Goal: Task Accomplishment & Management: Manage account settings

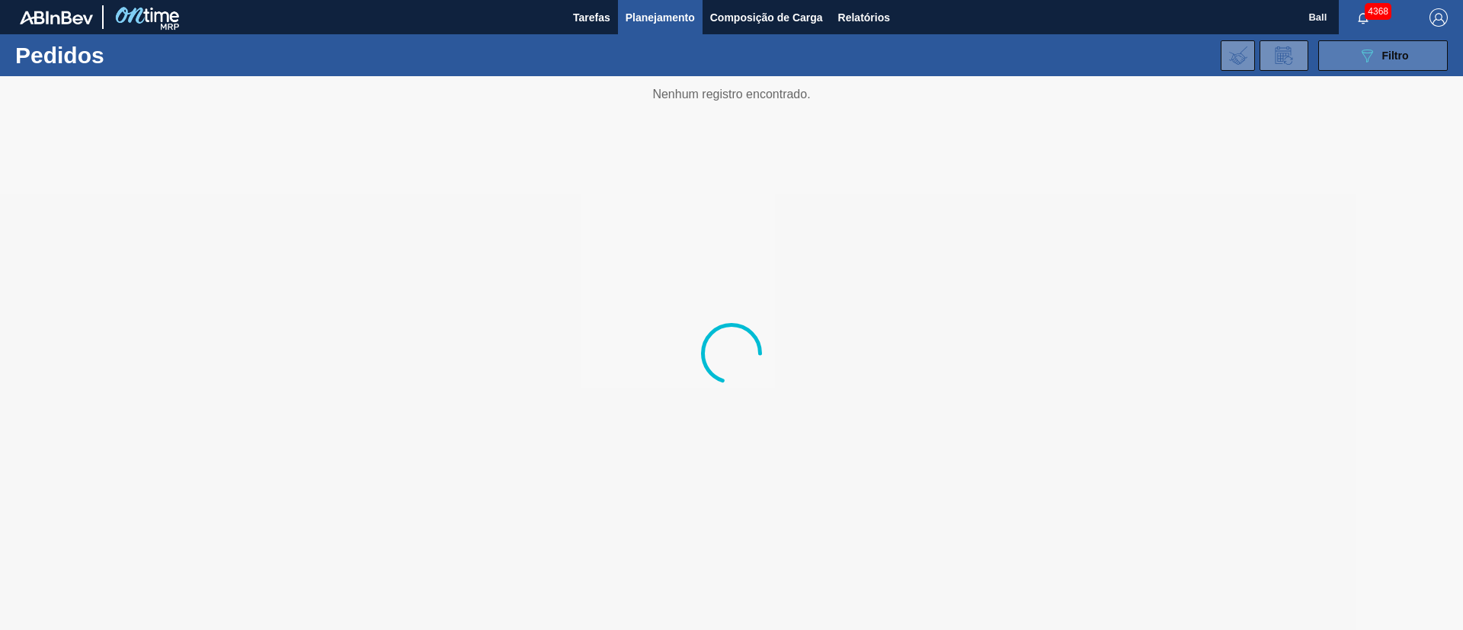
click at [1383, 64] on button "089F7B8B-B2A5-4AFE-B5C0-19BA573D28AC Filtro" at bounding box center [1384, 55] width 130 height 30
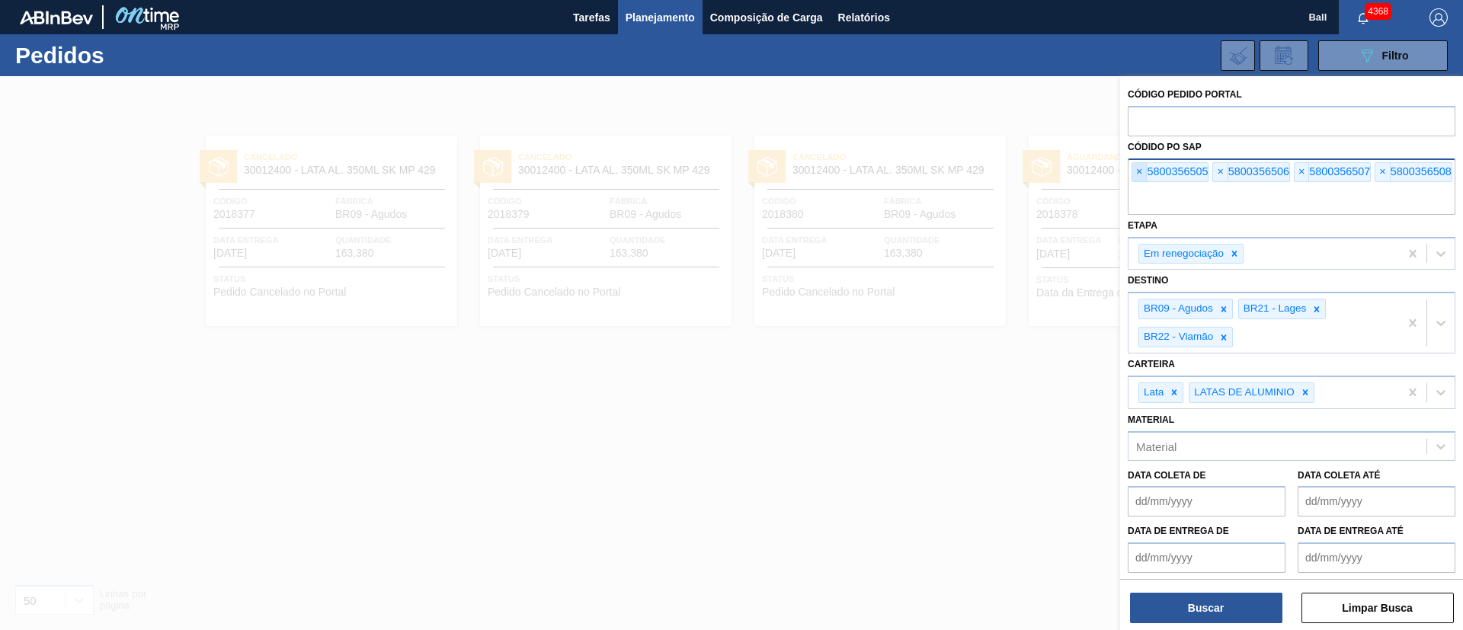
click at [1142, 171] on span "×" at bounding box center [1140, 172] width 14 height 18
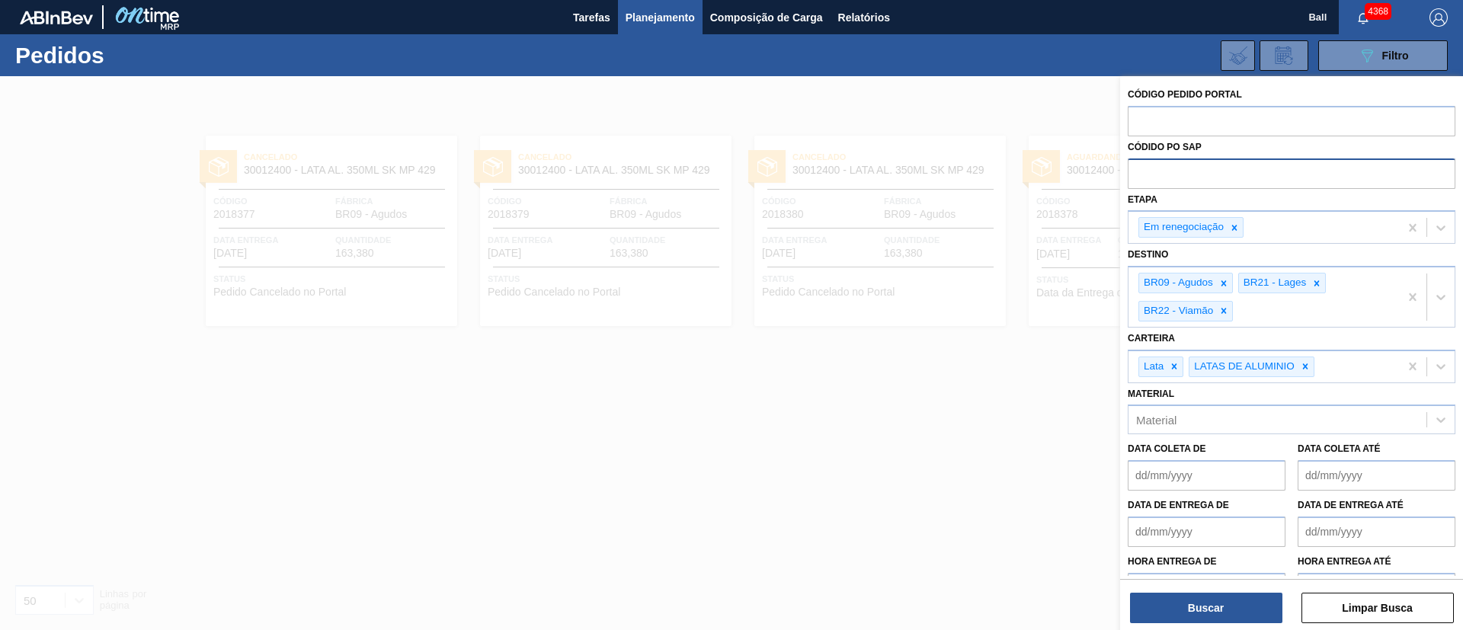
click at [1142, 171] on input "text" at bounding box center [1292, 173] width 328 height 29
click at [1264, 620] on button "Buscar" at bounding box center [1206, 608] width 152 height 30
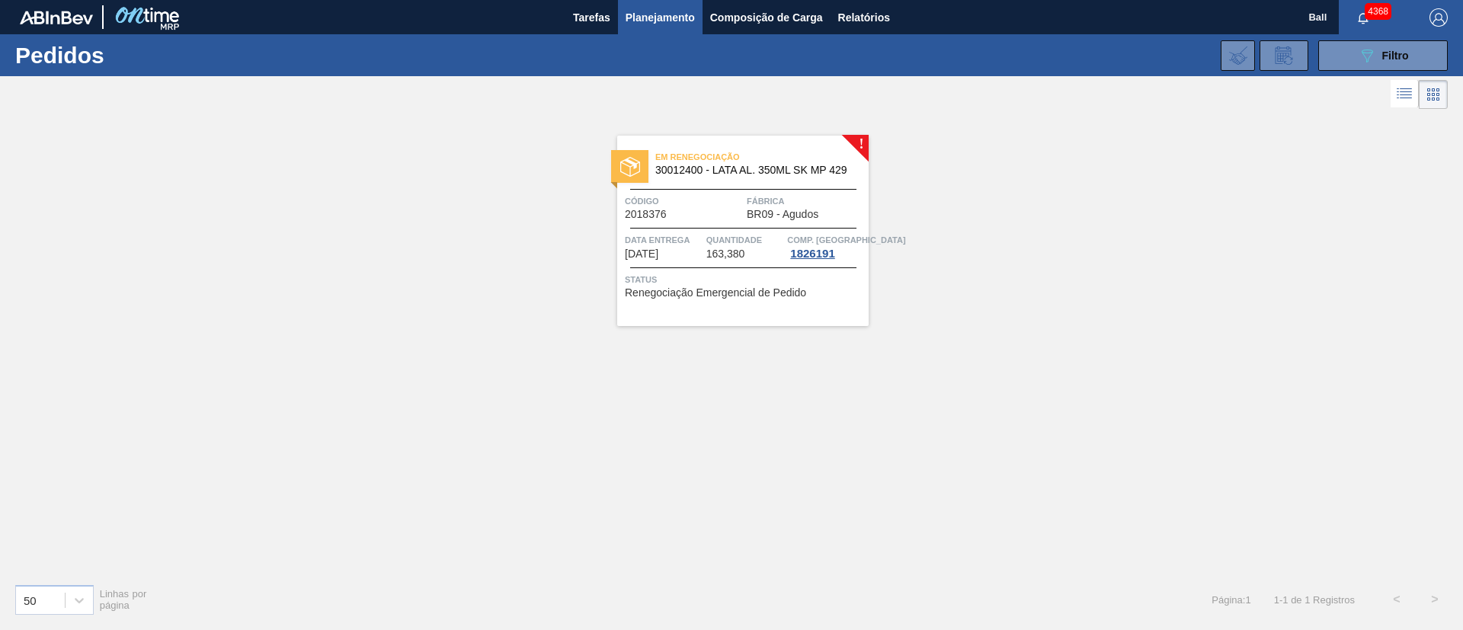
click at [741, 261] on div "Em renegociação 30012400 - LATA AL. 350ML SK MP 429 Código 2018376 Fábrica BR09…" at bounding box center [743, 231] width 252 height 191
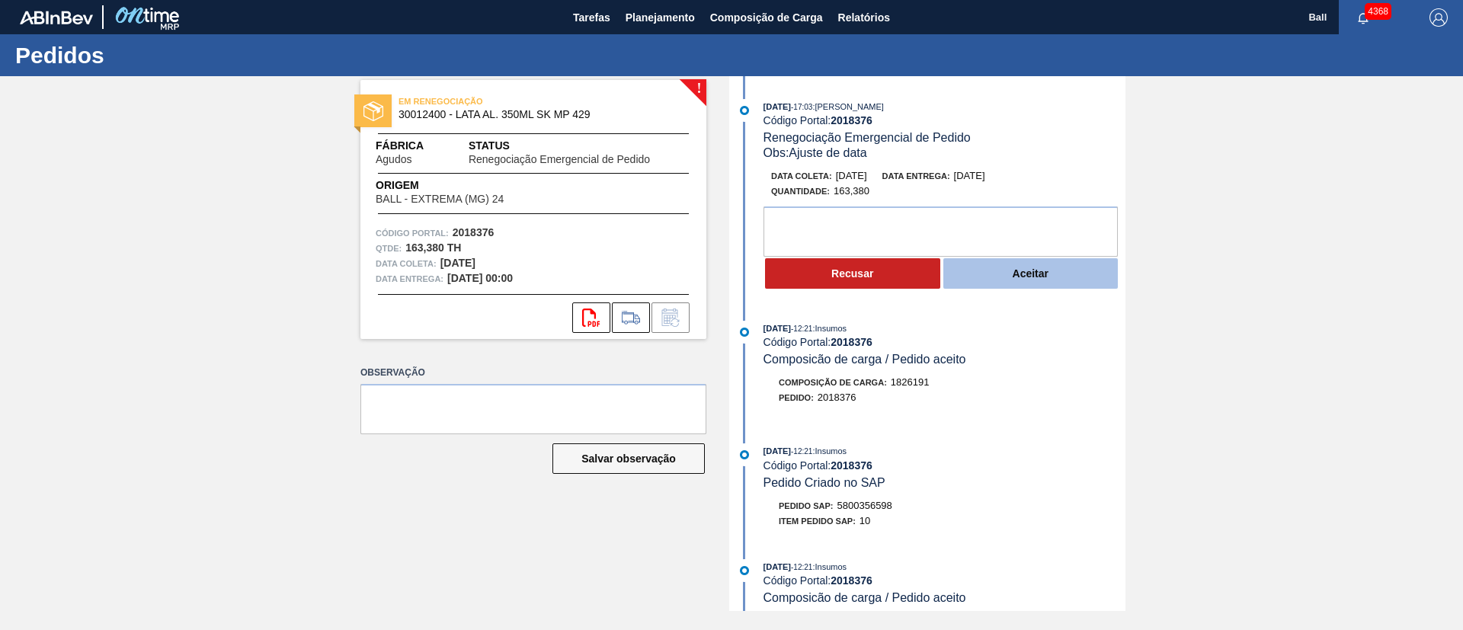
click at [1026, 281] on button "Aceitar" at bounding box center [1031, 273] width 175 height 30
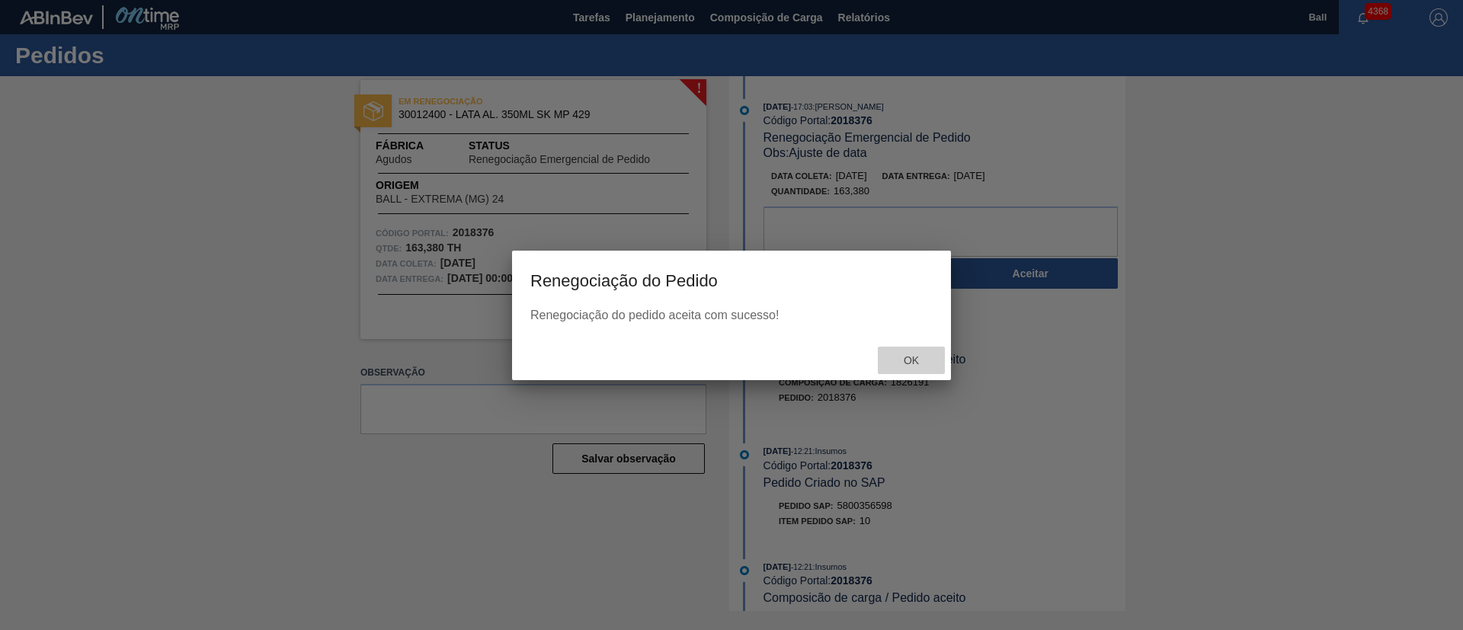
click at [912, 354] on div "Ok" at bounding box center [911, 361] width 67 height 28
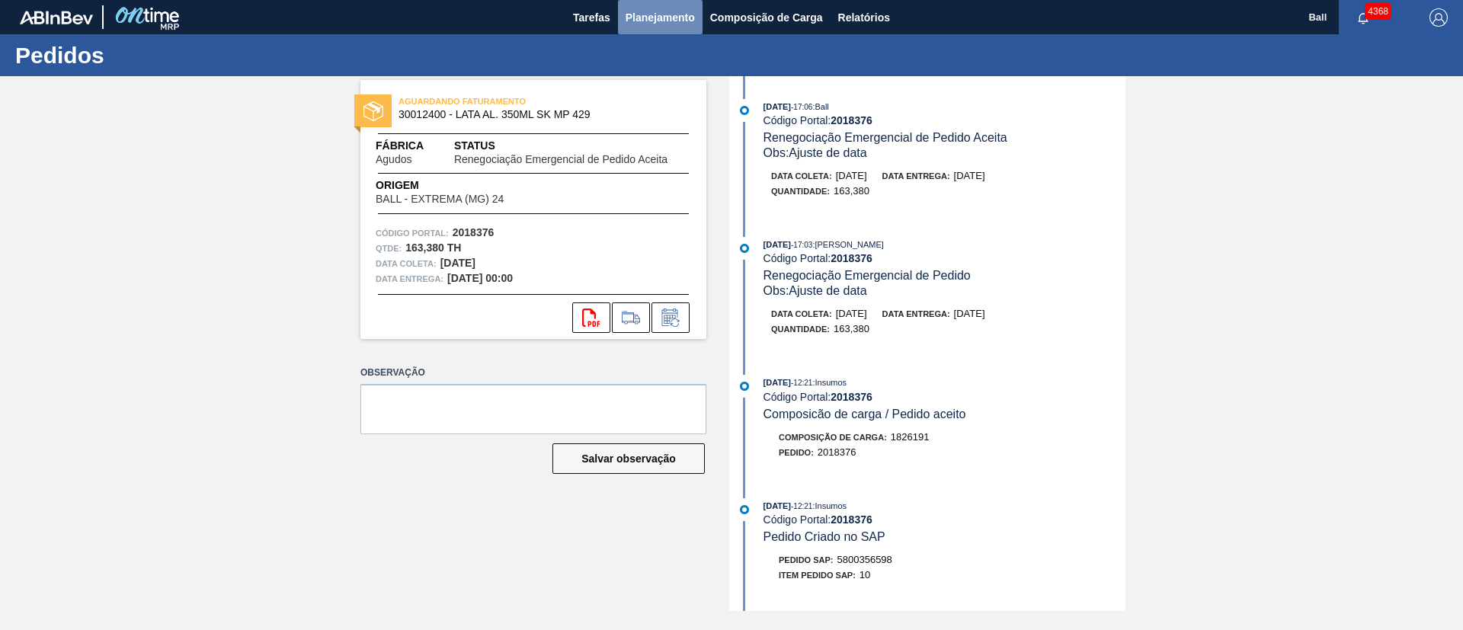
click at [671, 12] on span "Planejamento" at bounding box center [660, 17] width 69 height 18
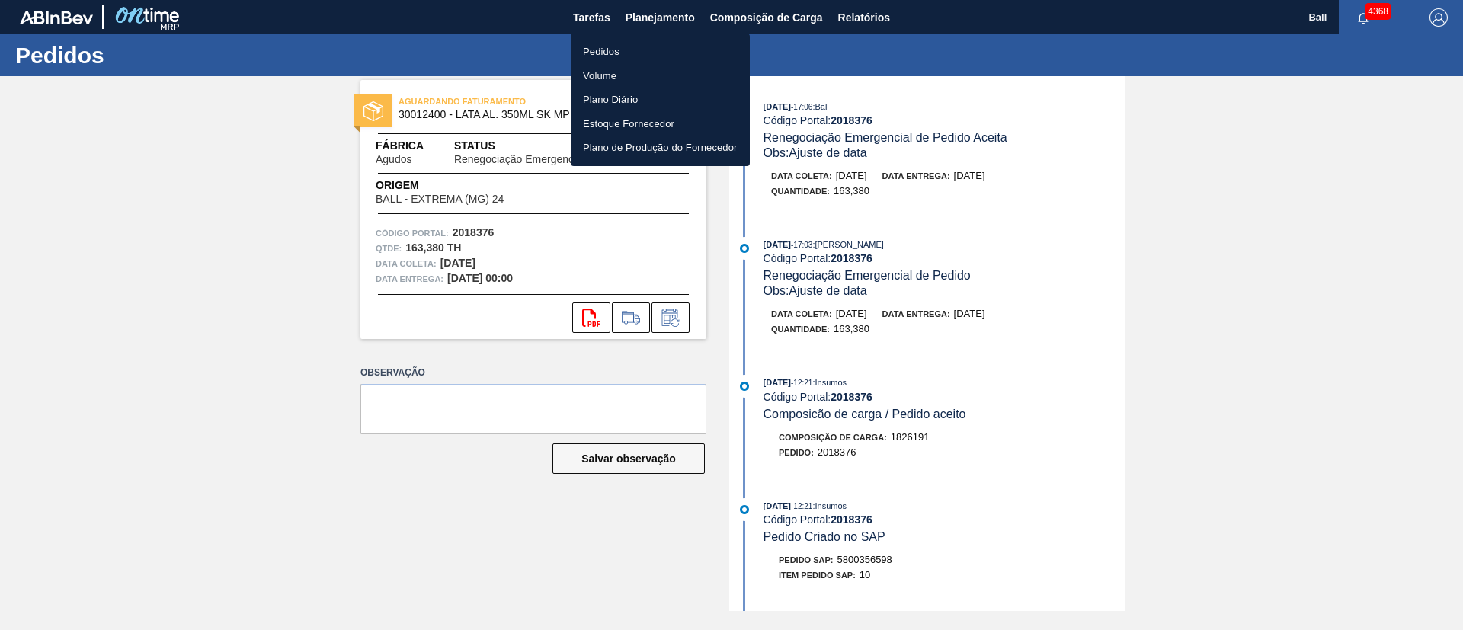
click at [611, 81] on li "Volume" at bounding box center [660, 76] width 179 height 24
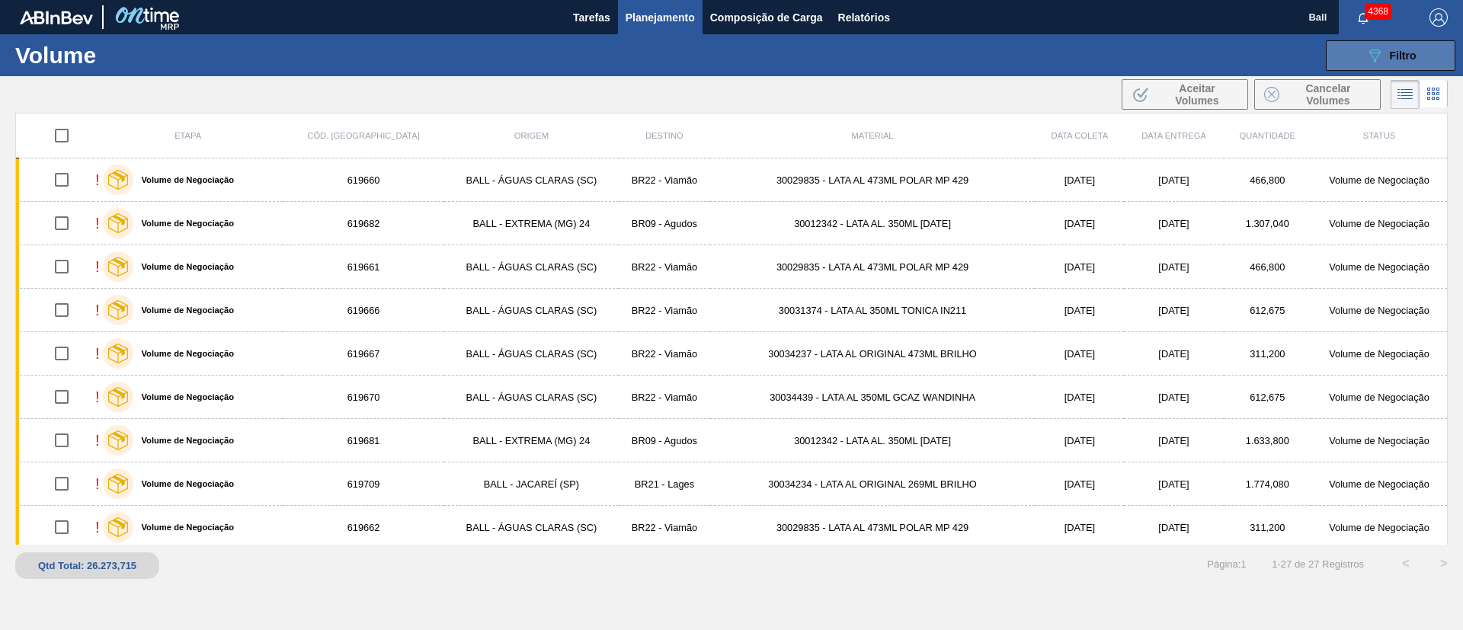
click at [1418, 56] on button "089F7B8B-B2A5-4AFE-B5C0-19BA573D28AC Filtro" at bounding box center [1391, 55] width 130 height 30
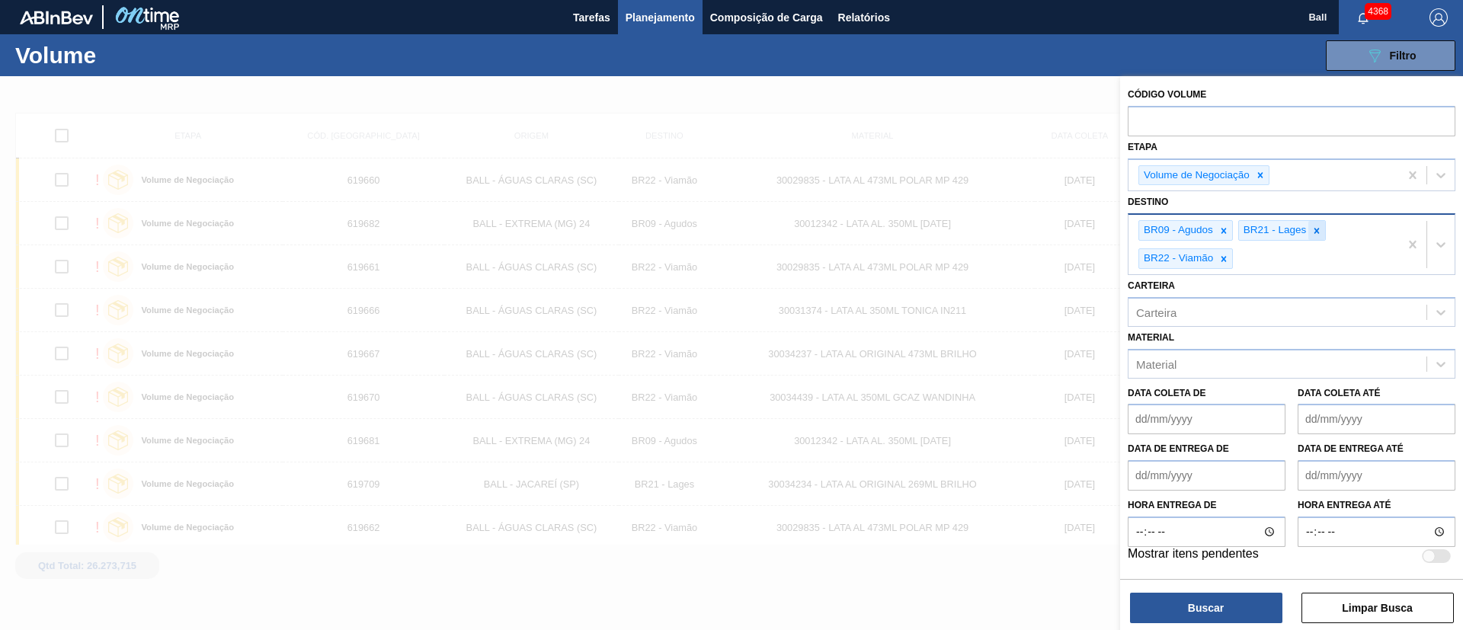
click at [1315, 228] on icon at bounding box center [1317, 231] width 11 height 11
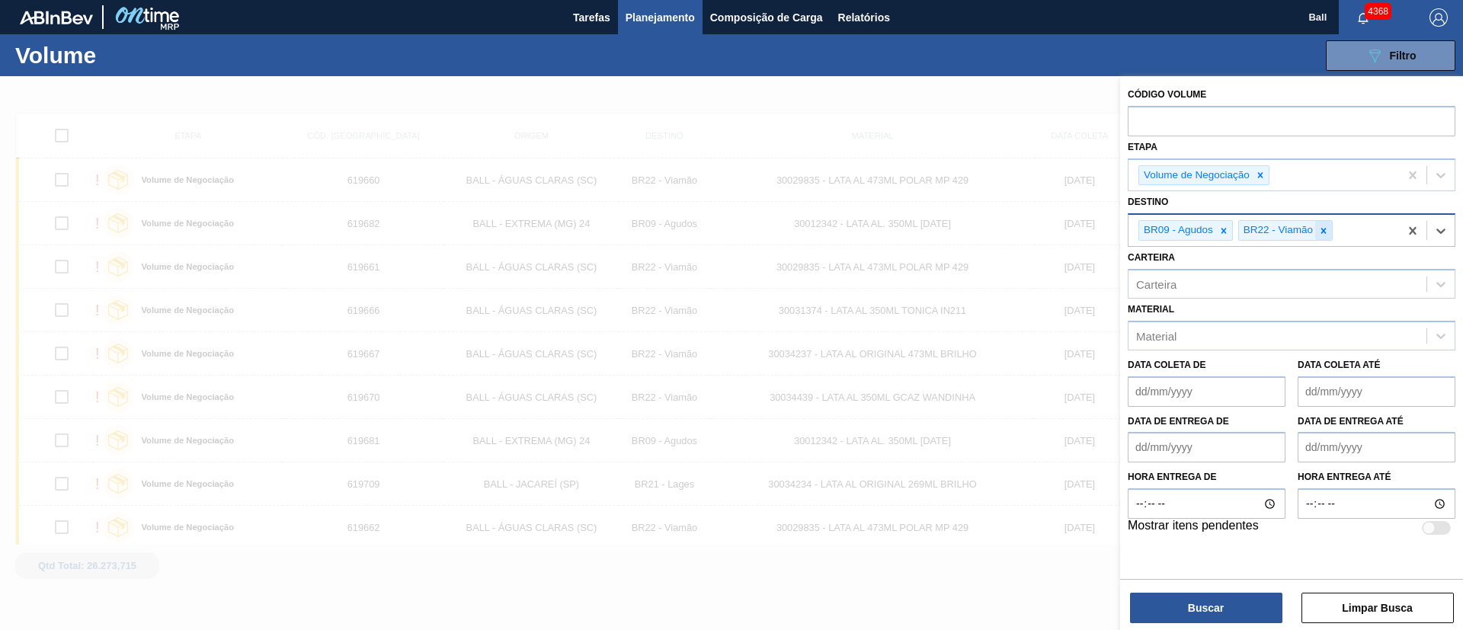
click at [1324, 230] on icon at bounding box center [1324, 230] width 5 height 5
click at [1213, 610] on button "Buscar" at bounding box center [1206, 608] width 152 height 30
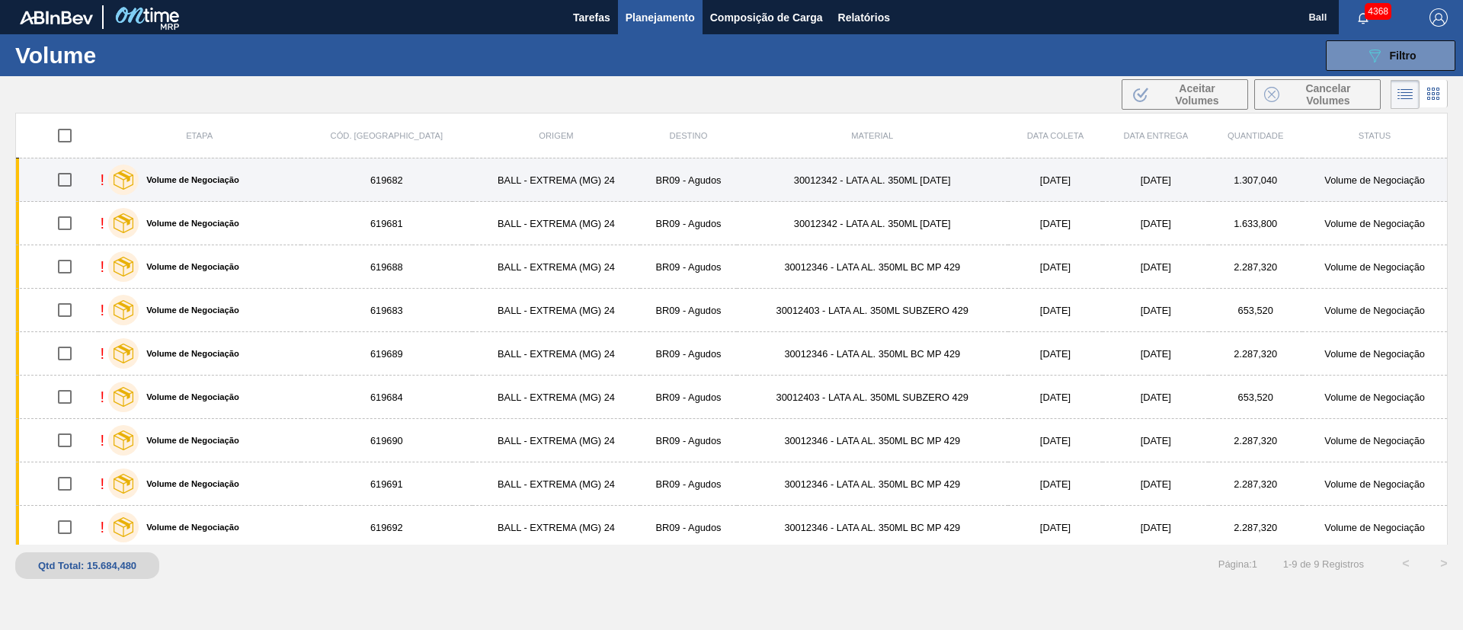
click at [478, 184] on td "BALL - EXTREMA (MG) 24" at bounding box center [557, 180] width 168 height 43
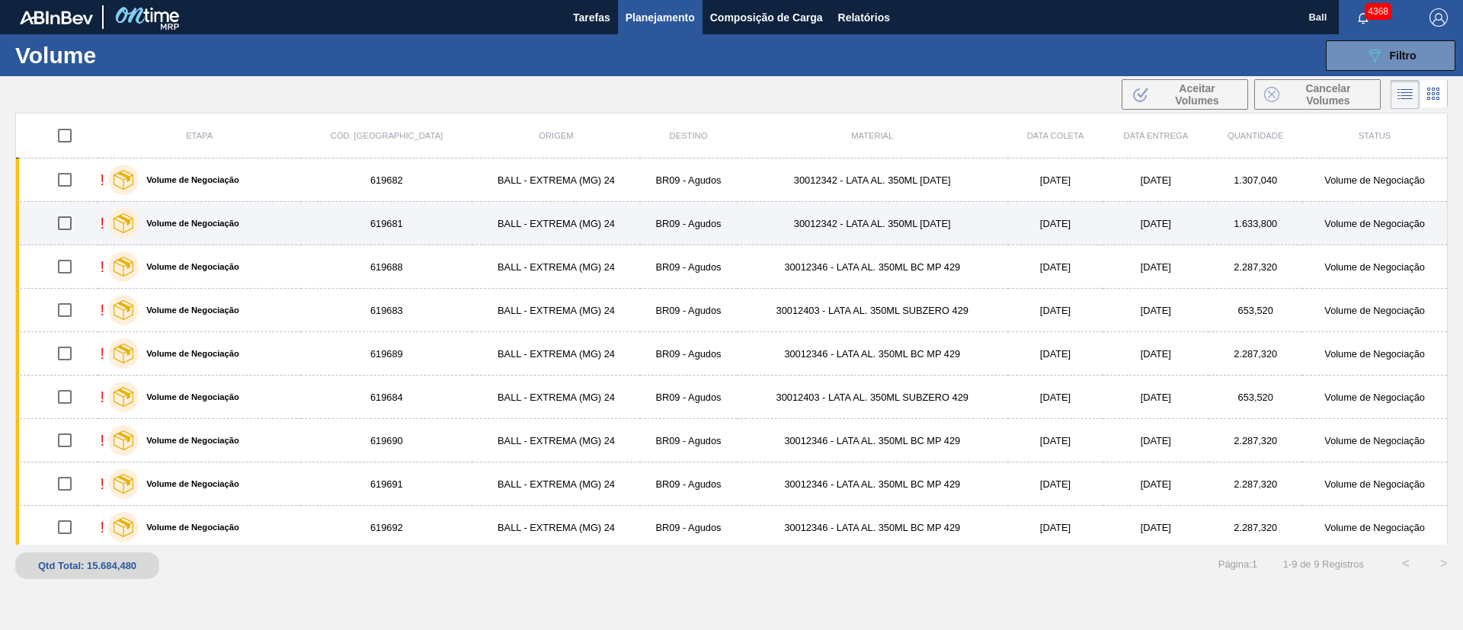
click at [490, 231] on td "BALL - EXTREMA (MG) 24" at bounding box center [557, 223] width 168 height 43
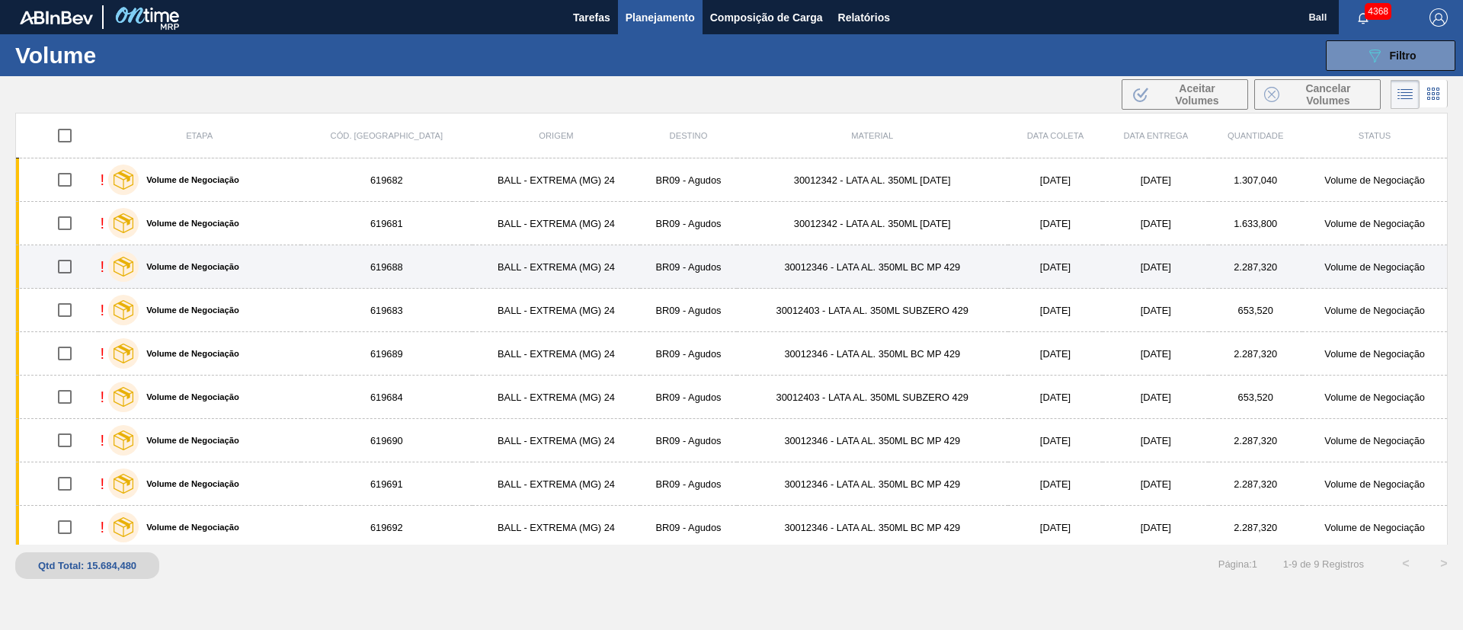
click at [494, 255] on td "BALL - EXTREMA (MG) 24" at bounding box center [557, 266] width 168 height 43
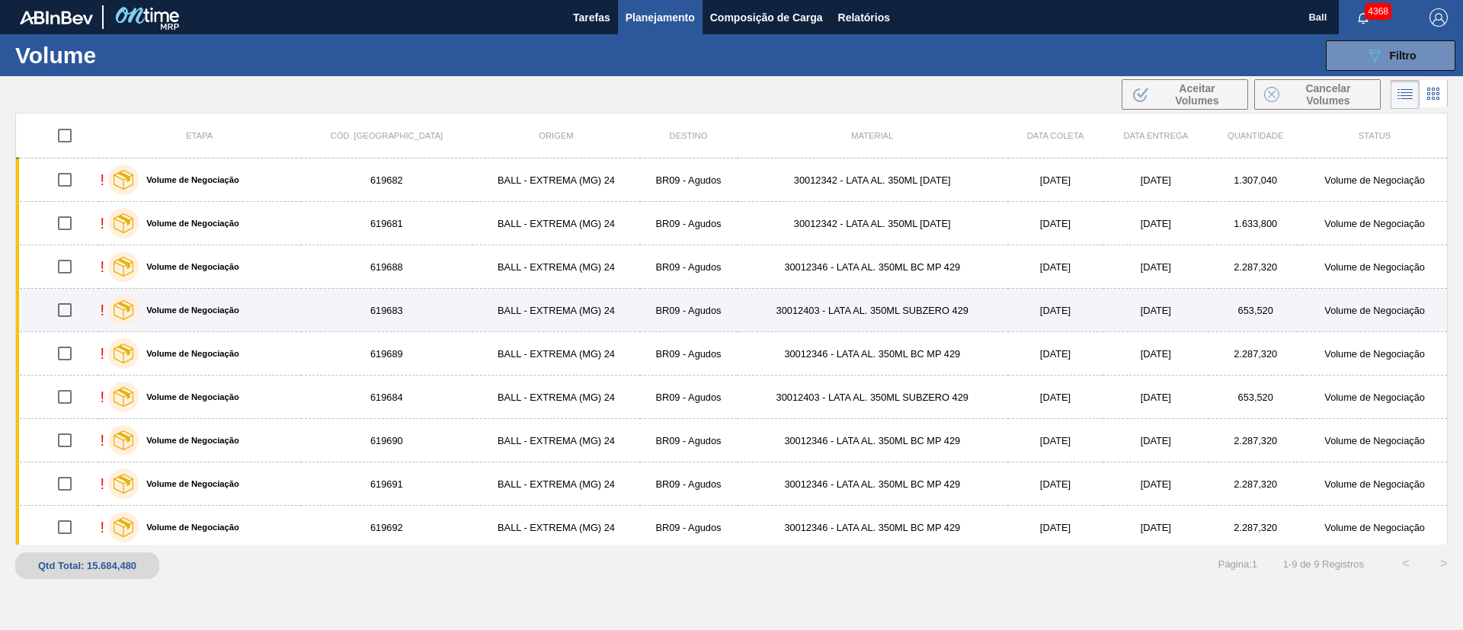
click at [498, 306] on td "BALL - EXTREMA (MG) 24" at bounding box center [557, 310] width 168 height 43
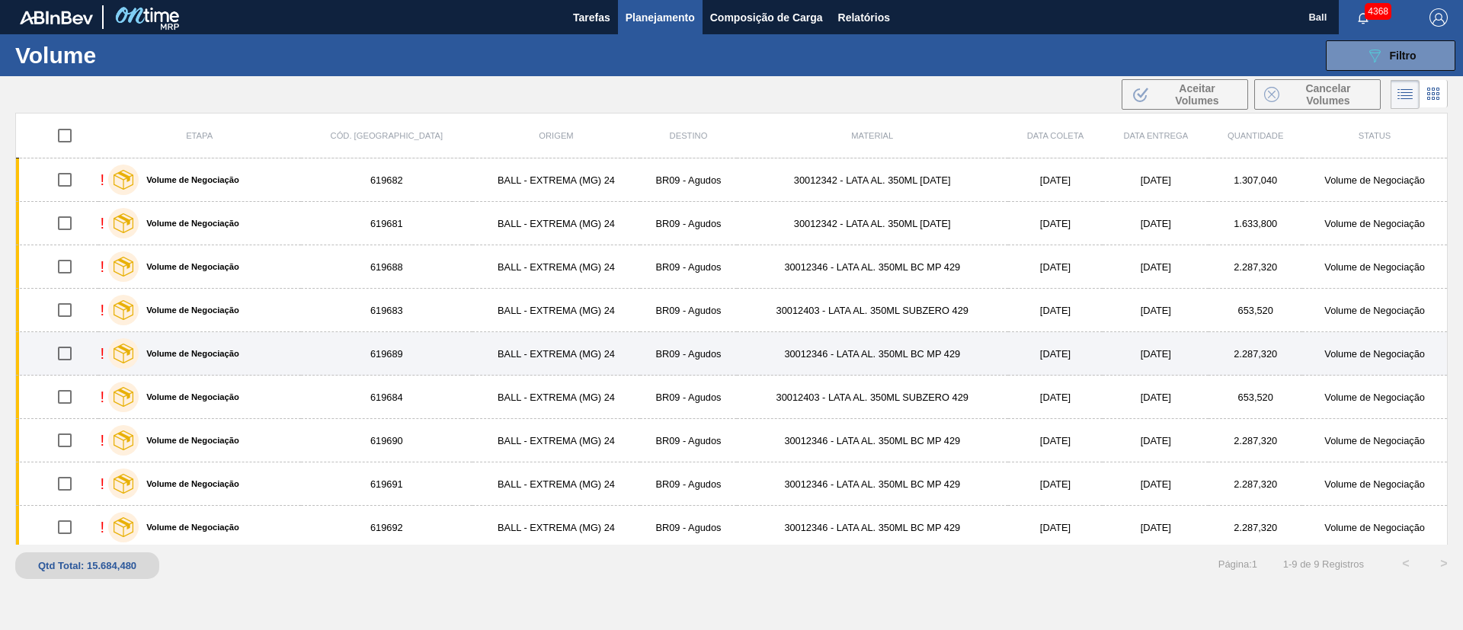
click at [503, 346] on td "BALL - EXTREMA (MG) 24" at bounding box center [557, 353] width 168 height 43
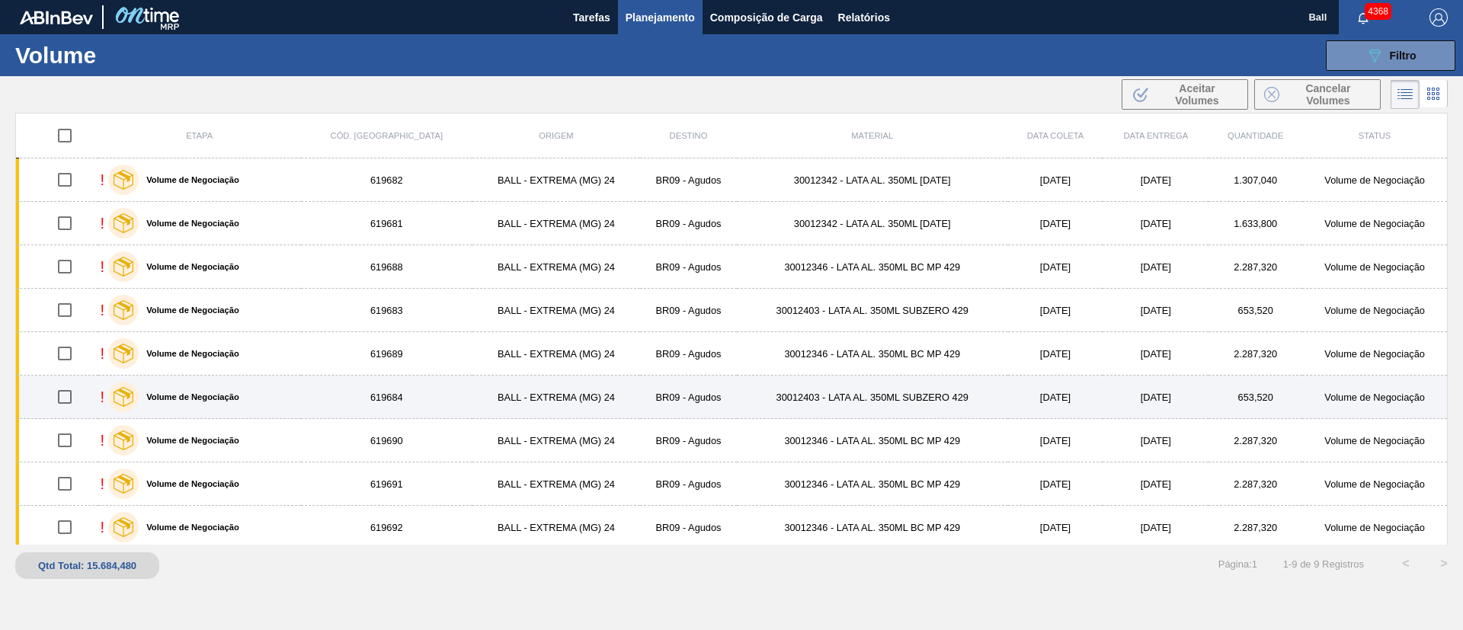
click at [509, 390] on td "BALL - EXTREMA (MG) 24" at bounding box center [557, 397] width 168 height 43
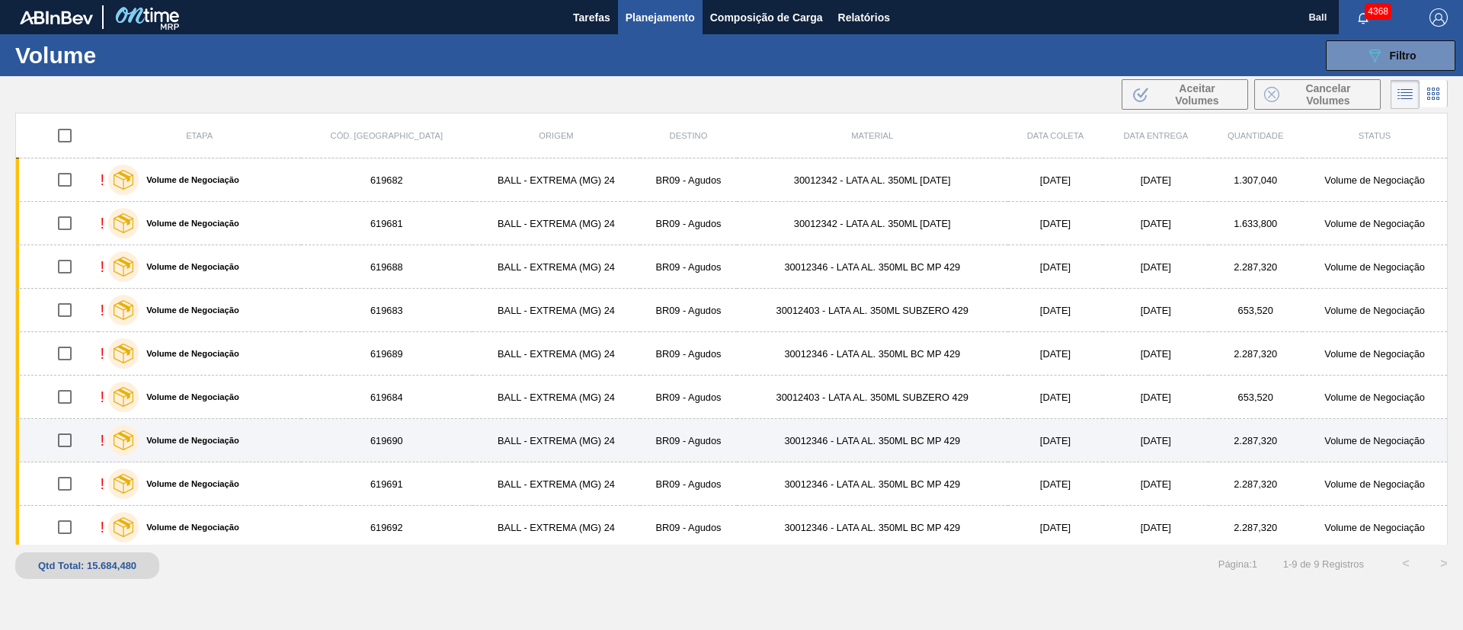
click at [510, 444] on td "BALL - EXTREMA (MG) 24" at bounding box center [557, 440] width 168 height 43
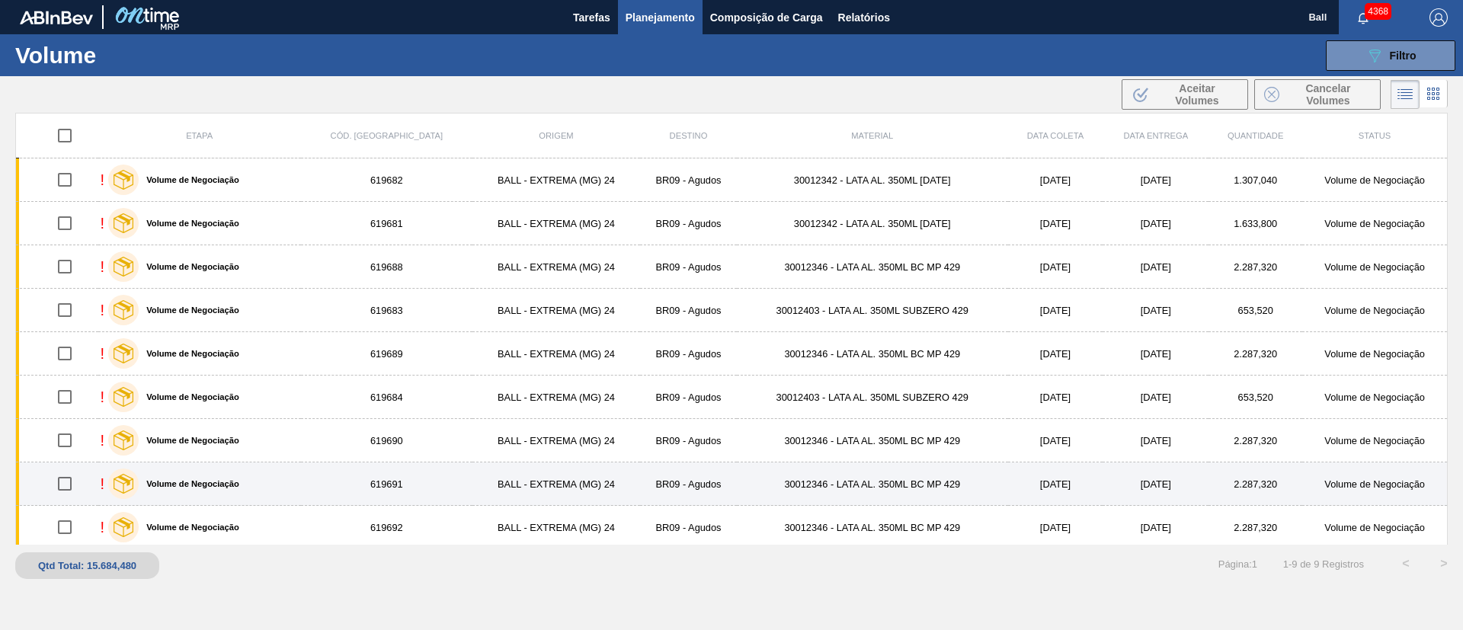
click at [516, 495] on td "BALL - EXTREMA (MG) 24" at bounding box center [557, 484] width 168 height 43
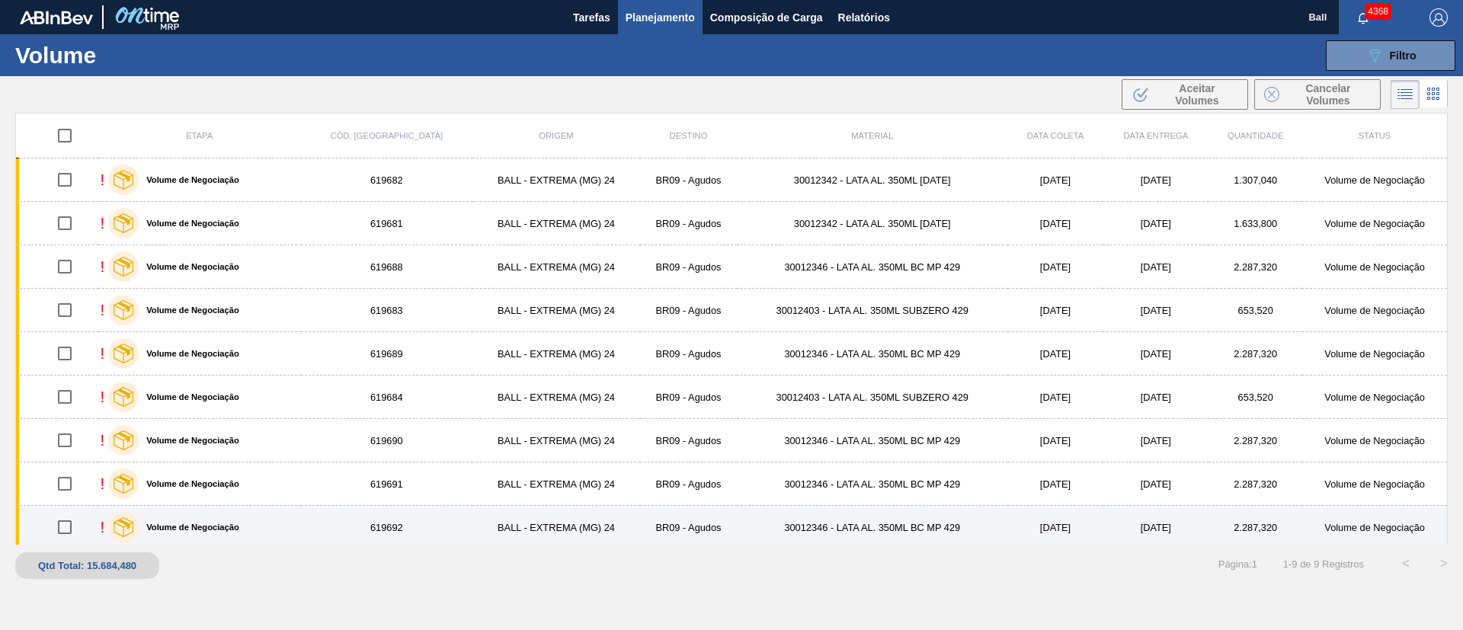
click at [521, 523] on td "BALL - EXTREMA (MG) 24" at bounding box center [557, 527] width 168 height 43
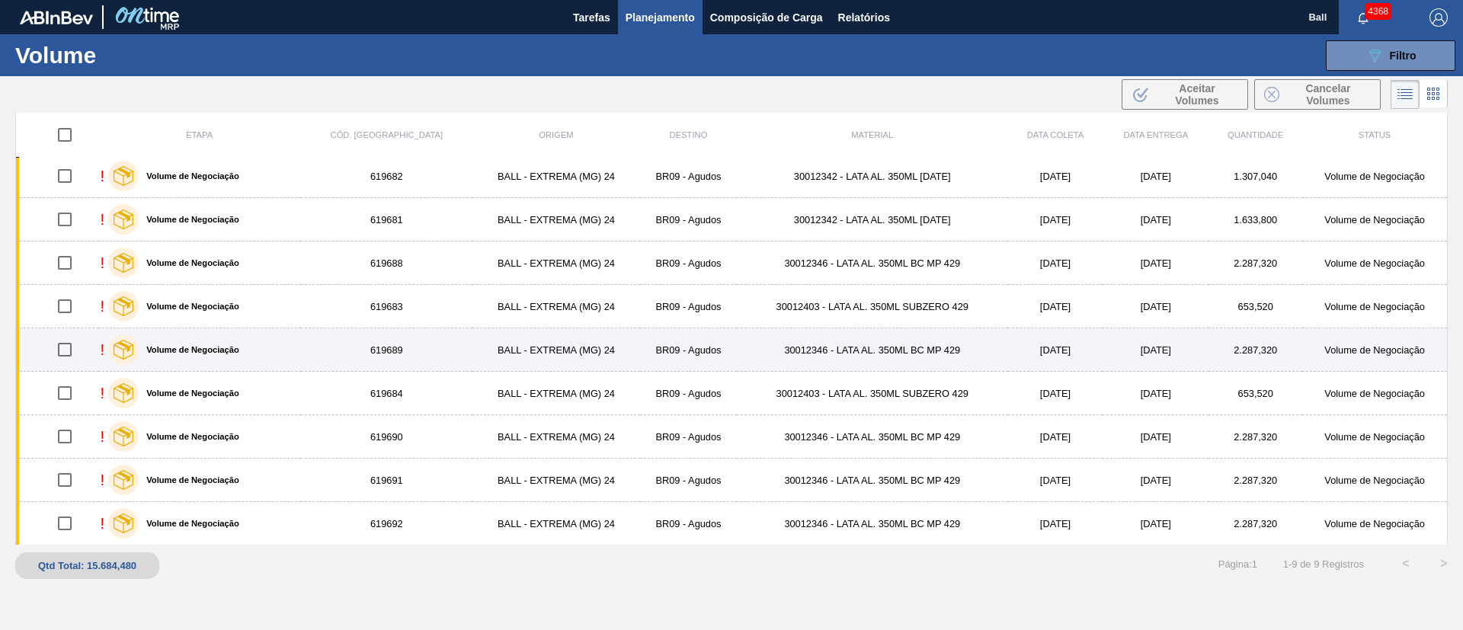
scroll to position [5, 0]
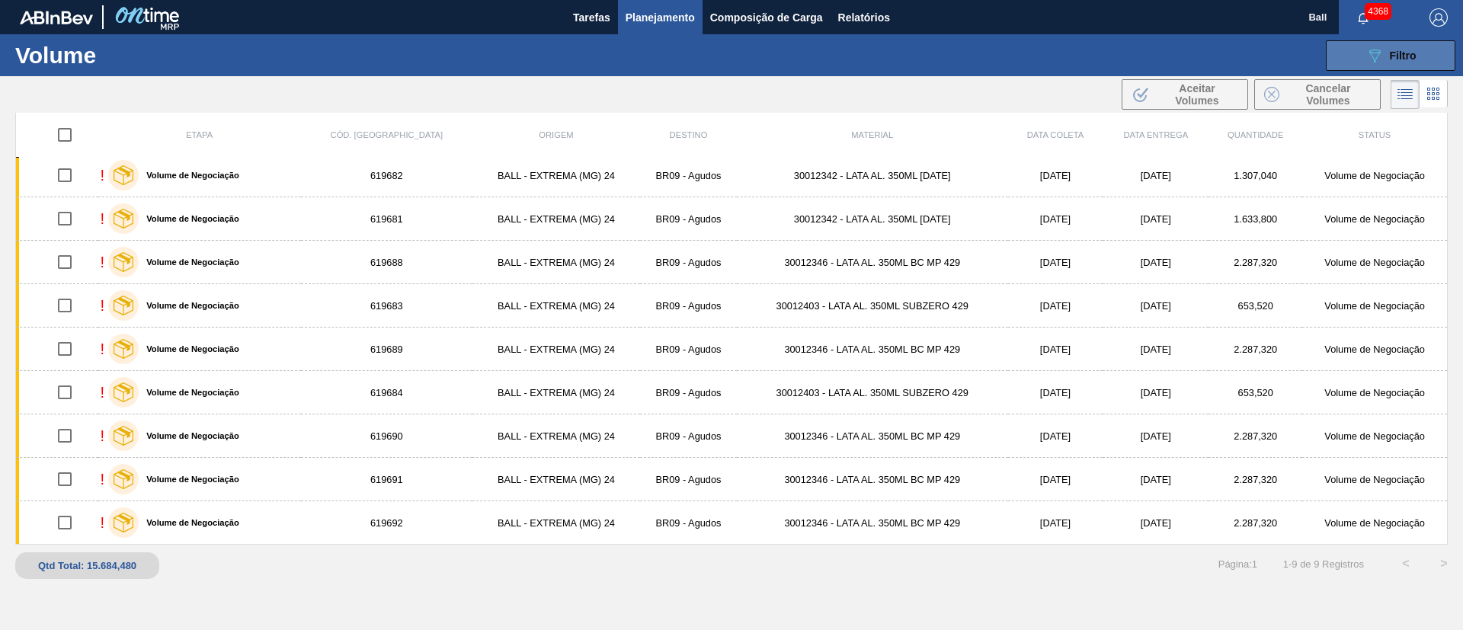
click at [1378, 53] on icon "089F7B8B-B2A5-4AFE-B5C0-19BA573D28AC" at bounding box center [1375, 55] width 18 height 18
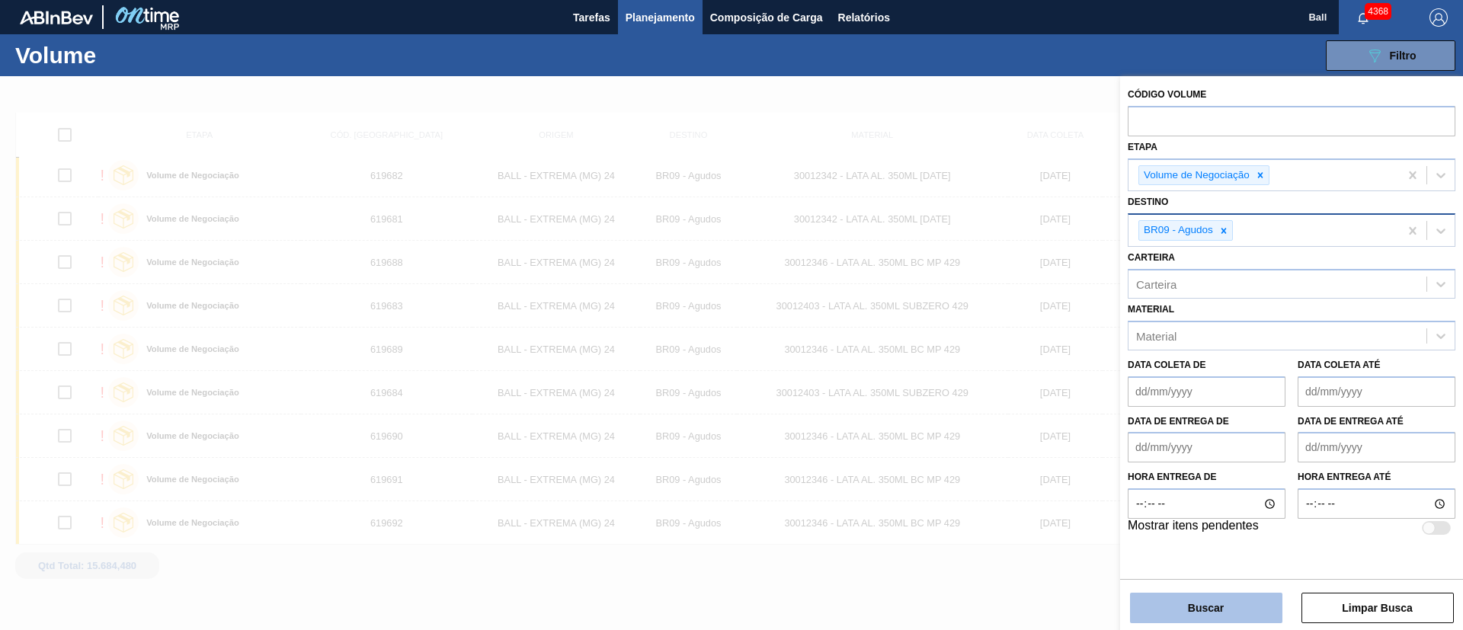
click at [1261, 610] on button "Buscar" at bounding box center [1206, 608] width 152 height 30
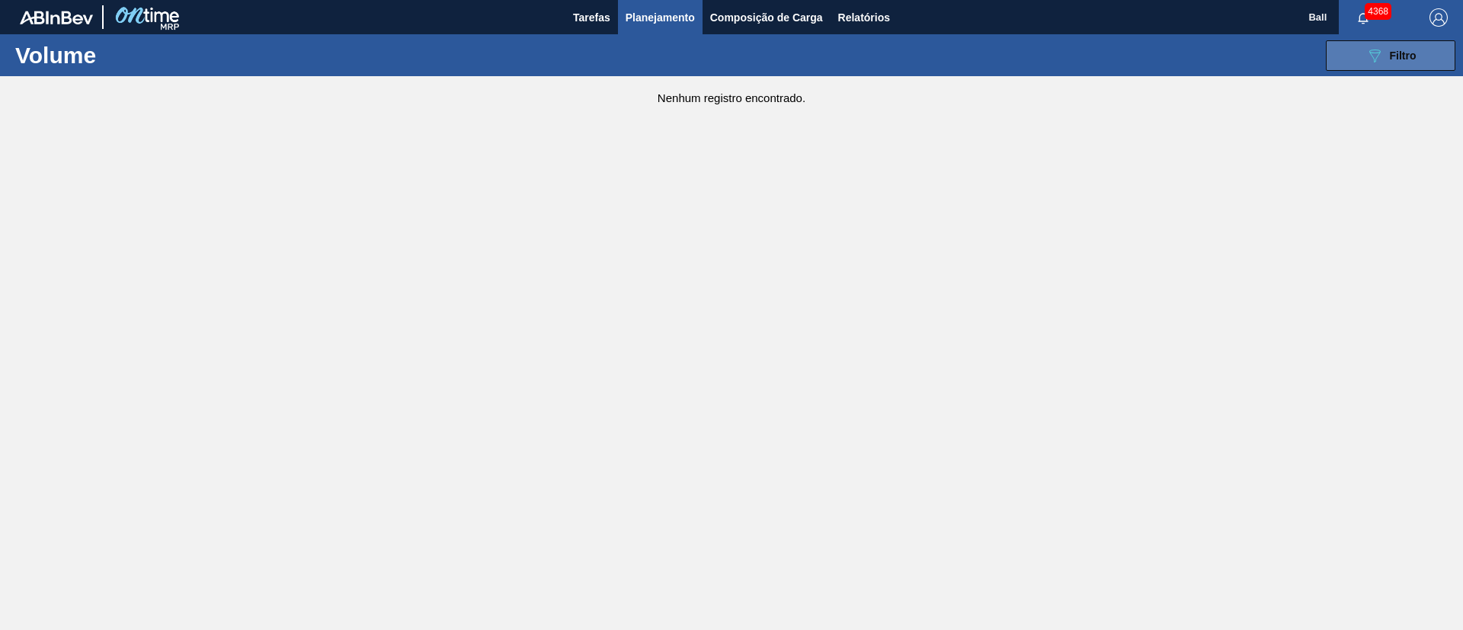
click at [1358, 46] on button "089F7B8B-B2A5-4AFE-B5C0-19BA573D28AC Filtro" at bounding box center [1391, 55] width 130 height 30
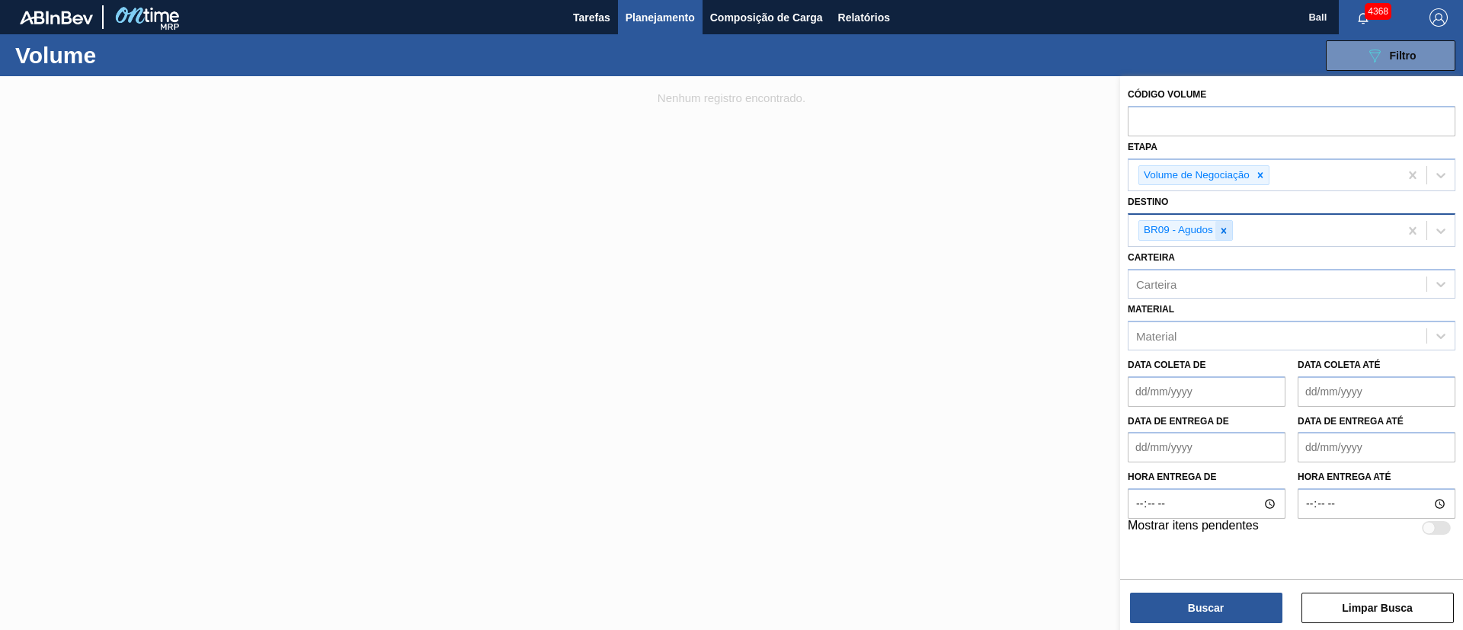
click at [1222, 227] on icon at bounding box center [1224, 231] width 11 height 11
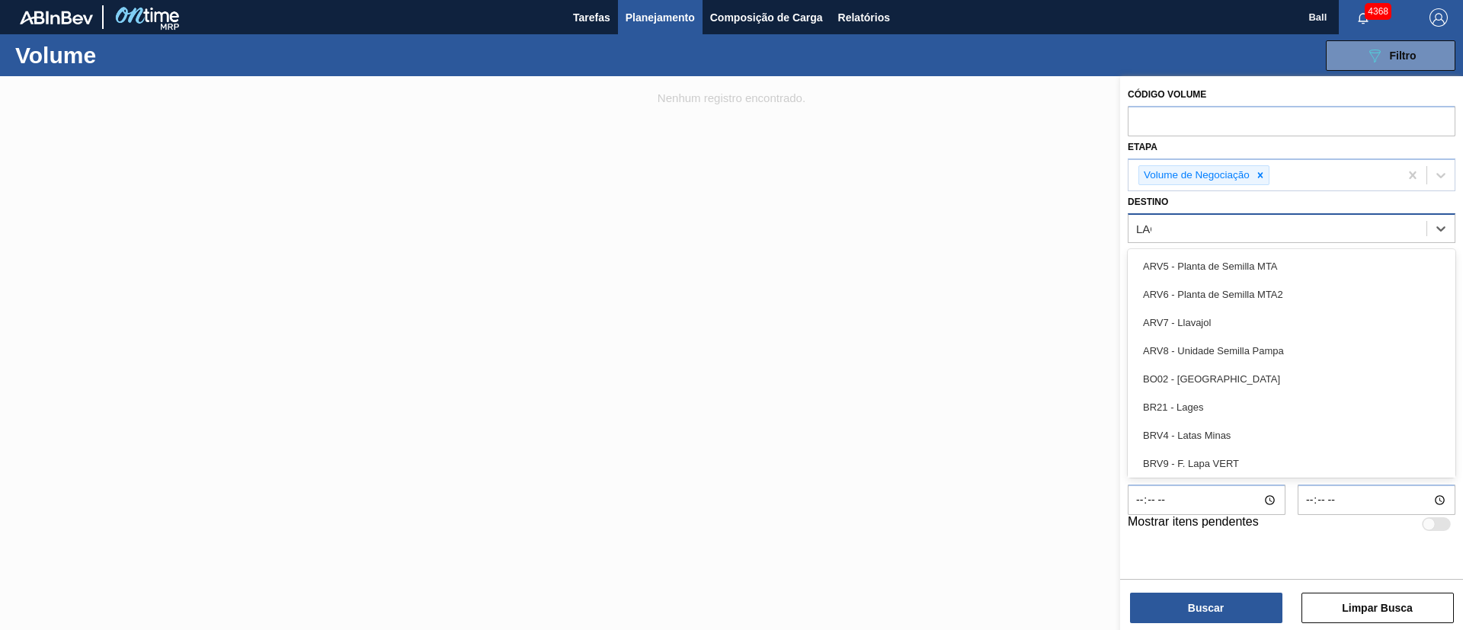
type input "LAGE"
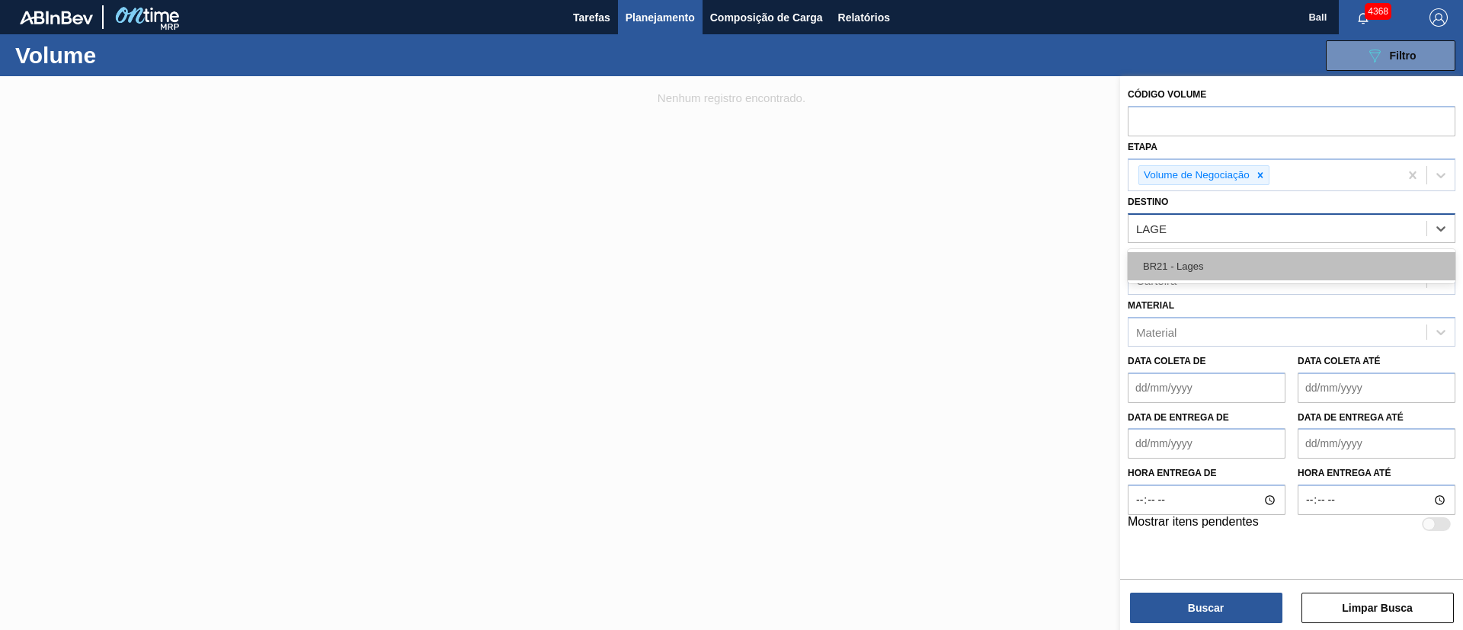
click at [1255, 256] on div "BR21 - Lages" at bounding box center [1292, 266] width 328 height 28
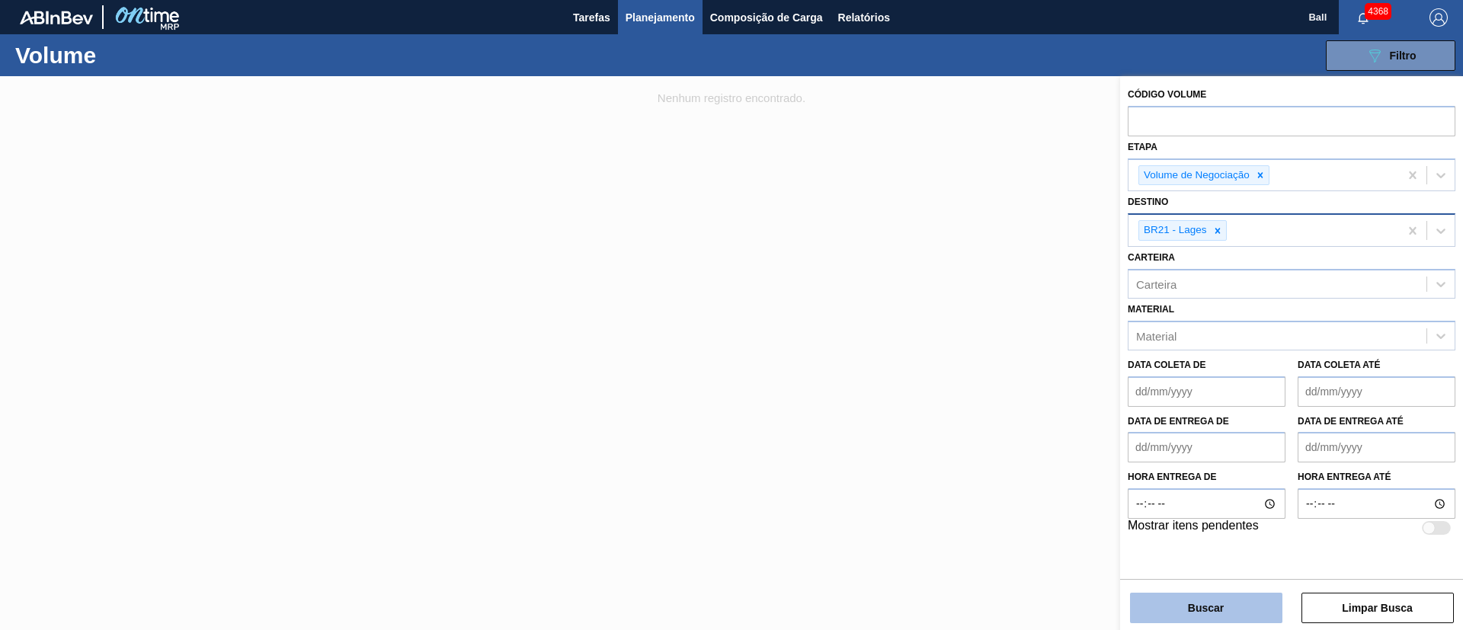
click at [1248, 610] on button "Buscar" at bounding box center [1206, 608] width 152 height 30
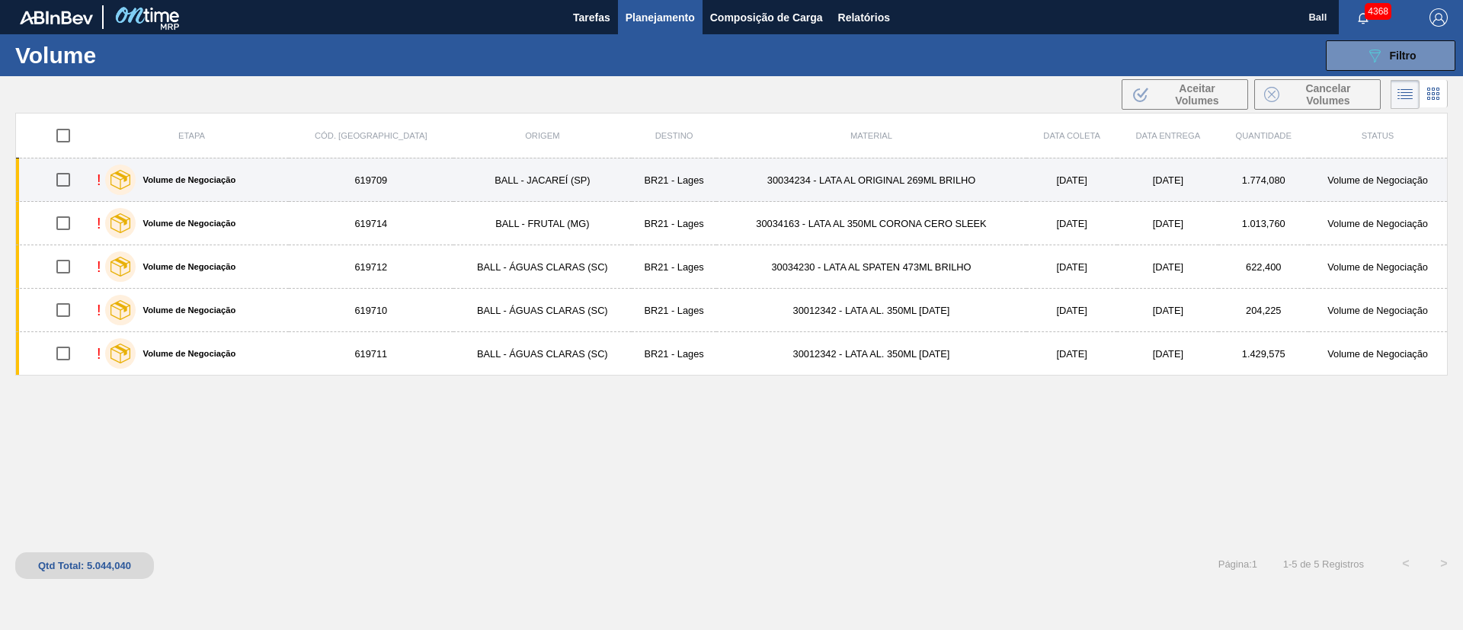
click at [854, 173] on td "30034234 - LATA AL ORIGINAL 269ML BRILHO" at bounding box center [871, 180] width 310 height 43
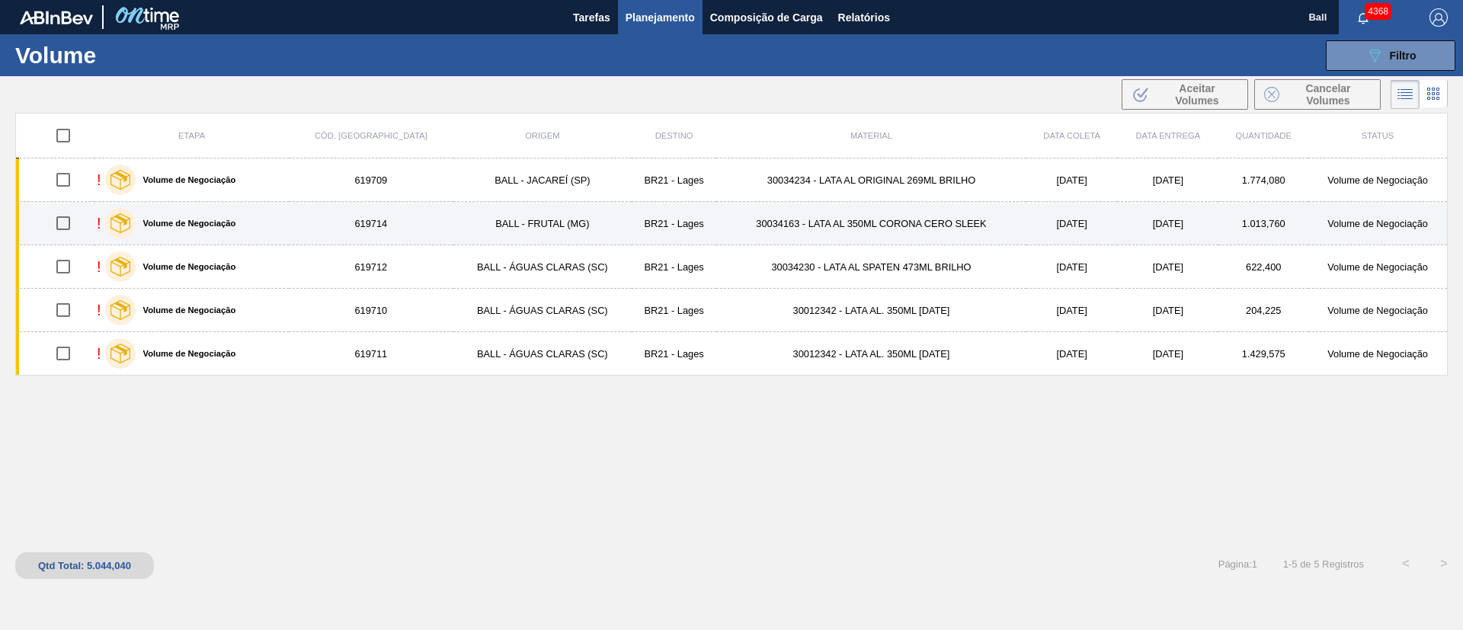
click at [854, 228] on td "30034163 - LATA AL 350ML CORONA CERO SLEEK" at bounding box center [871, 223] width 310 height 43
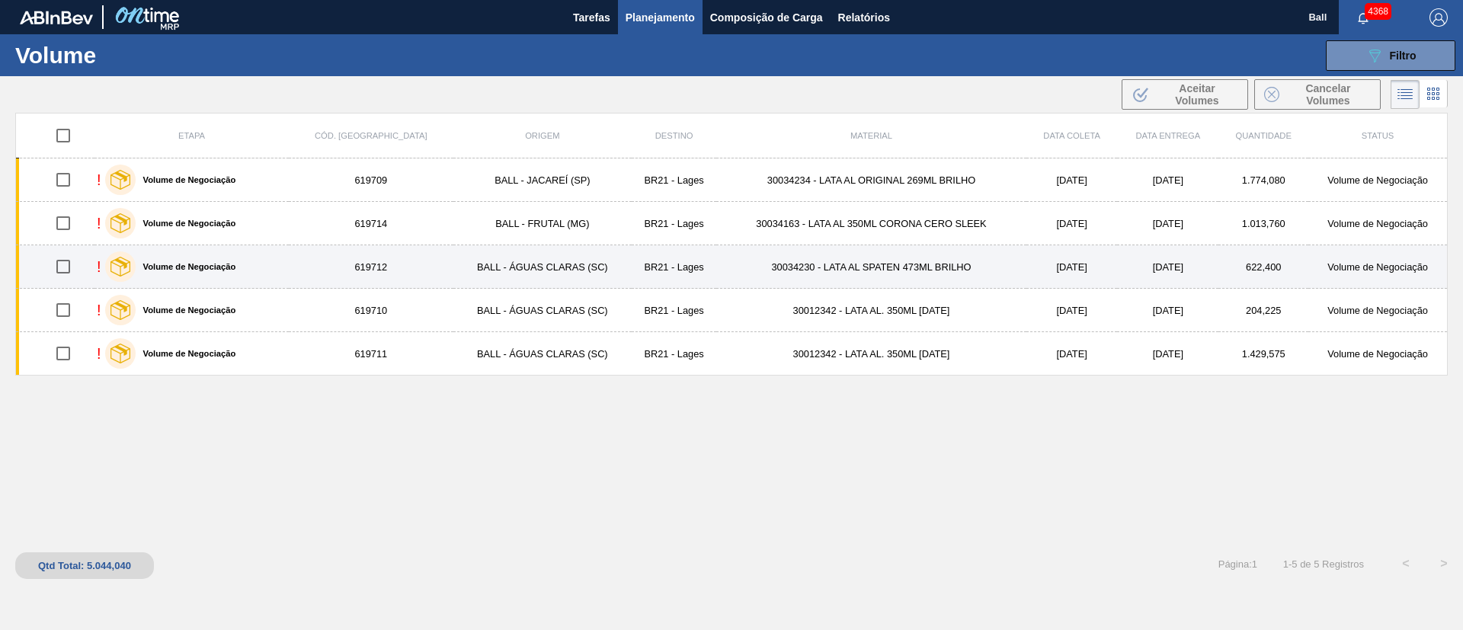
click at [847, 259] on td "30034230 - LATA AL SPATEN 473ML BRILHO" at bounding box center [871, 266] width 310 height 43
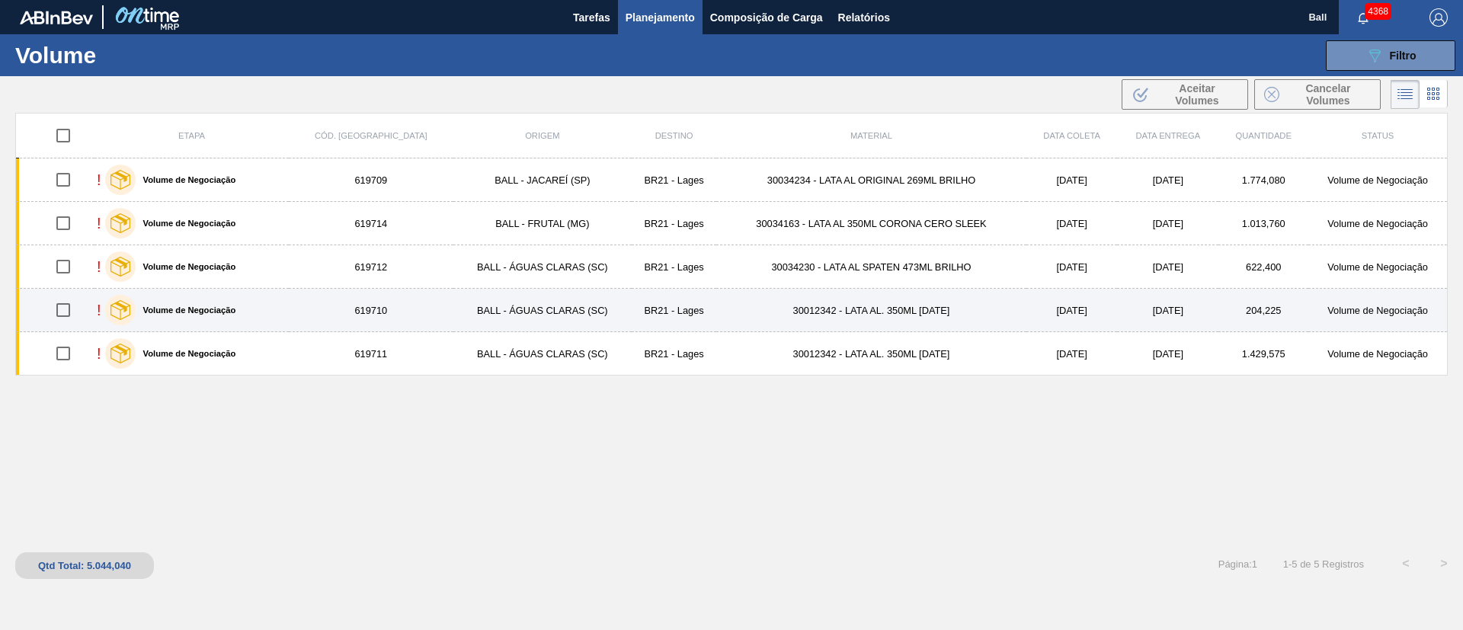
click at [840, 309] on td "30012342 - LATA AL. 350ML BC 429" at bounding box center [871, 310] width 310 height 43
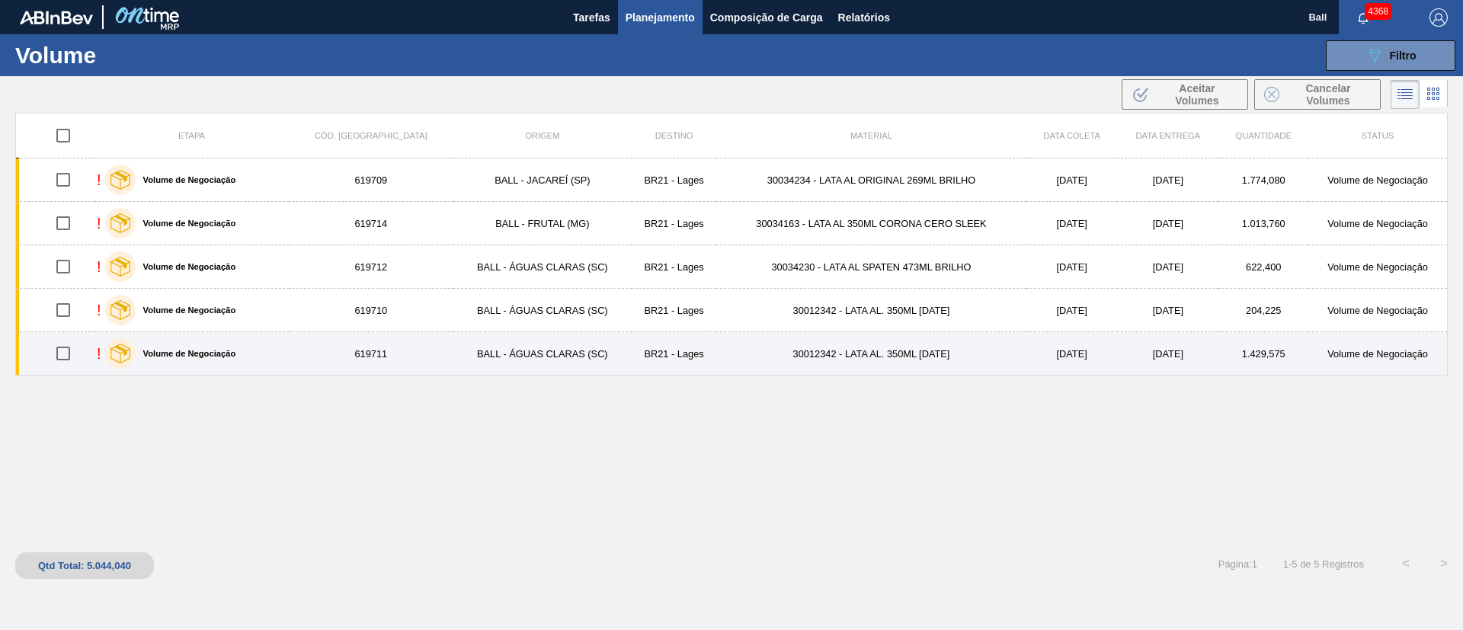
click at [837, 347] on td "30012342 - LATA AL. 350ML BC 429" at bounding box center [871, 353] width 310 height 43
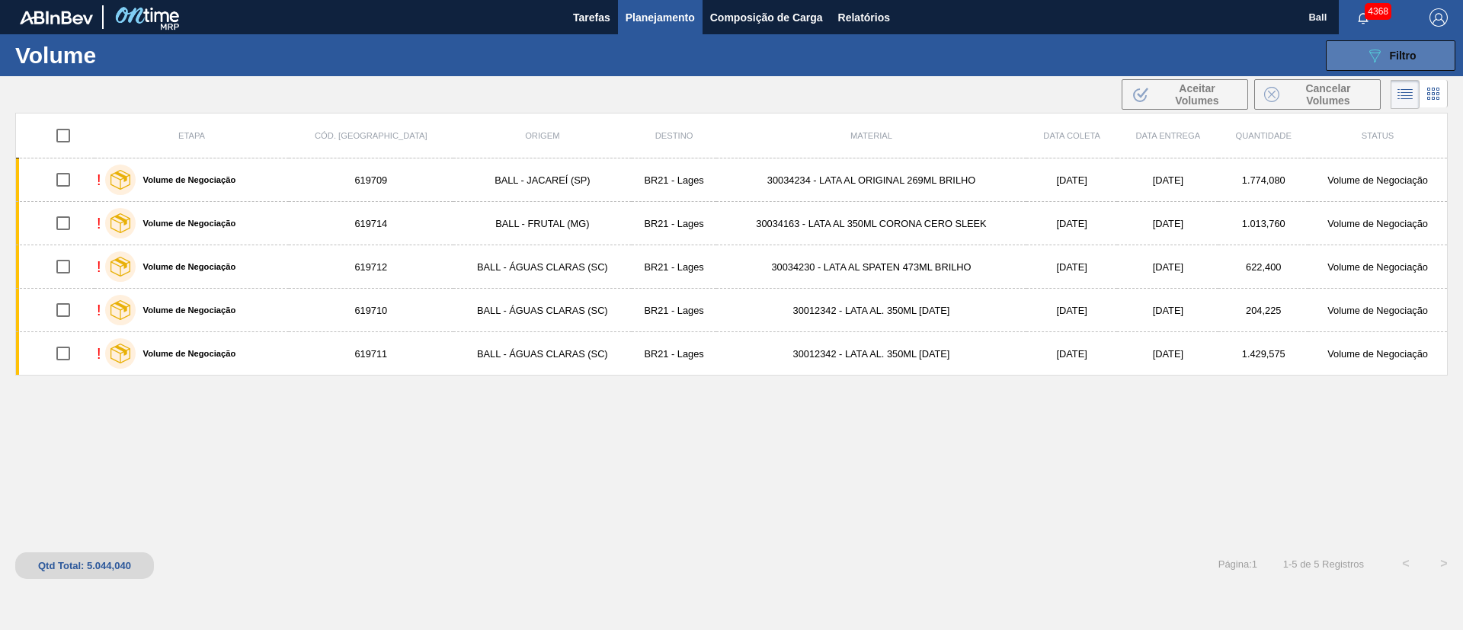
click at [1409, 55] on span "Filtro" at bounding box center [1403, 56] width 27 height 12
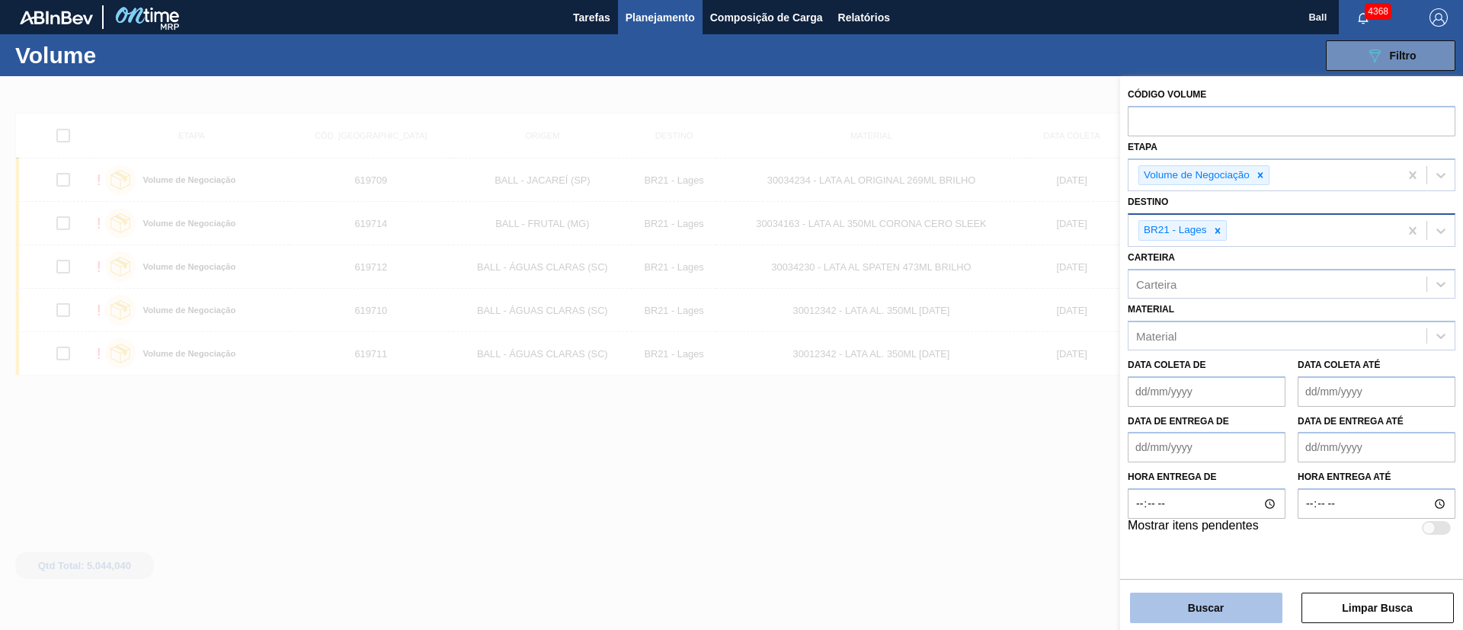
click at [1233, 610] on button "Buscar" at bounding box center [1206, 608] width 152 height 30
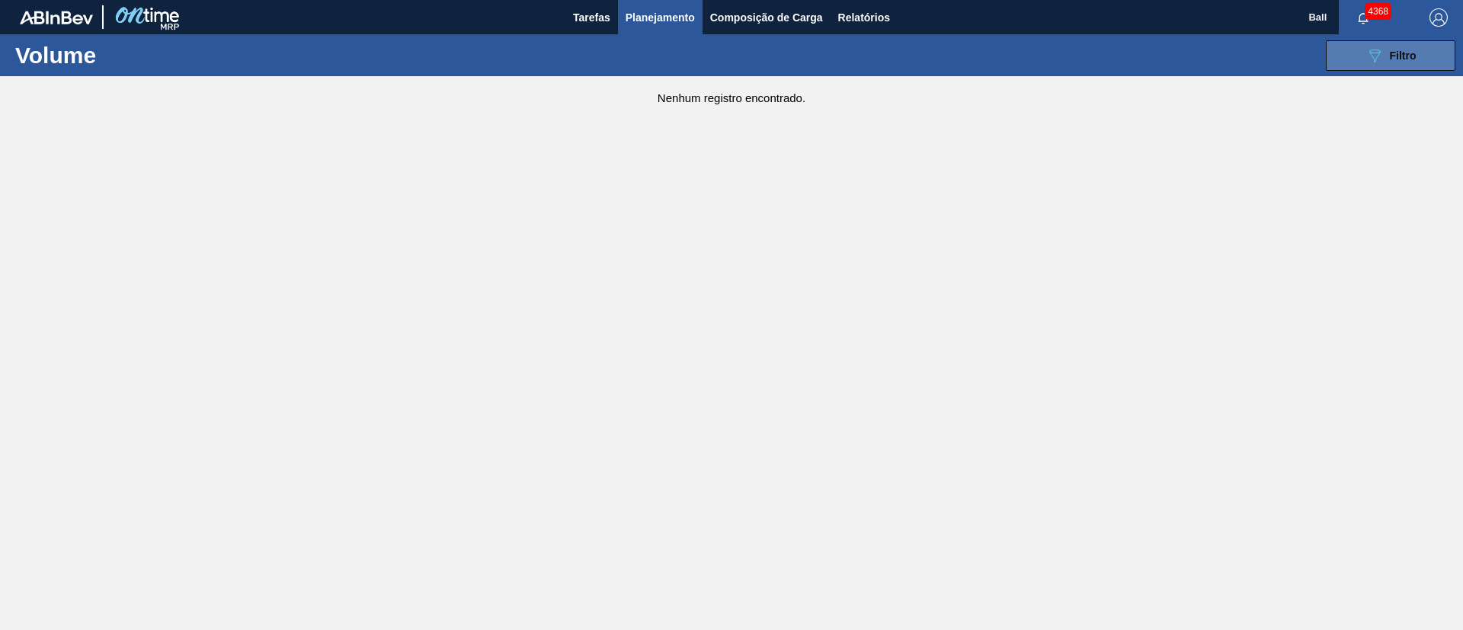
click at [1423, 58] on button "089F7B8B-B2A5-4AFE-B5C0-19BA573D28AC Filtro" at bounding box center [1391, 55] width 130 height 30
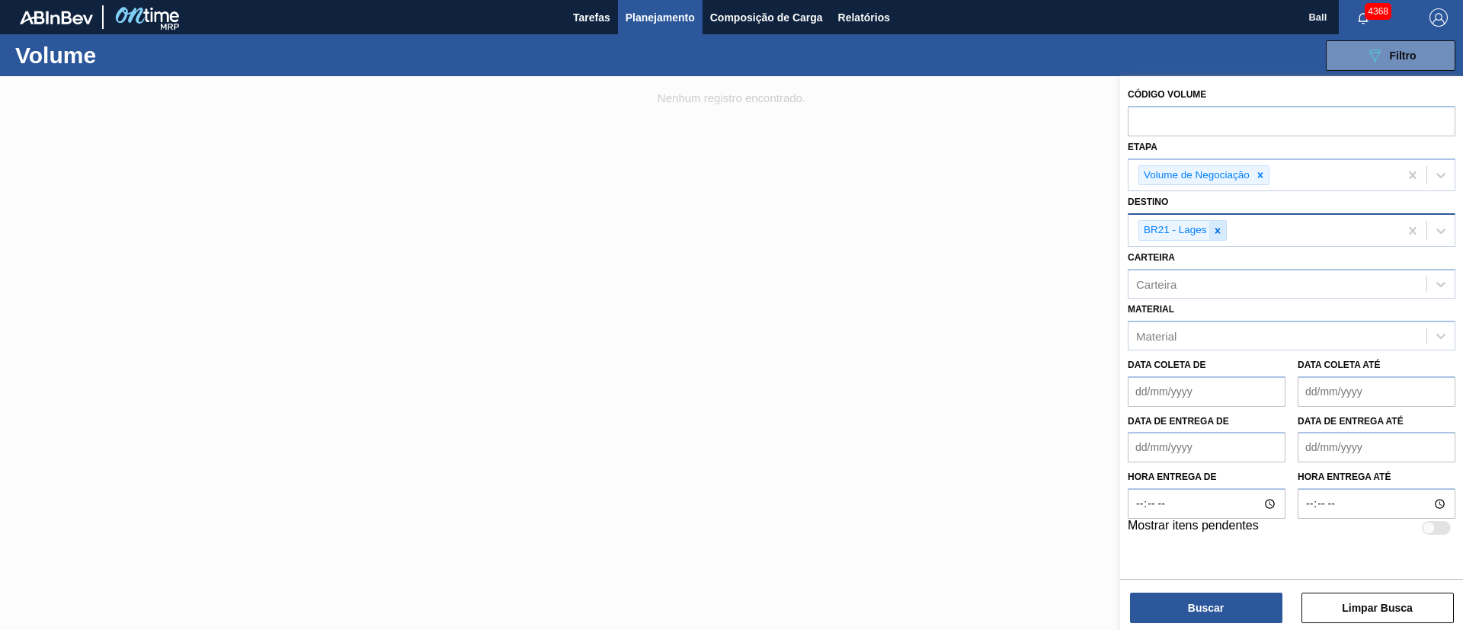
click at [1214, 229] on icon at bounding box center [1218, 231] width 11 height 11
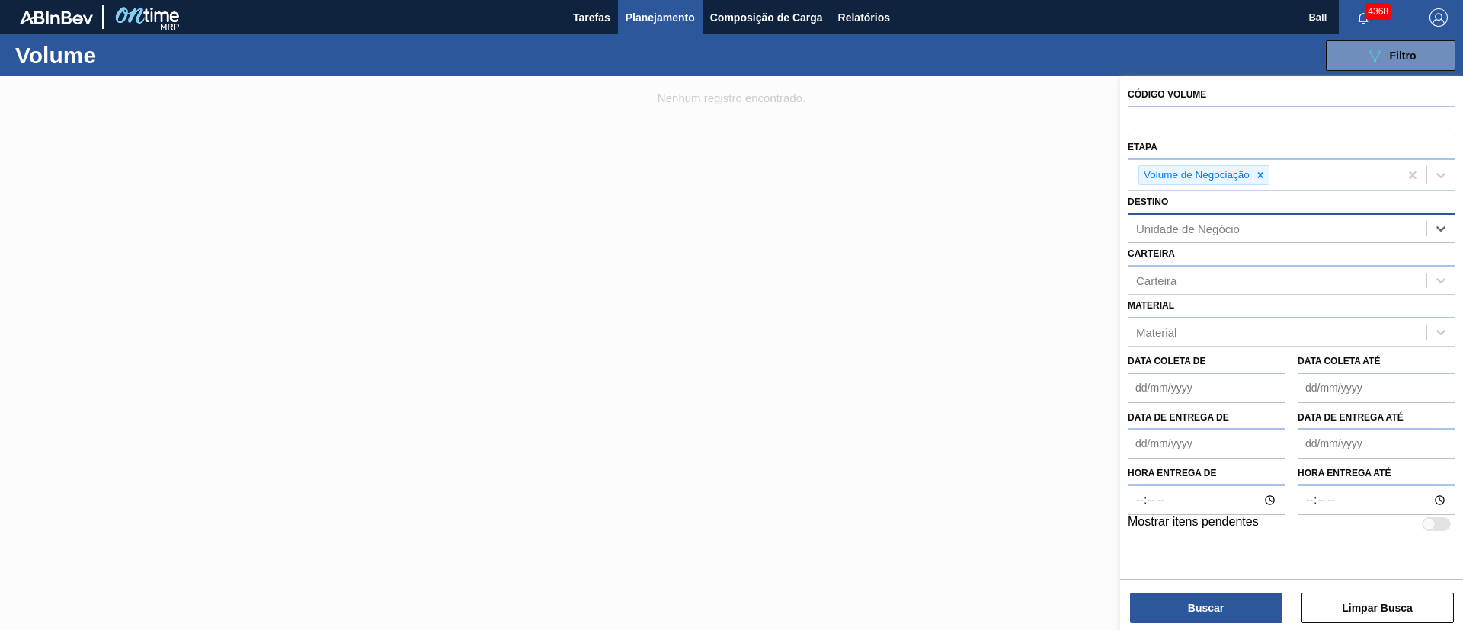
click at [1214, 229] on div "Unidade de Negócio" at bounding box center [1188, 229] width 104 height 13
type input "Viam"
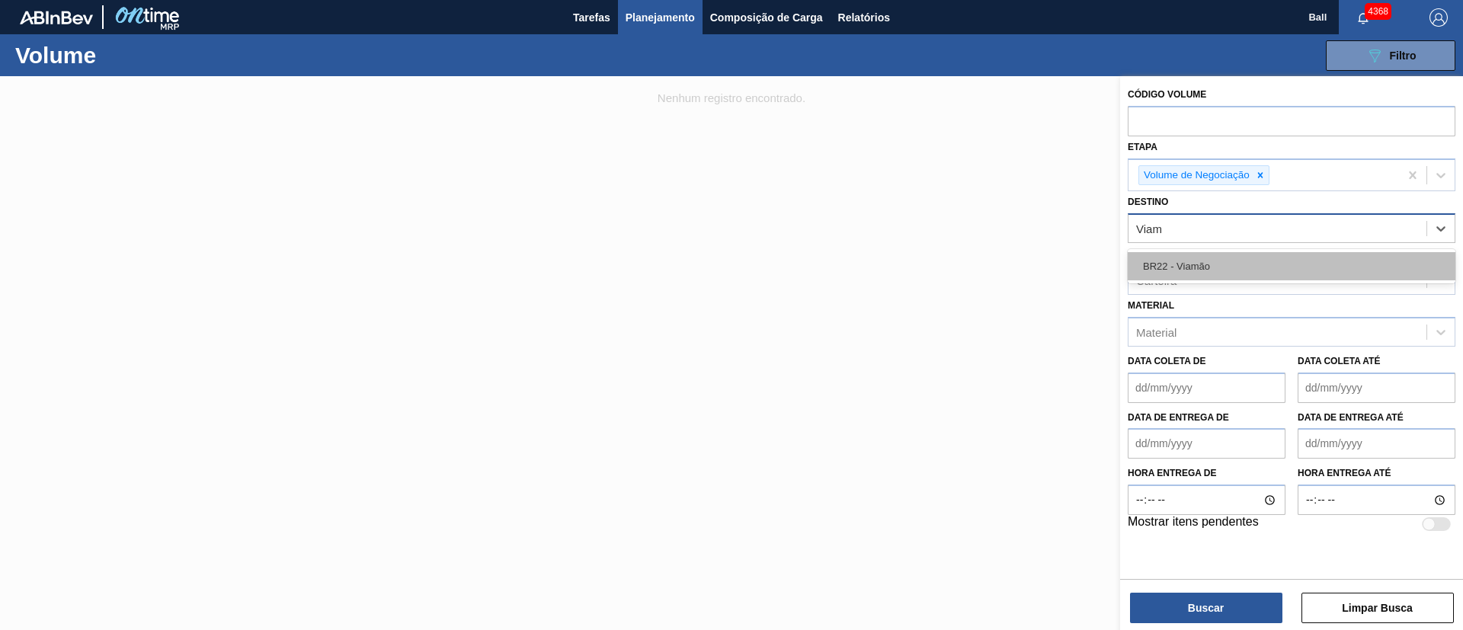
click at [1222, 258] on div "BR22 - Viamão" at bounding box center [1292, 266] width 328 height 28
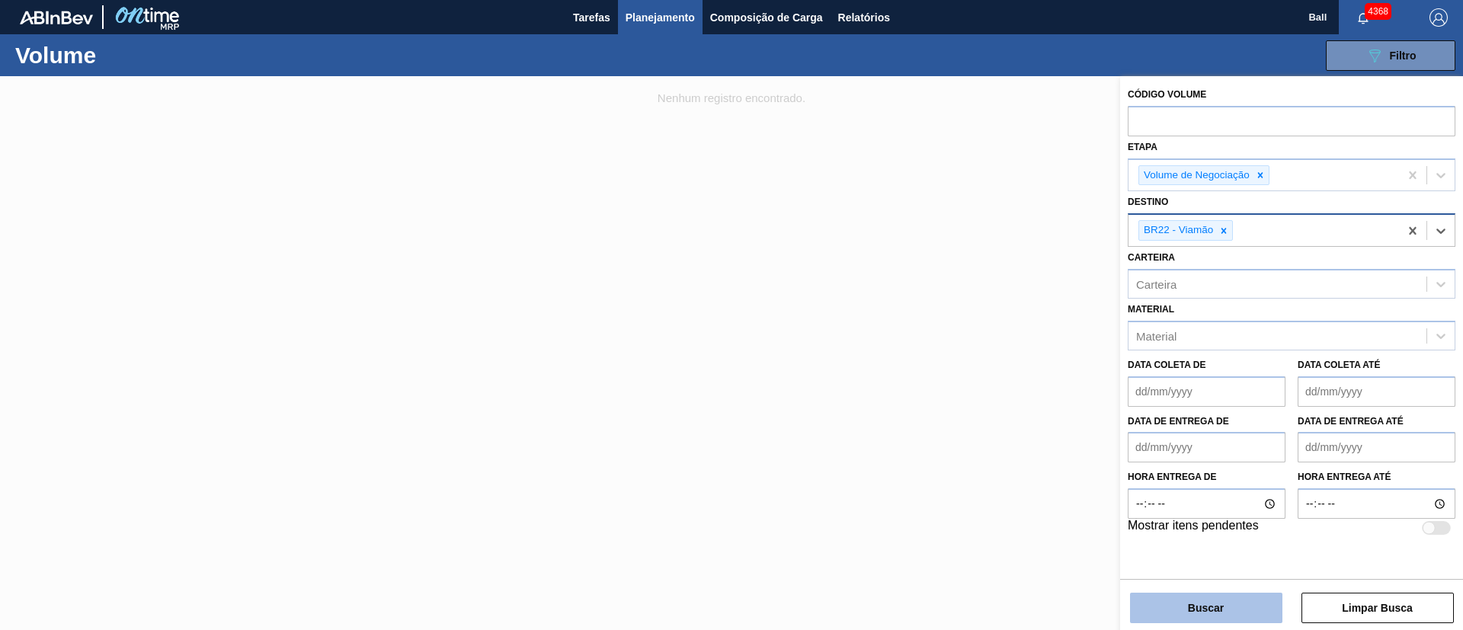
click at [1223, 605] on button "Buscar" at bounding box center [1206, 608] width 152 height 30
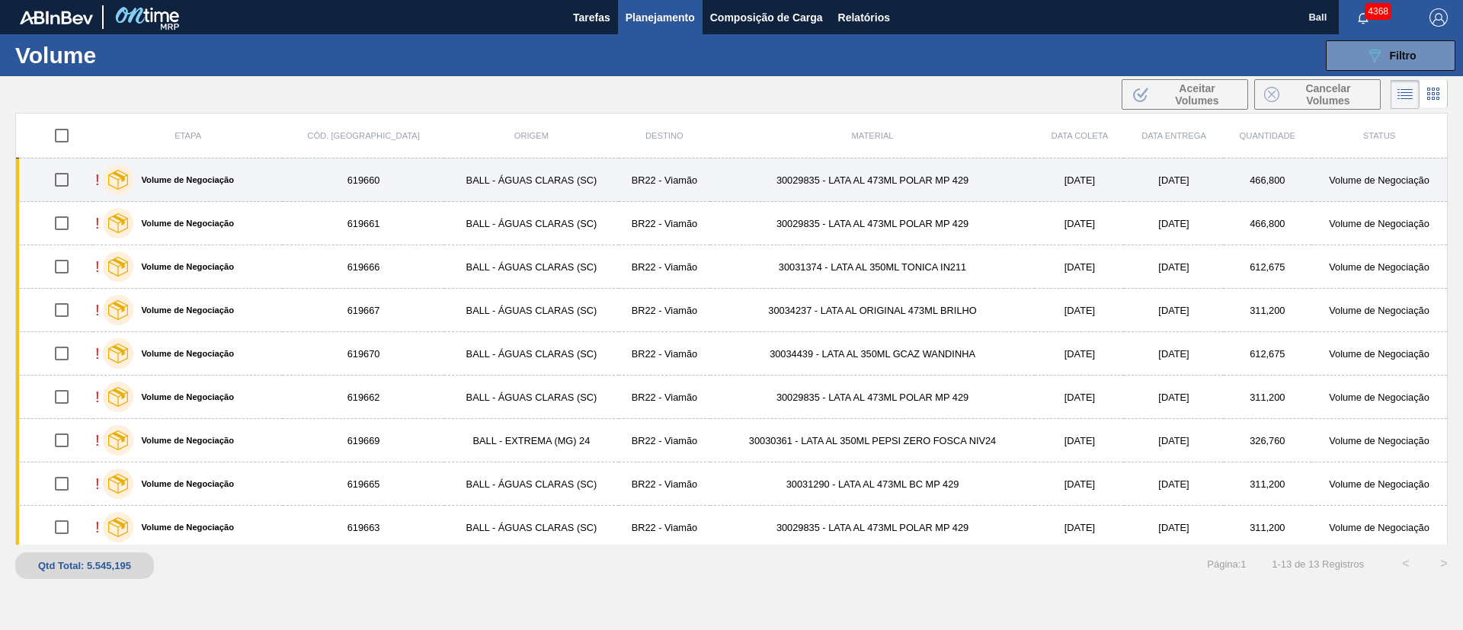
click at [538, 188] on td "BALL - ÁGUAS CLARAS (SC)" at bounding box center [531, 180] width 175 height 43
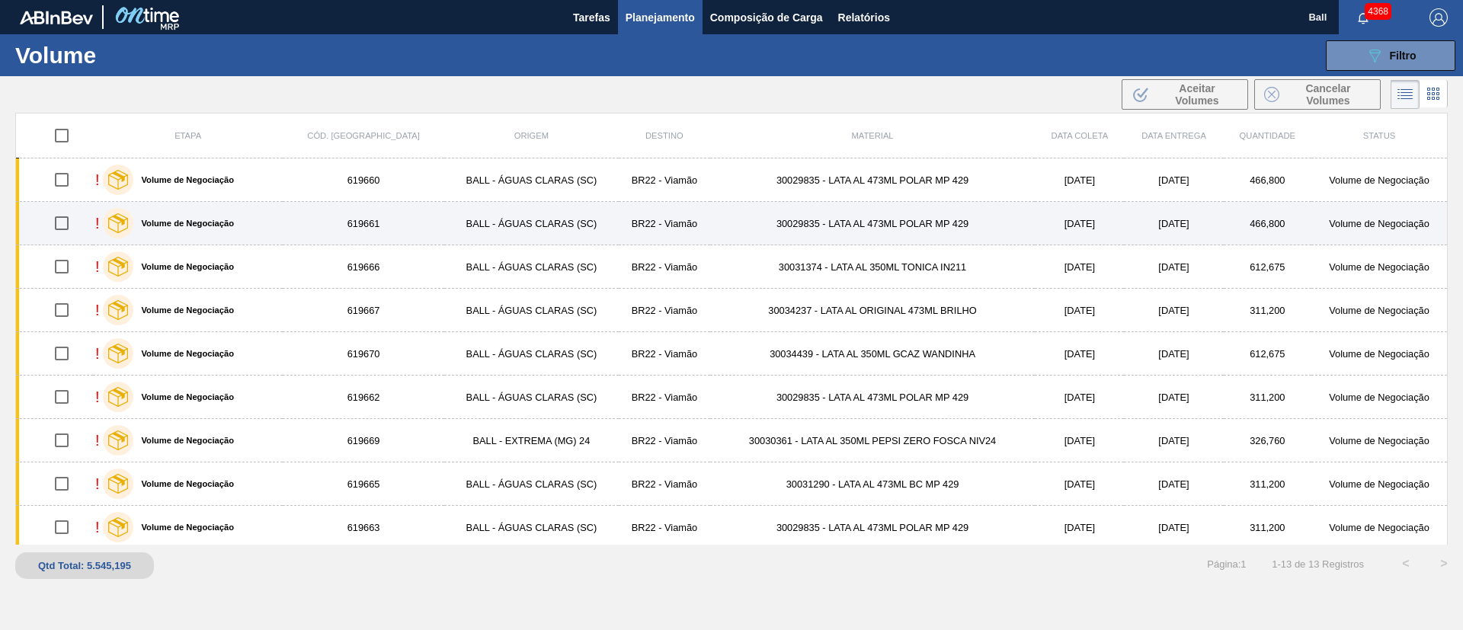
click at [528, 225] on td "BALL - ÁGUAS CLARAS (SC)" at bounding box center [531, 223] width 175 height 43
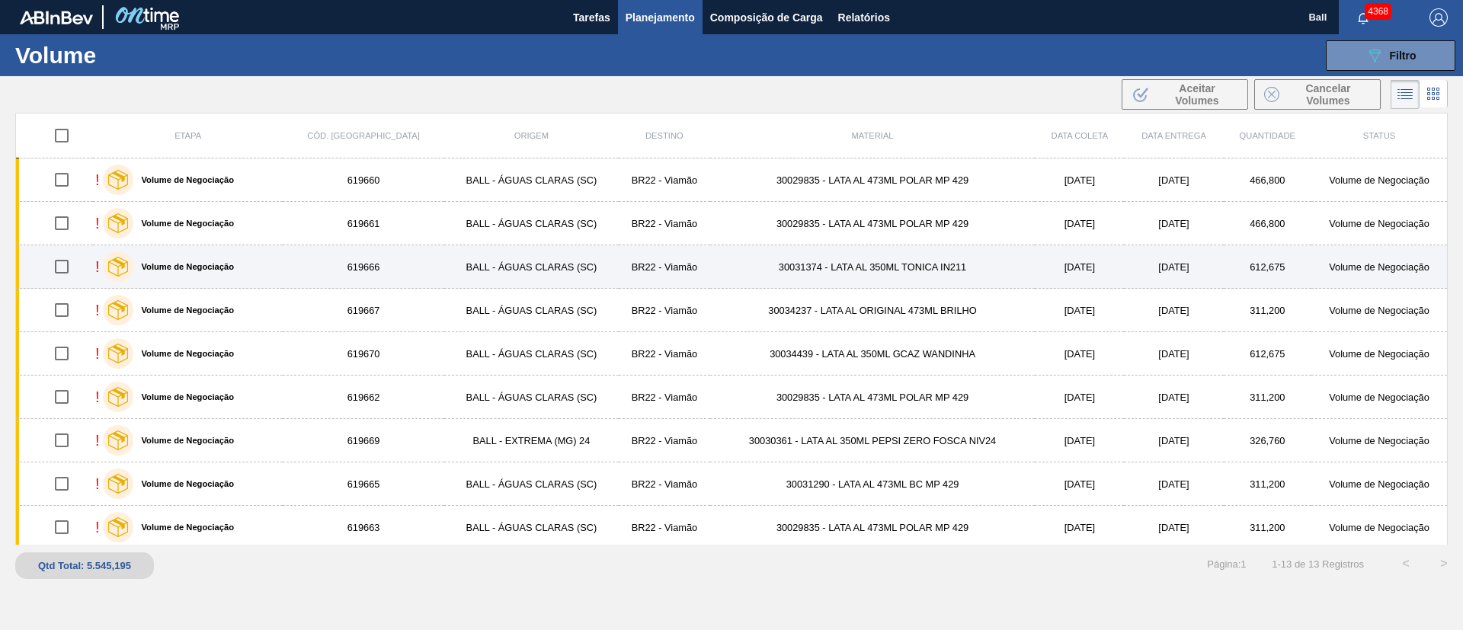
click at [524, 269] on td "BALL - ÁGUAS CLARAS (SC)" at bounding box center [531, 266] width 175 height 43
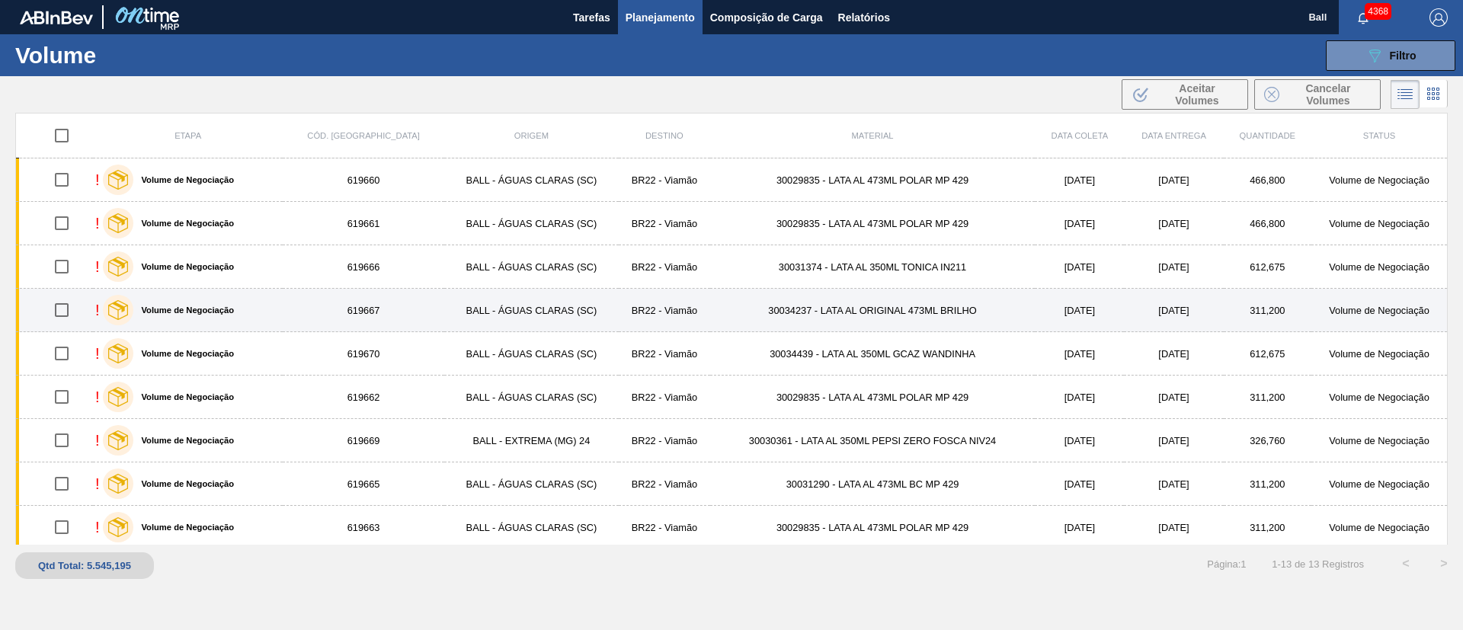
click at [519, 298] on td "BALL - ÁGUAS CLARAS (SC)" at bounding box center [531, 310] width 175 height 43
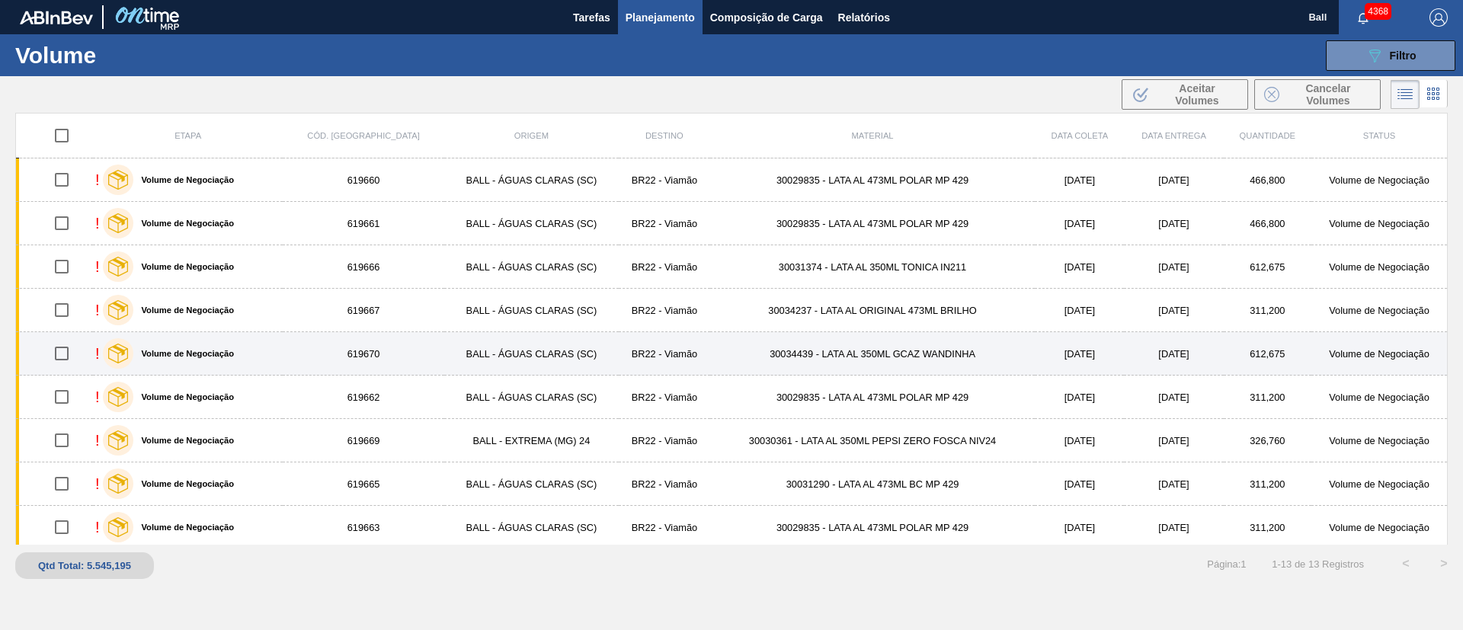
click at [514, 357] on td "BALL - ÁGUAS CLARAS (SC)" at bounding box center [531, 353] width 175 height 43
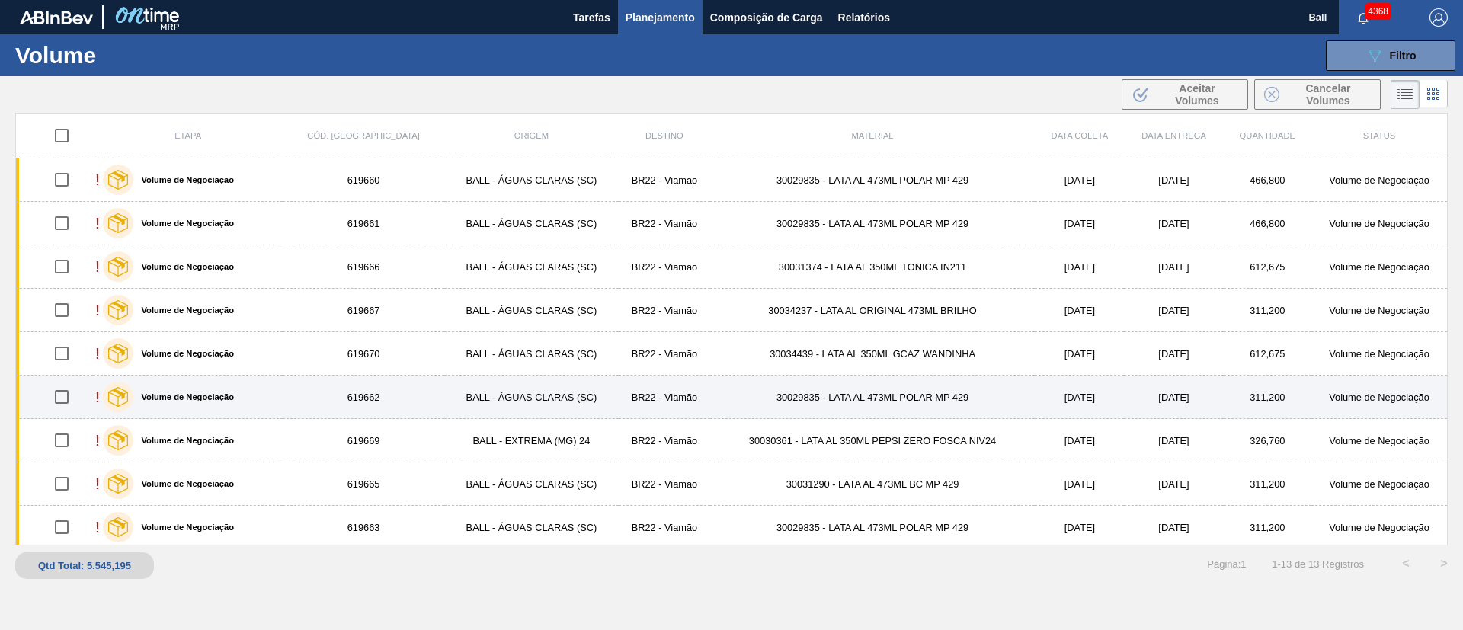
click at [511, 389] on td "BALL - ÁGUAS CLARAS (SC)" at bounding box center [531, 397] width 175 height 43
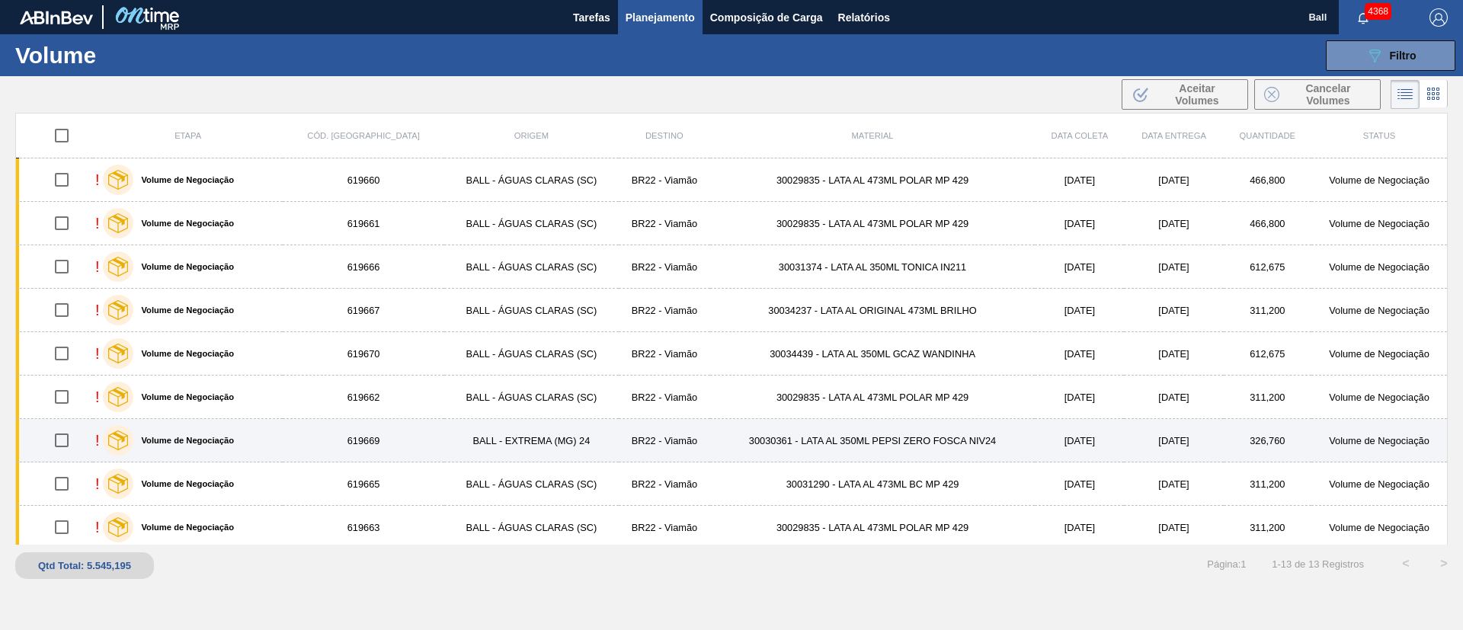
click at [509, 443] on td "BALL - EXTREMA (MG) 24" at bounding box center [531, 440] width 175 height 43
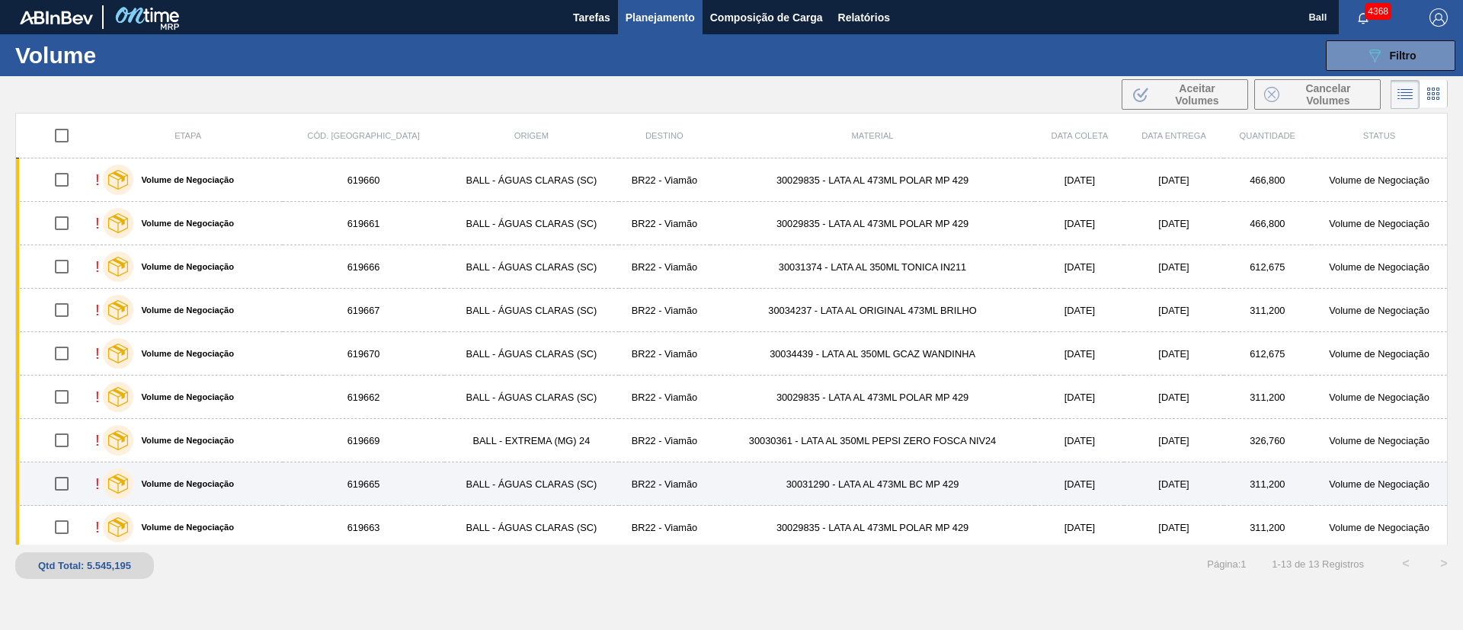
click at [508, 482] on td "BALL - ÁGUAS CLARAS (SC)" at bounding box center [531, 484] width 175 height 43
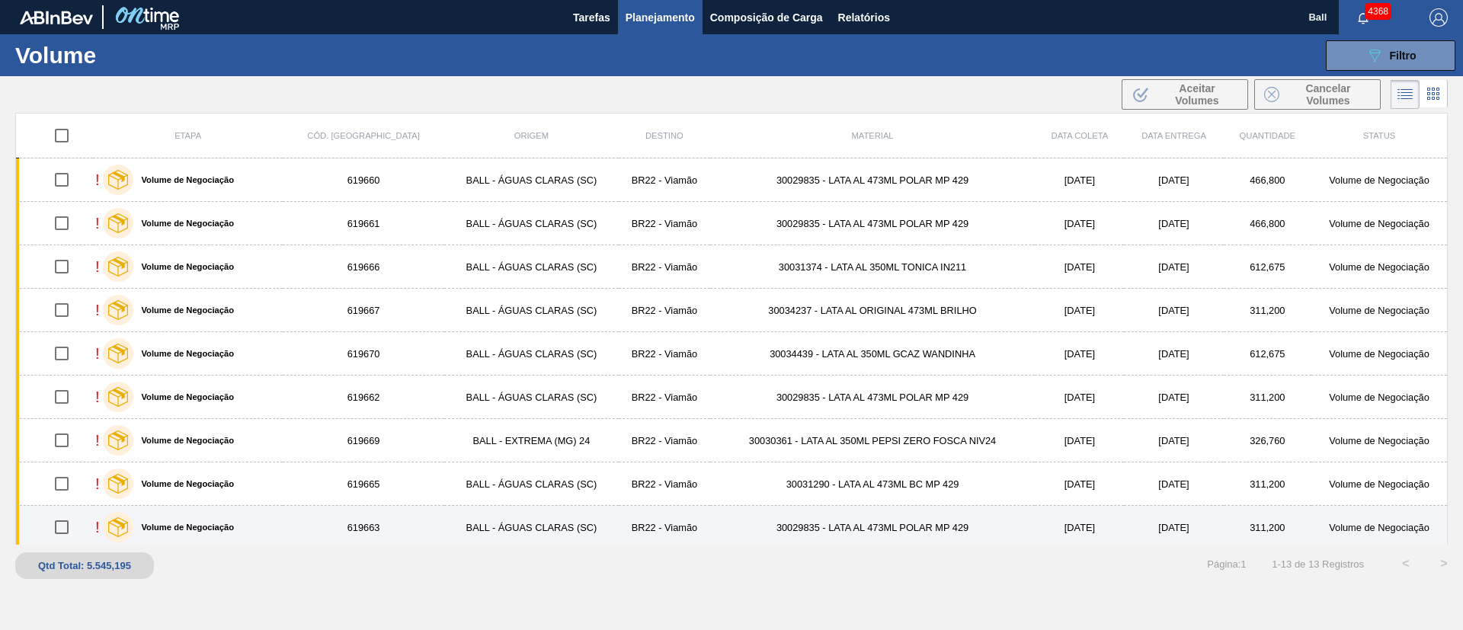
click at [492, 517] on td "BALL - ÁGUAS CLARAS (SC)" at bounding box center [531, 527] width 175 height 43
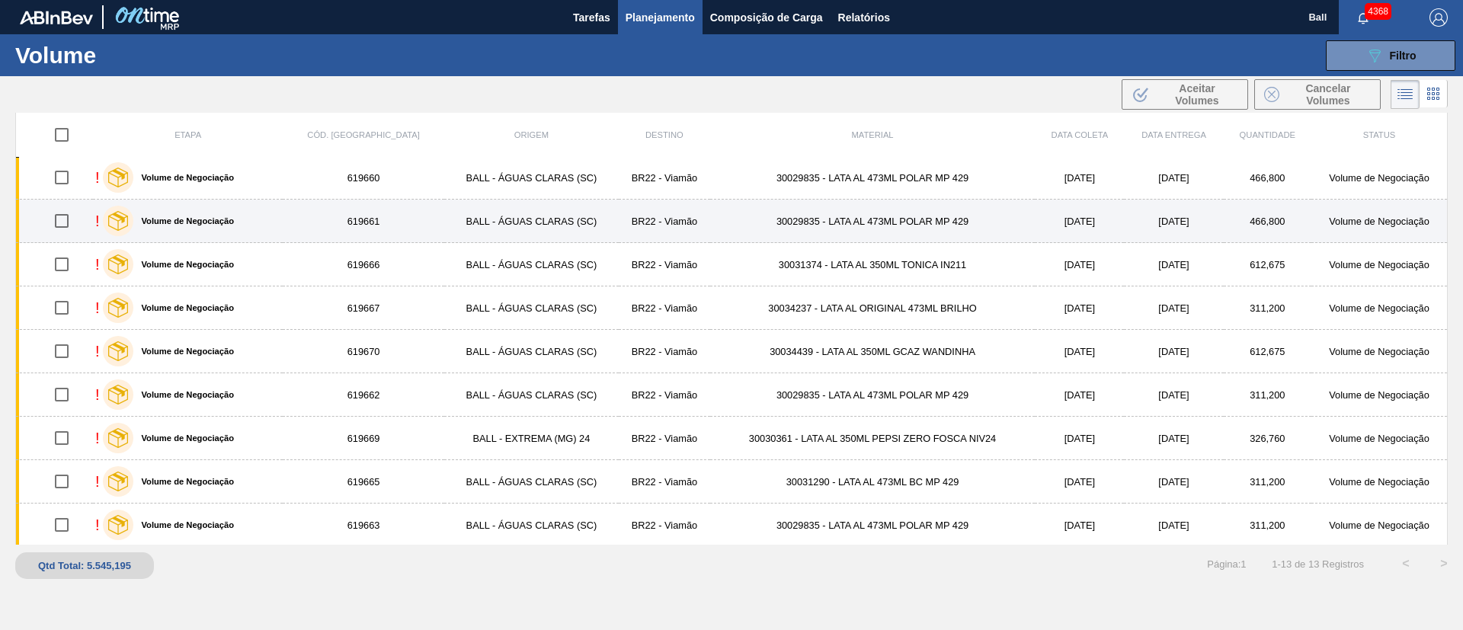
scroll to position [0, 0]
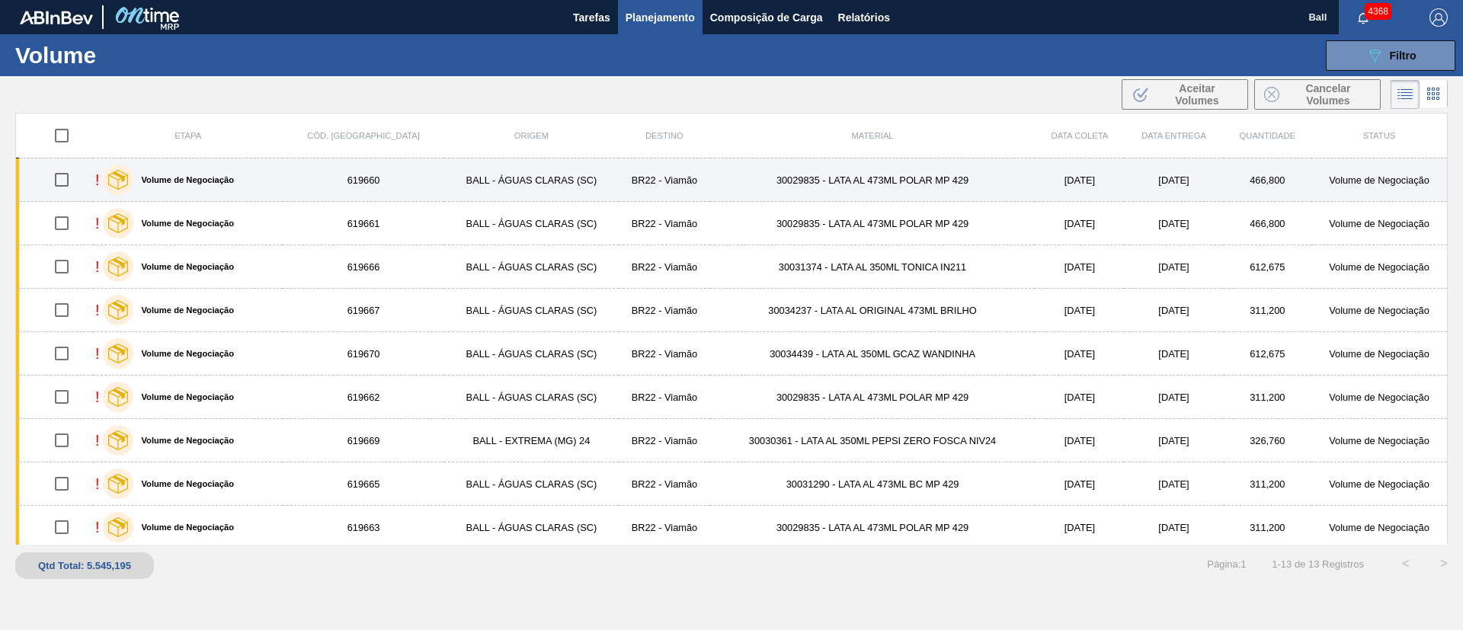
drag, startPoint x: 377, startPoint y: 175, endPoint x: 376, endPoint y: 189, distance: 13.8
click at [377, 175] on td "619660" at bounding box center [363, 180] width 161 height 43
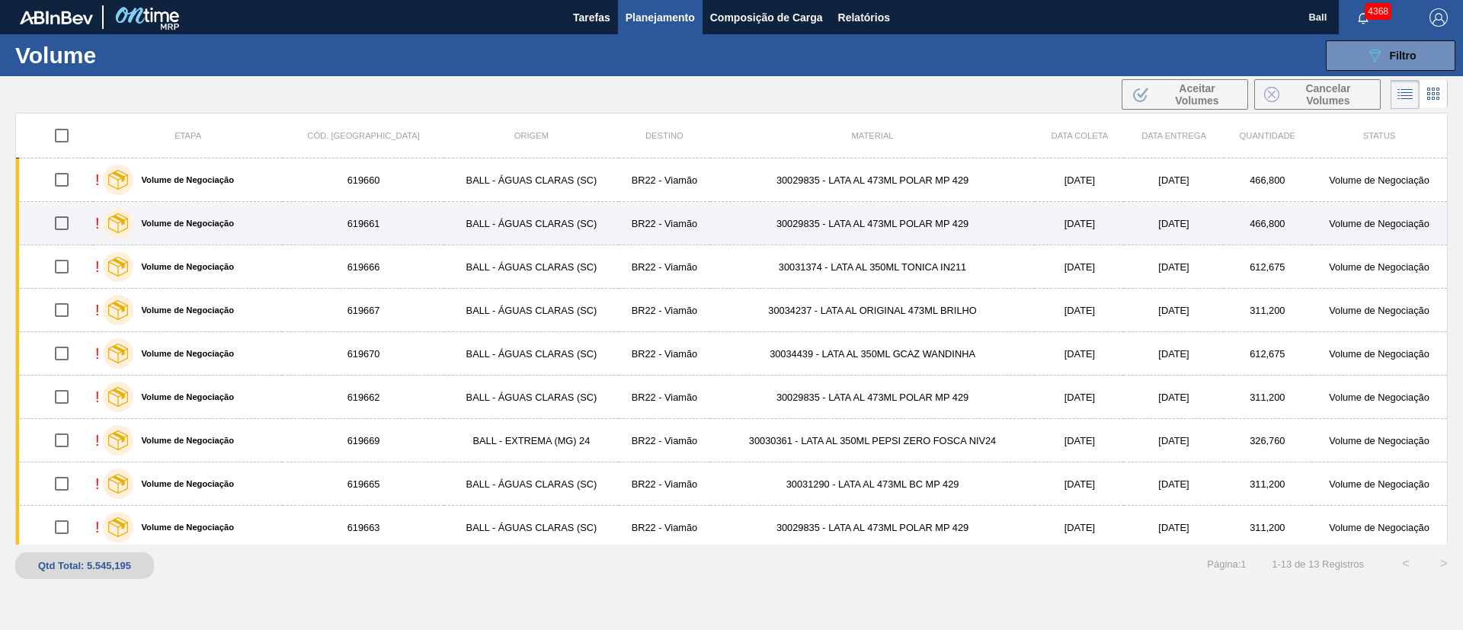
click at [370, 209] on td "619661" at bounding box center [363, 223] width 161 height 43
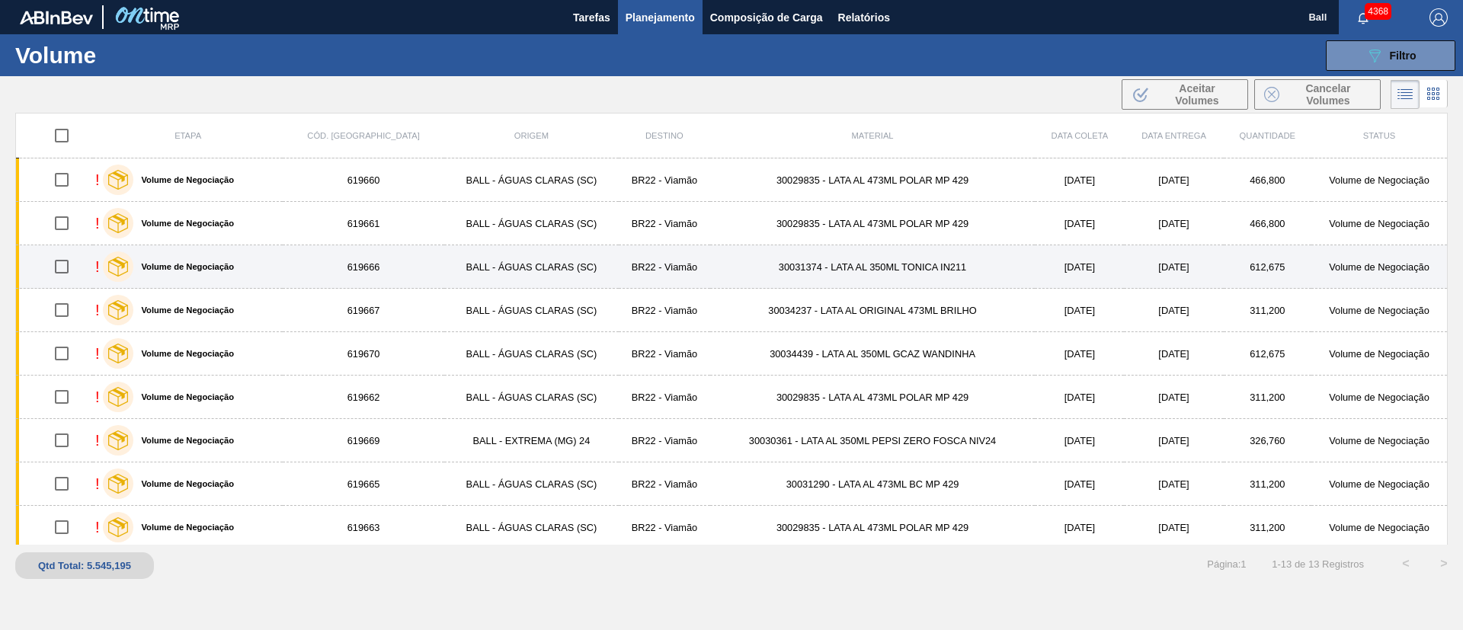
click at [354, 271] on td "619666" at bounding box center [363, 266] width 161 height 43
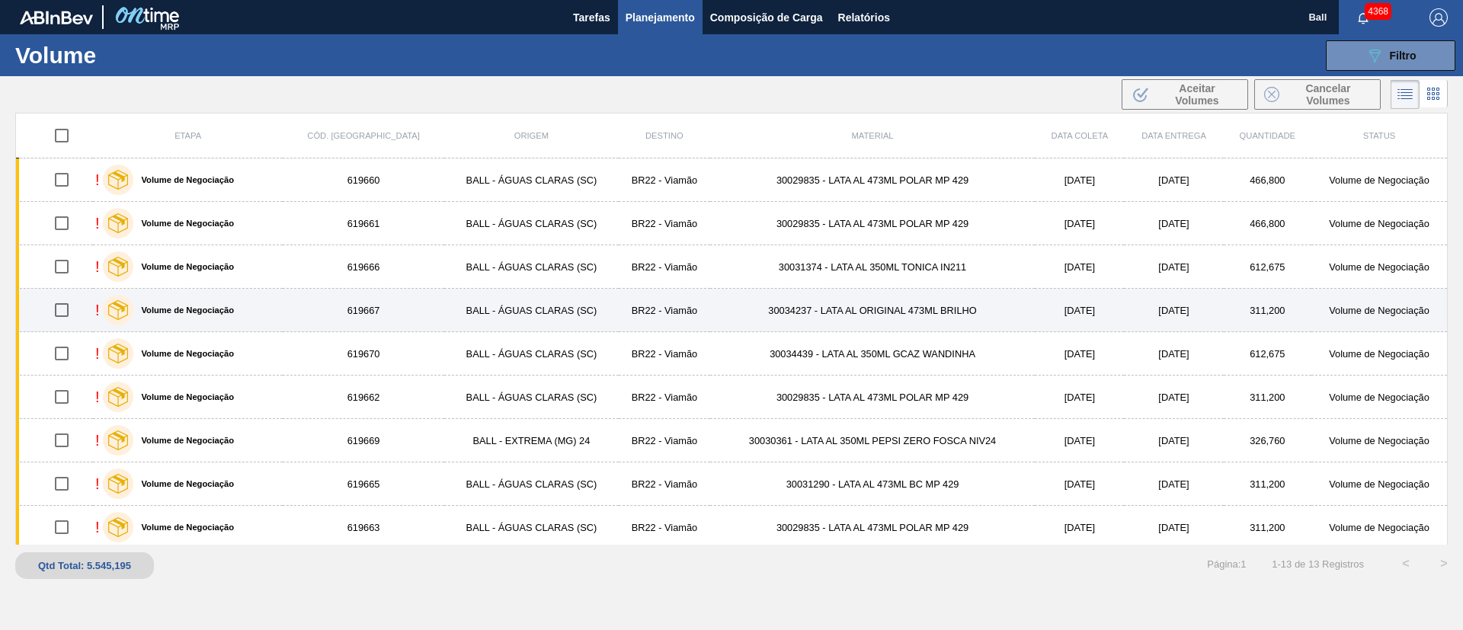
click at [352, 312] on td "619667" at bounding box center [363, 310] width 161 height 43
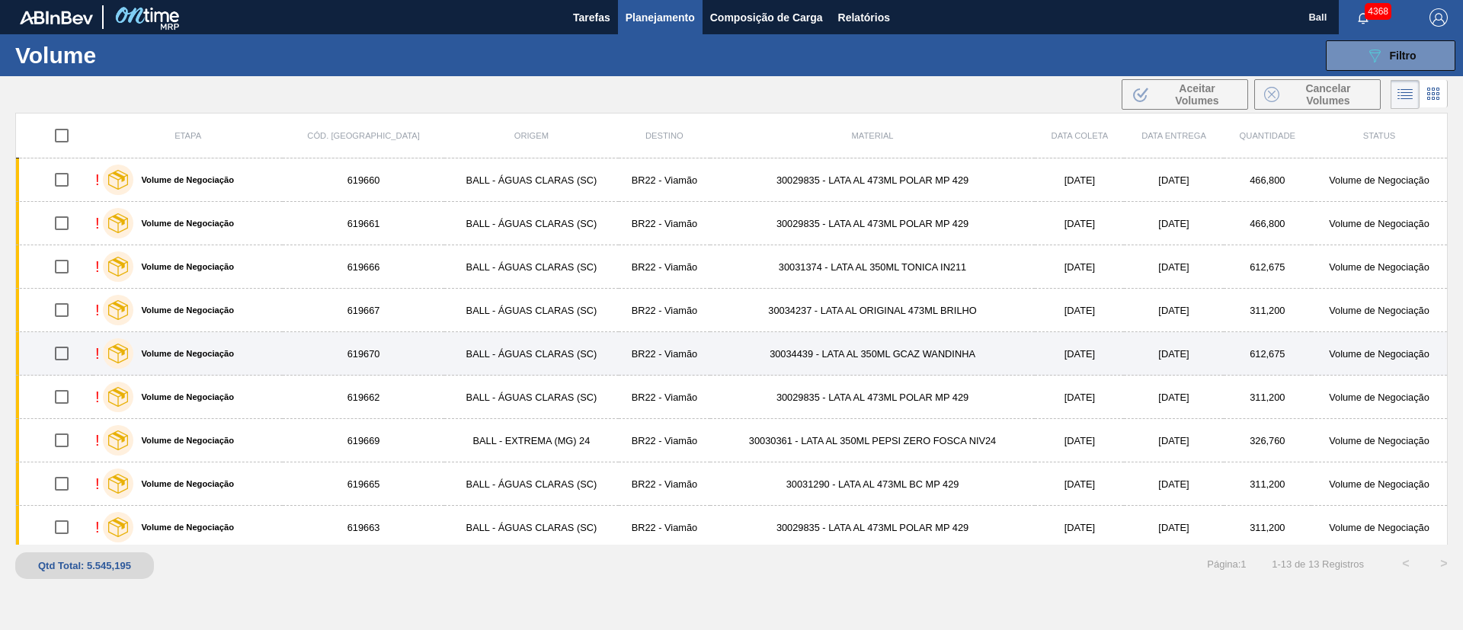
click at [356, 338] on td "619670" at bounding box center [363, 353] width 161 height 43
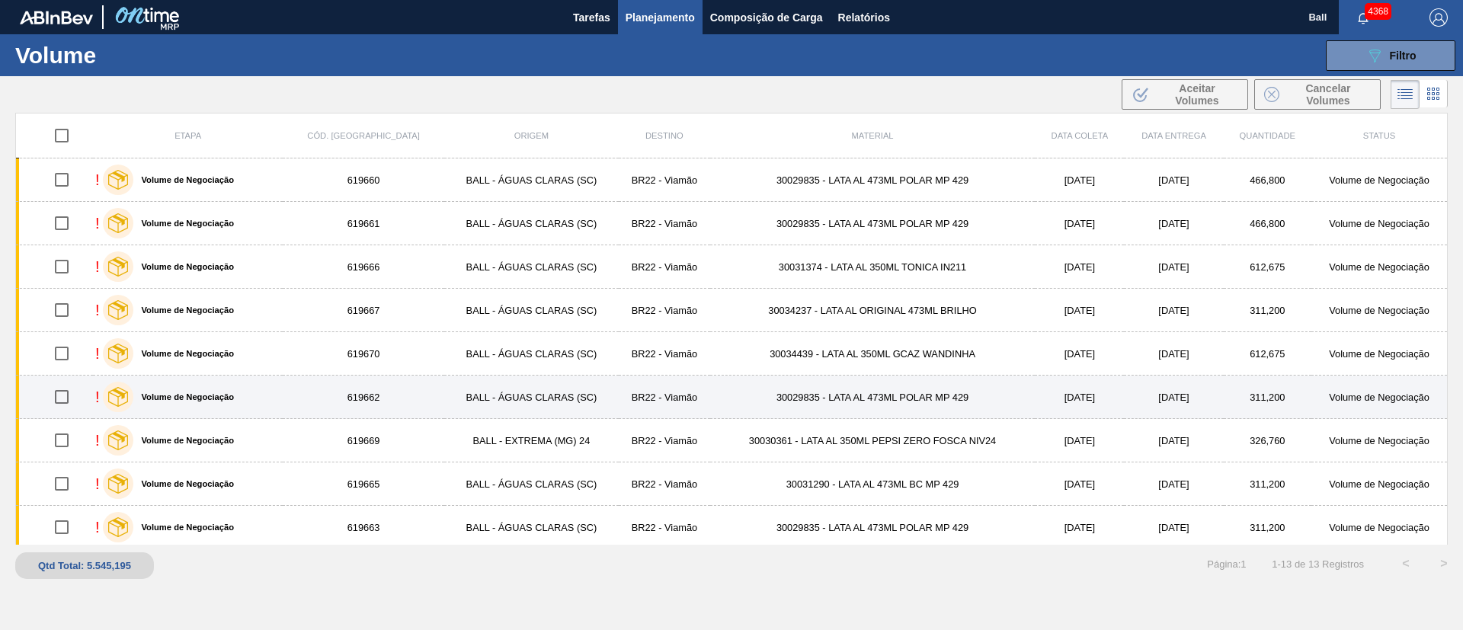
click at [356, 396] on td "619662" at bounding box center [363, 397] width 161 height 43
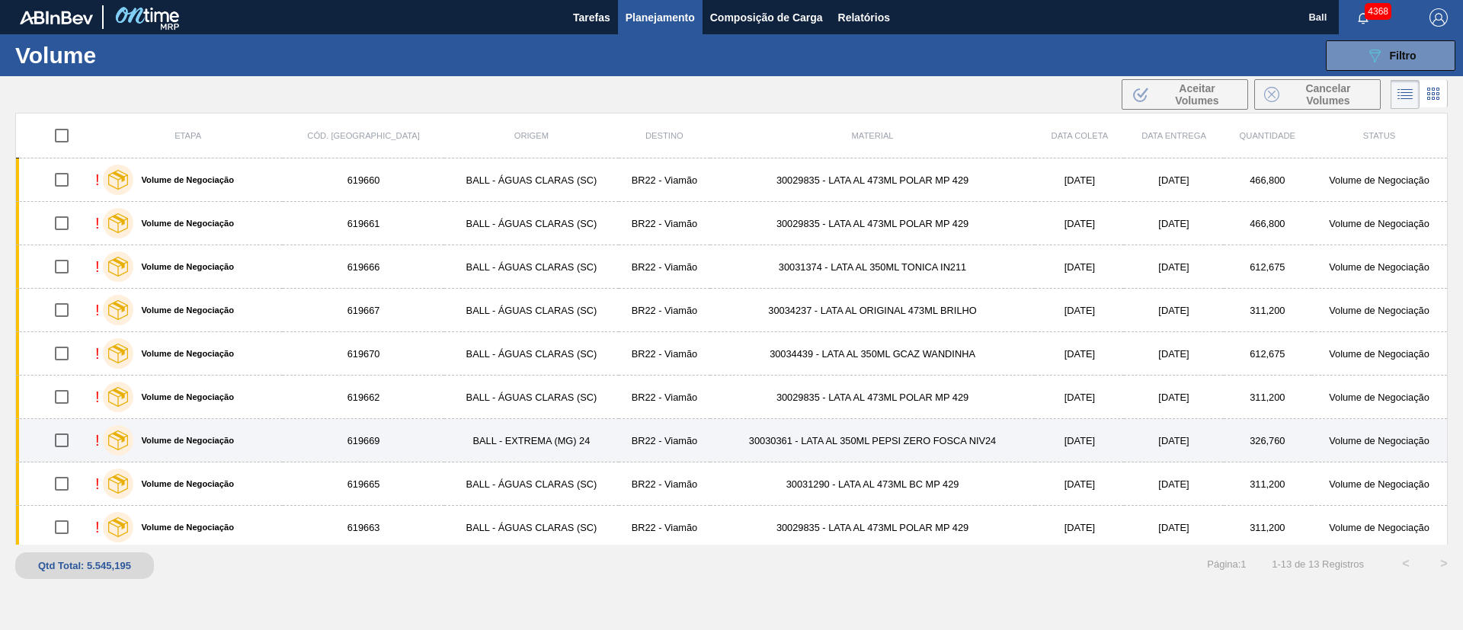
click at [361, 437] on td "619669" at bounding box center [363, 440] width 161 height 43
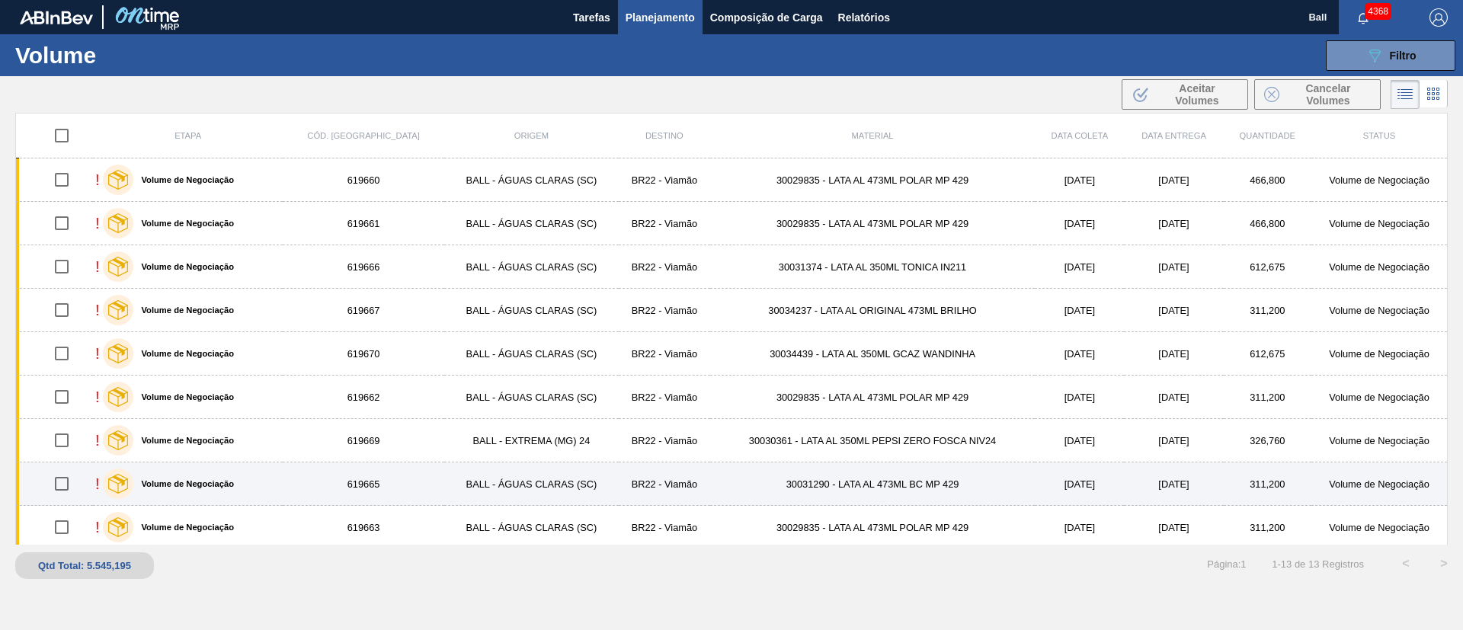
click at [365, 494] on td "619665" at bounding box center [363, 484] width 161 height 43
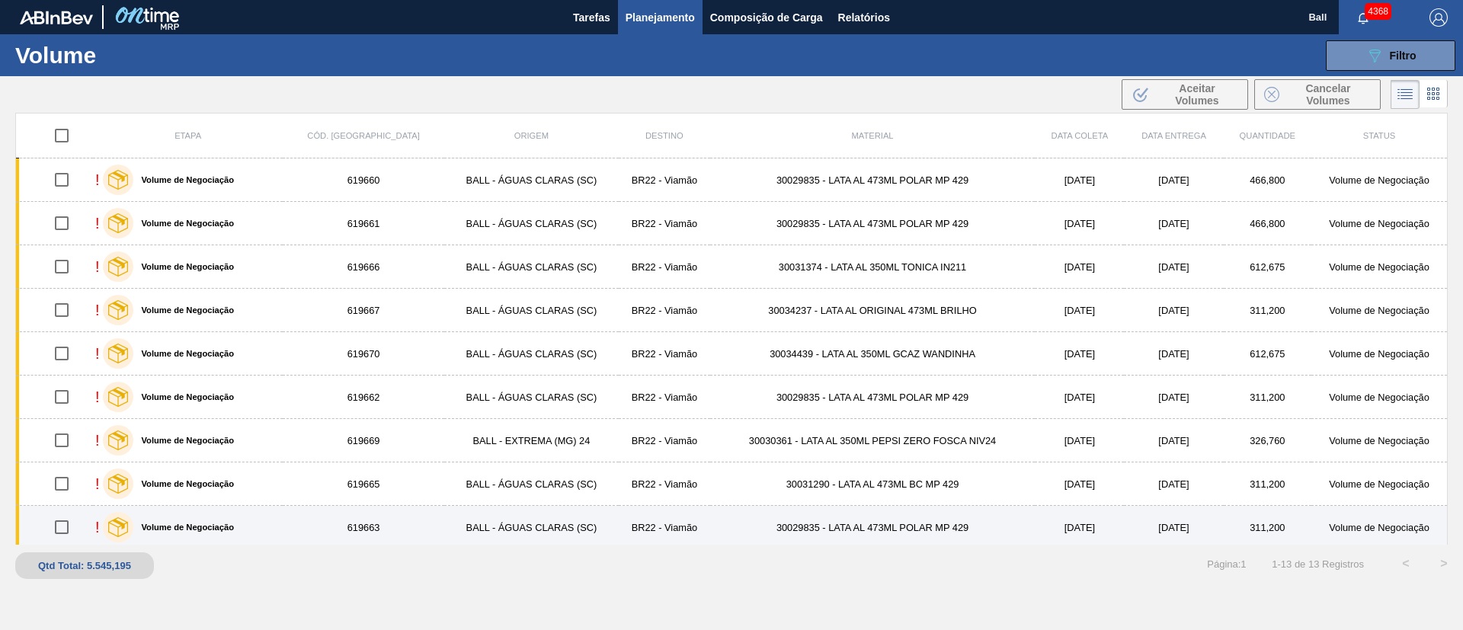
click at [359, 526] on td "619663" at bounding box center [363, 527] width 161 height 43
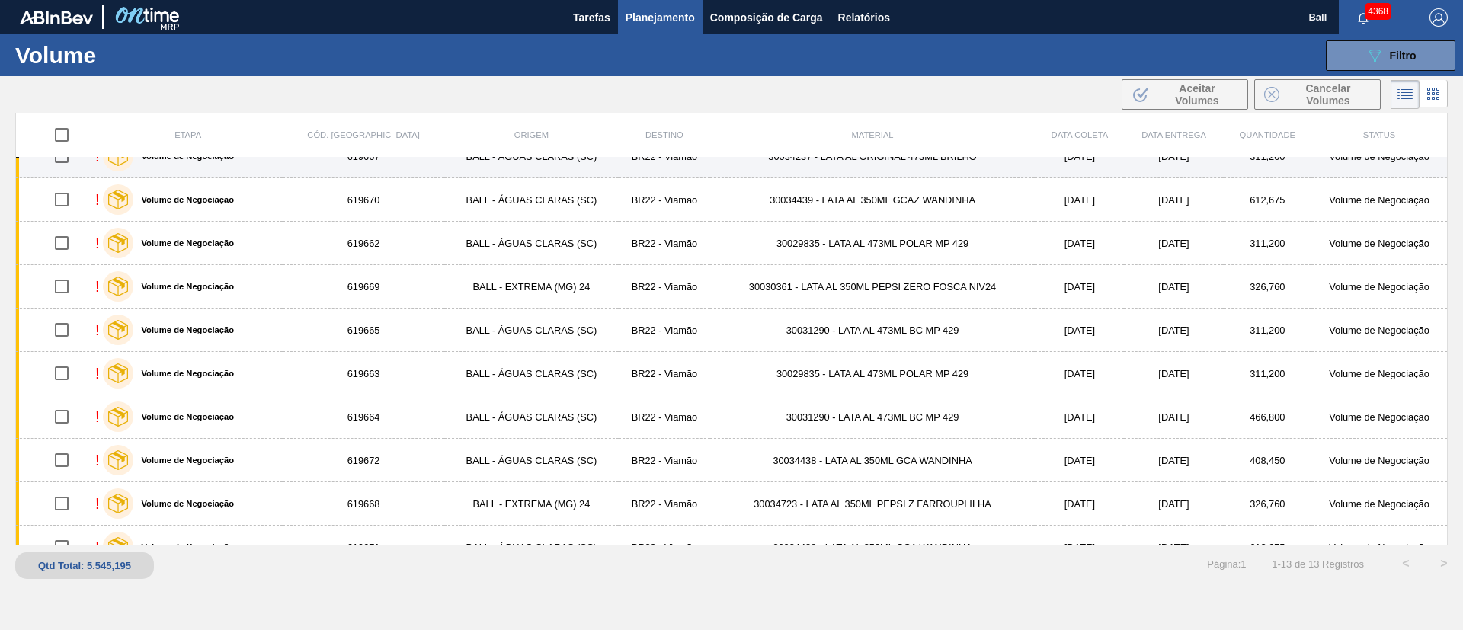
scroll to position [178, 0]
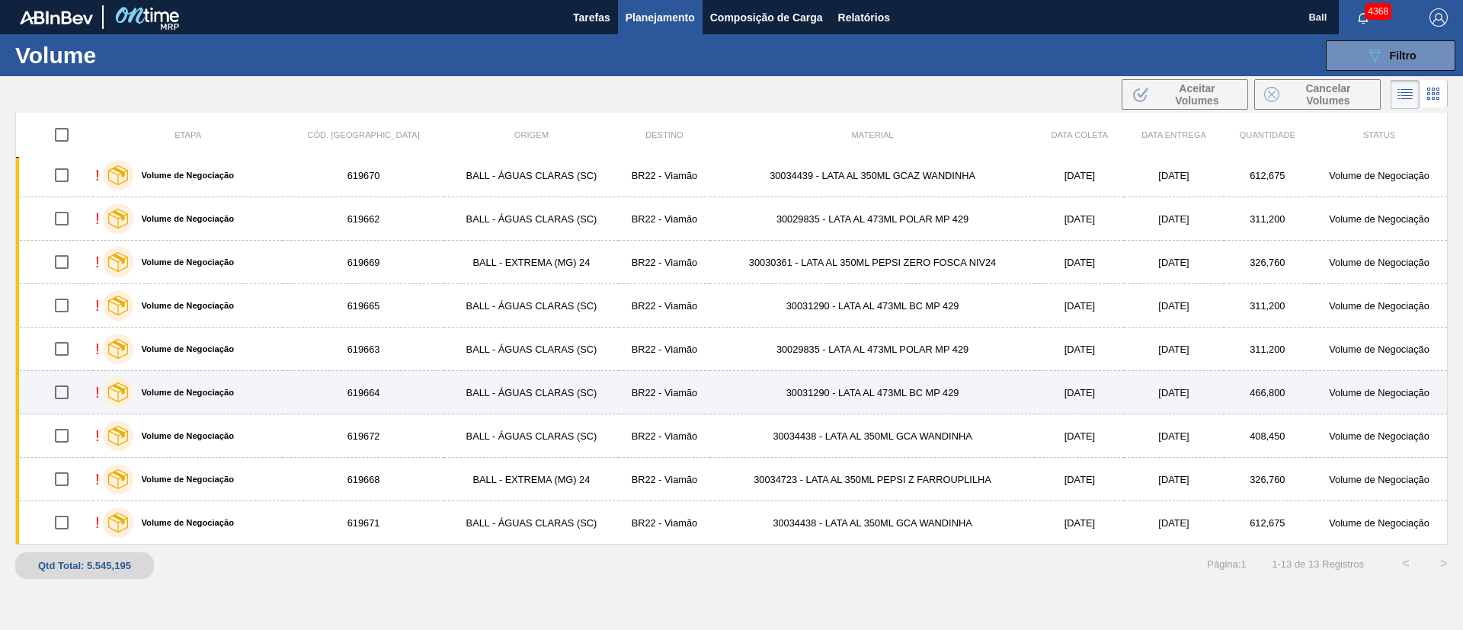
click at [388, 396] on td "619664" at bounding box center [363, 392] width 161 height 43
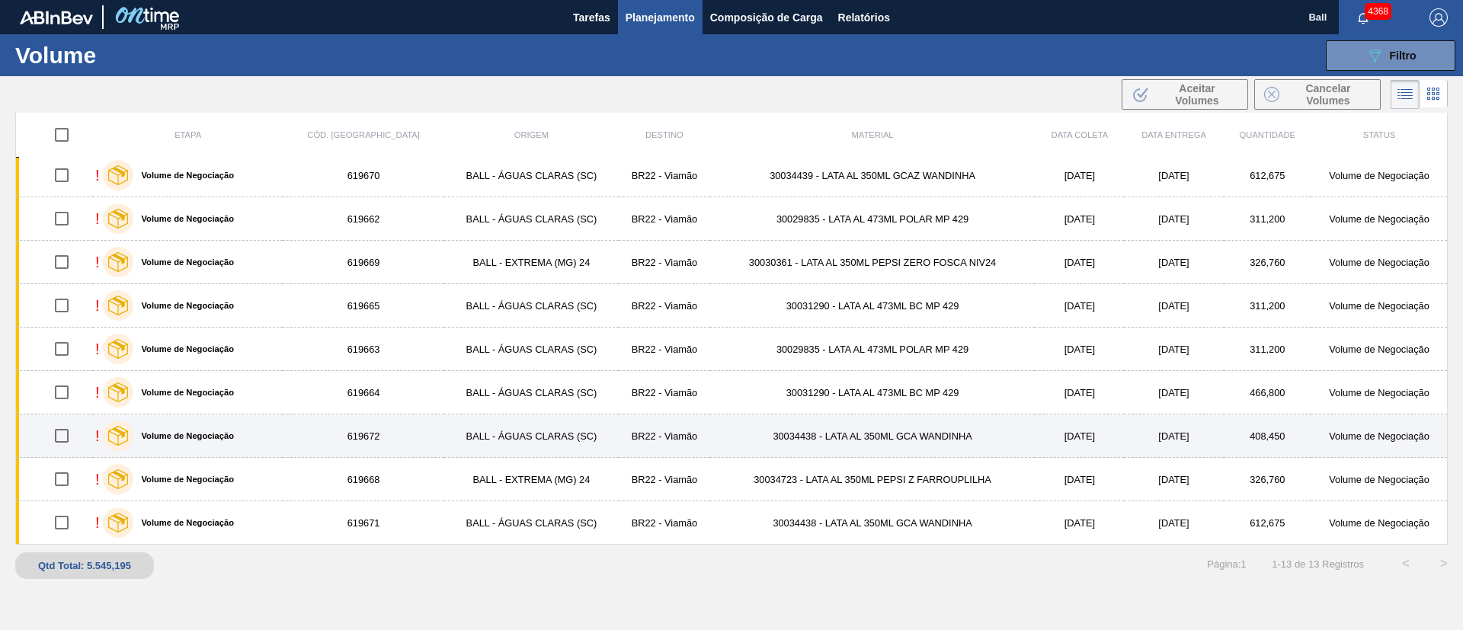
click at [369, 428] on td "619672" at bounding box center [363, 436] width 161 height 43
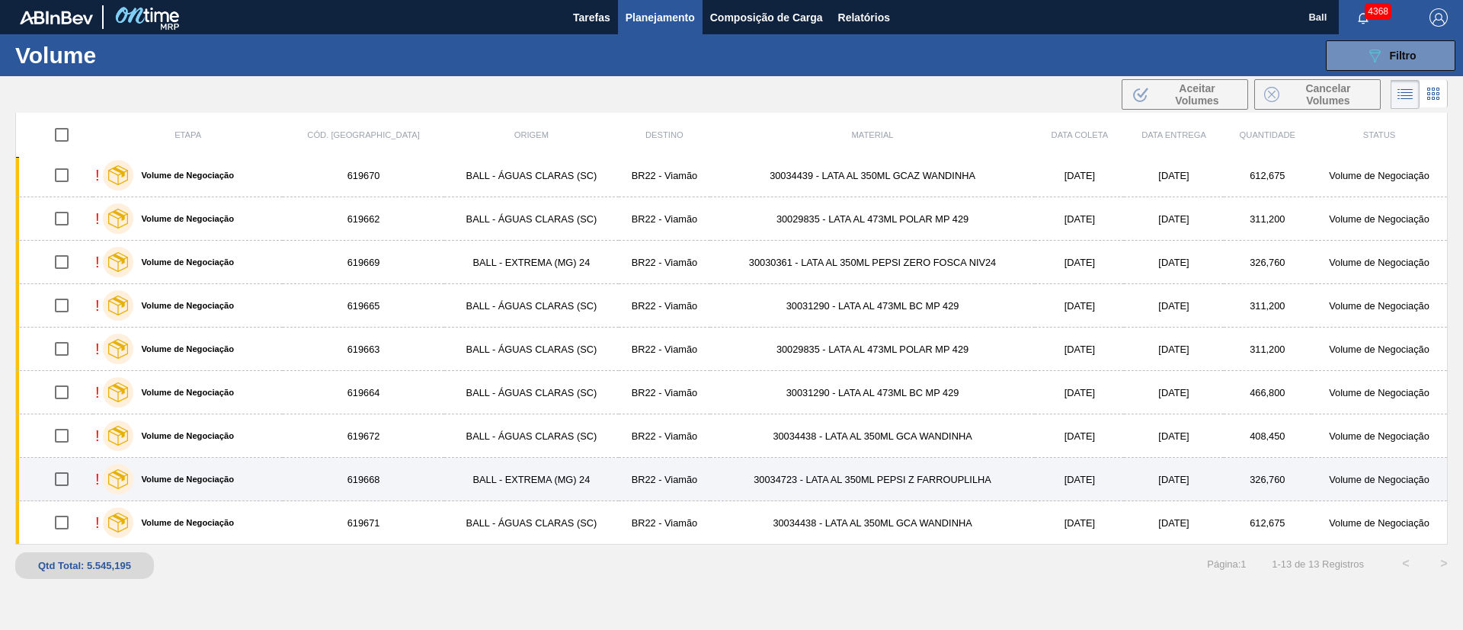
click at [369, 483] on td "619668" at bounding box center [363, 479] width 161 height 43
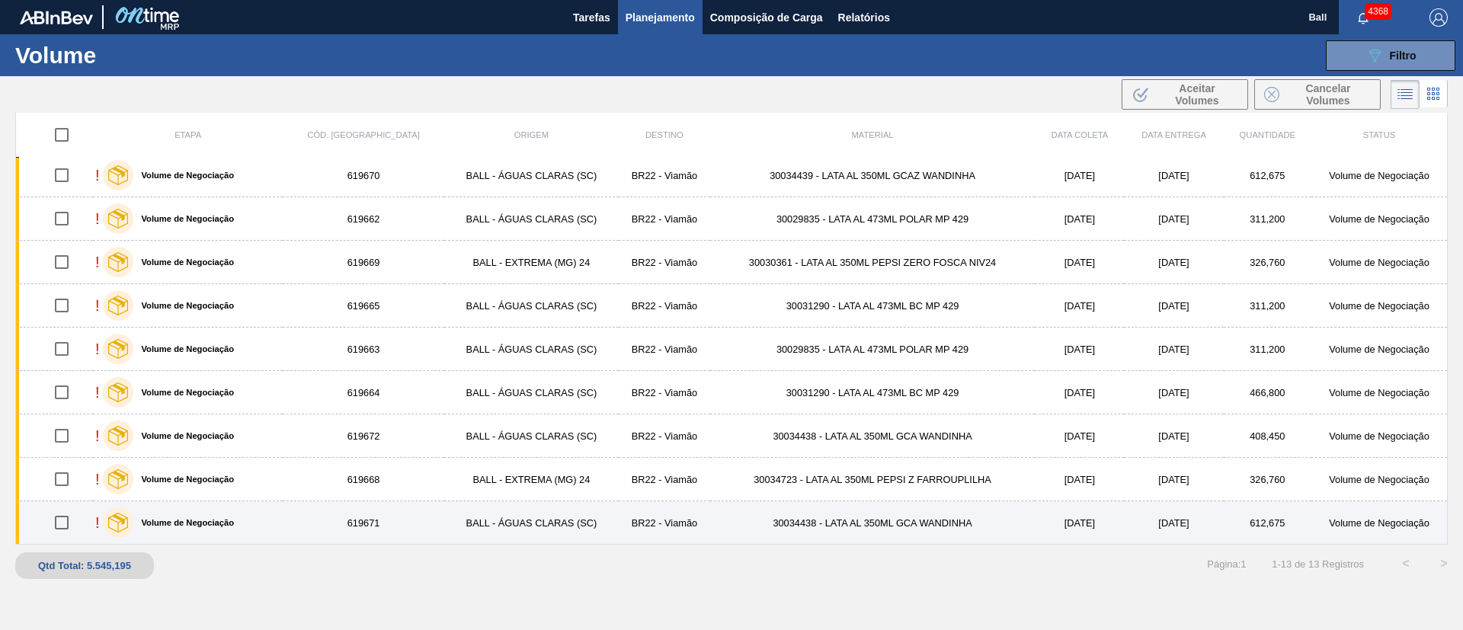
click at [367, 518] on td "619671" at bounding box center [363, 523] width 161 height 43
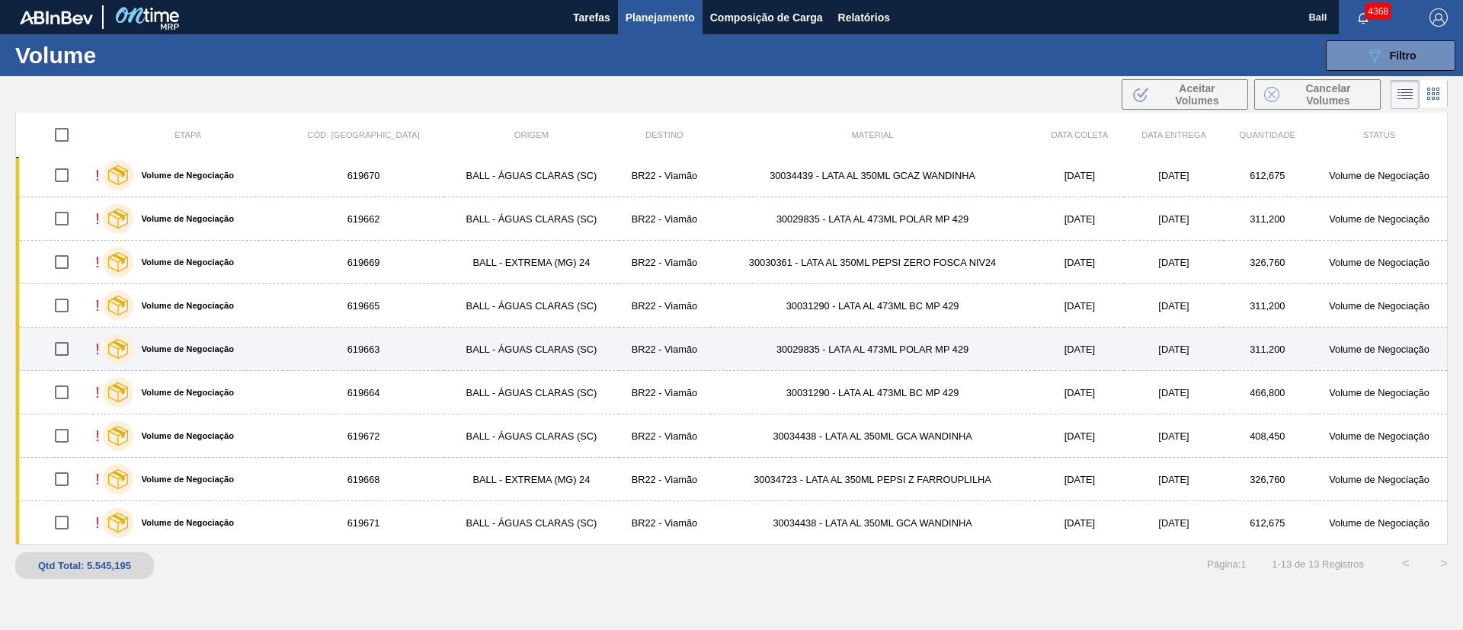
scroll to position [0, 0]
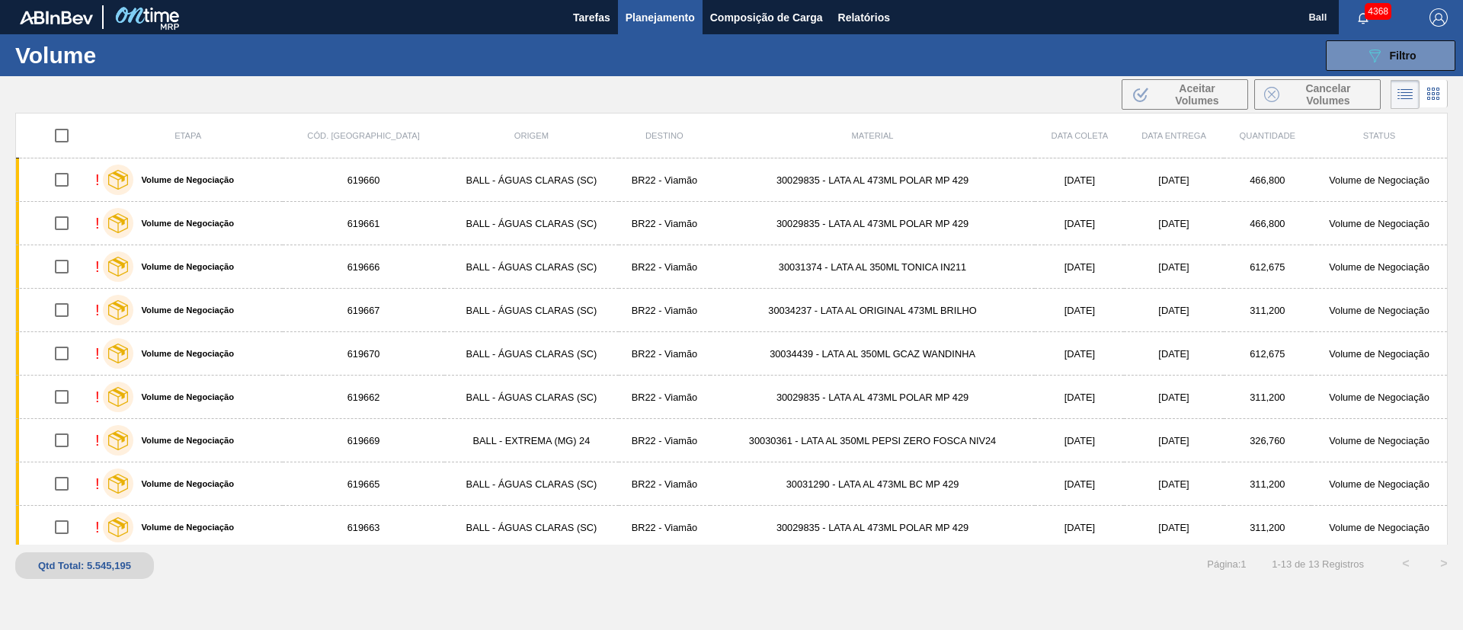
drag, startPoint x: 1434, startPoint y: 53, endPoint x: 1418, endPoint y: 105, distance: 54.2
click at [1434, 53] on button "089F7B8B-B2A5-4AFE-B5C0-19BA573D28AC Filtro" at bounding box center [1391, 55] width 130 height 30
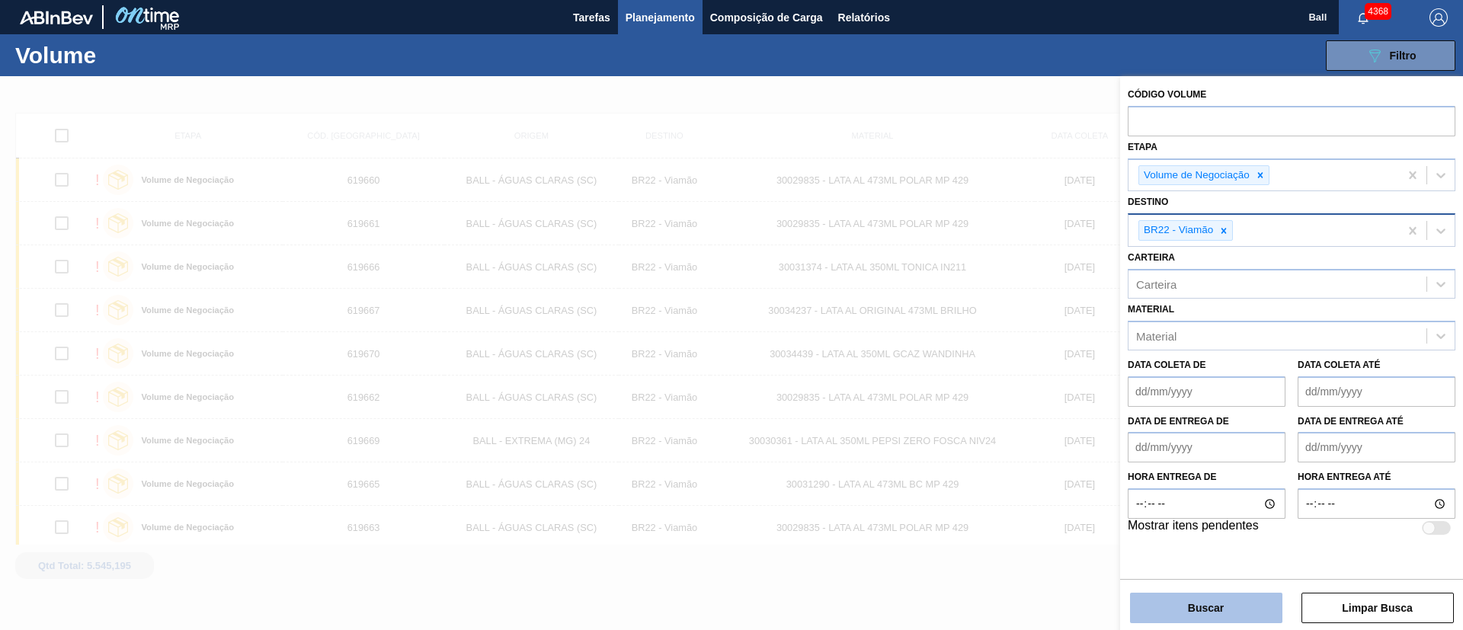
click at [1237, 602] on button "Buscar" at bounding box center [1206, 608] width 152 height 30
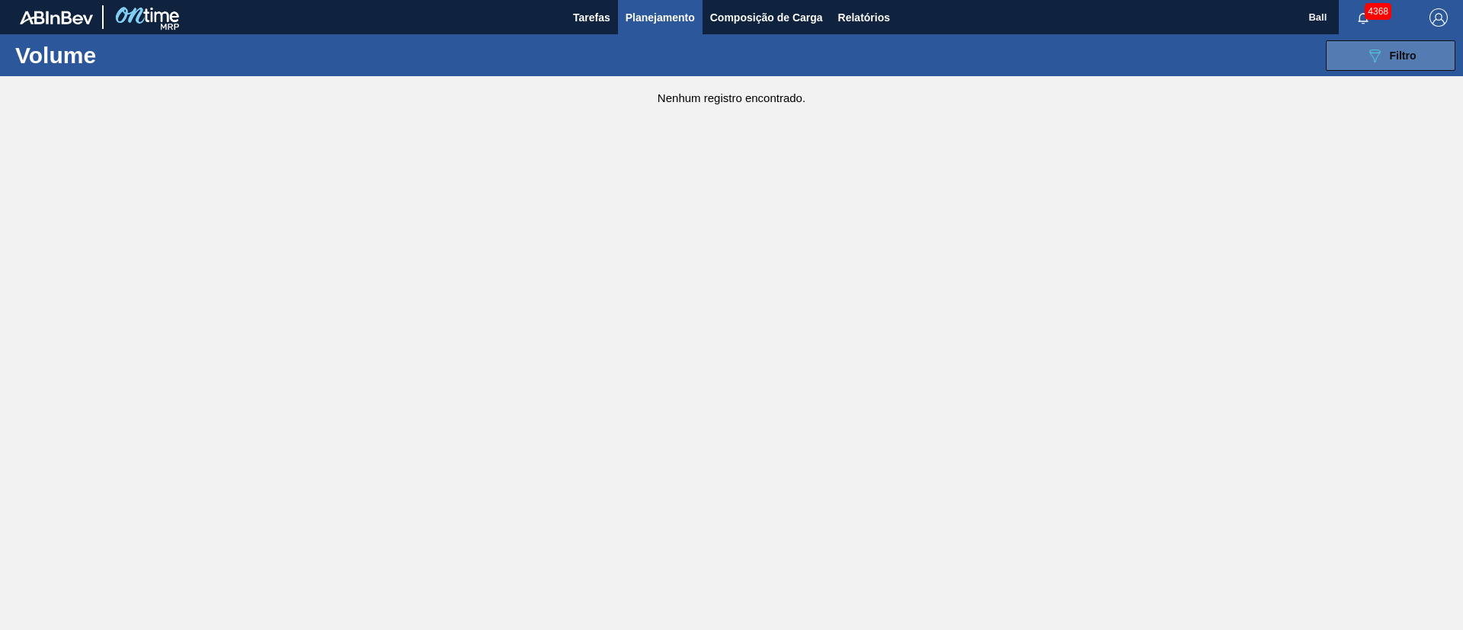
click at [1361, 52] on button "089F7B8B-B2A5-4AFE-B5C0-19BA573D28AC Filtro" at bounding box center [1391, 55] width 130 height 30
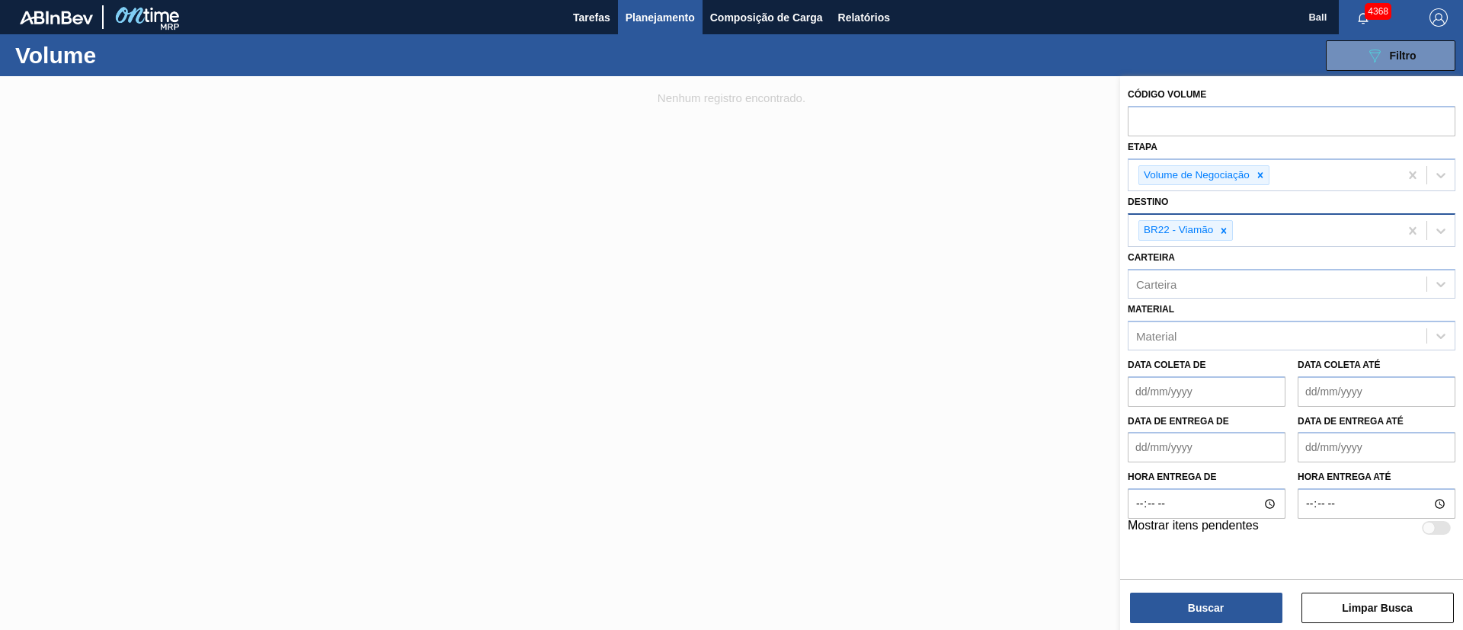
click at [1251, 226] on div "BR22 - Viamão" at bounding box center [1264, 230] width 271 height 31
type input "LAGE"
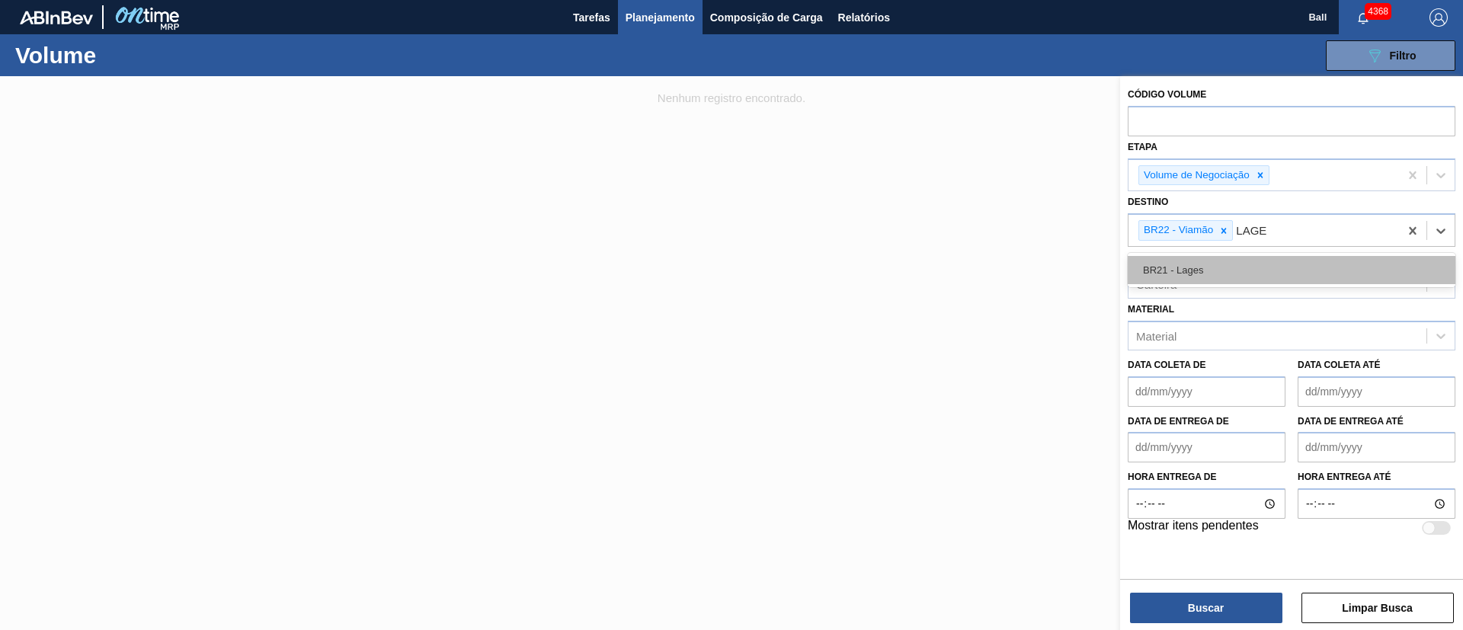
click at [1242, 272] on div "BR21 - Lages" at bounding box center [1292, 270] width 328 height 28
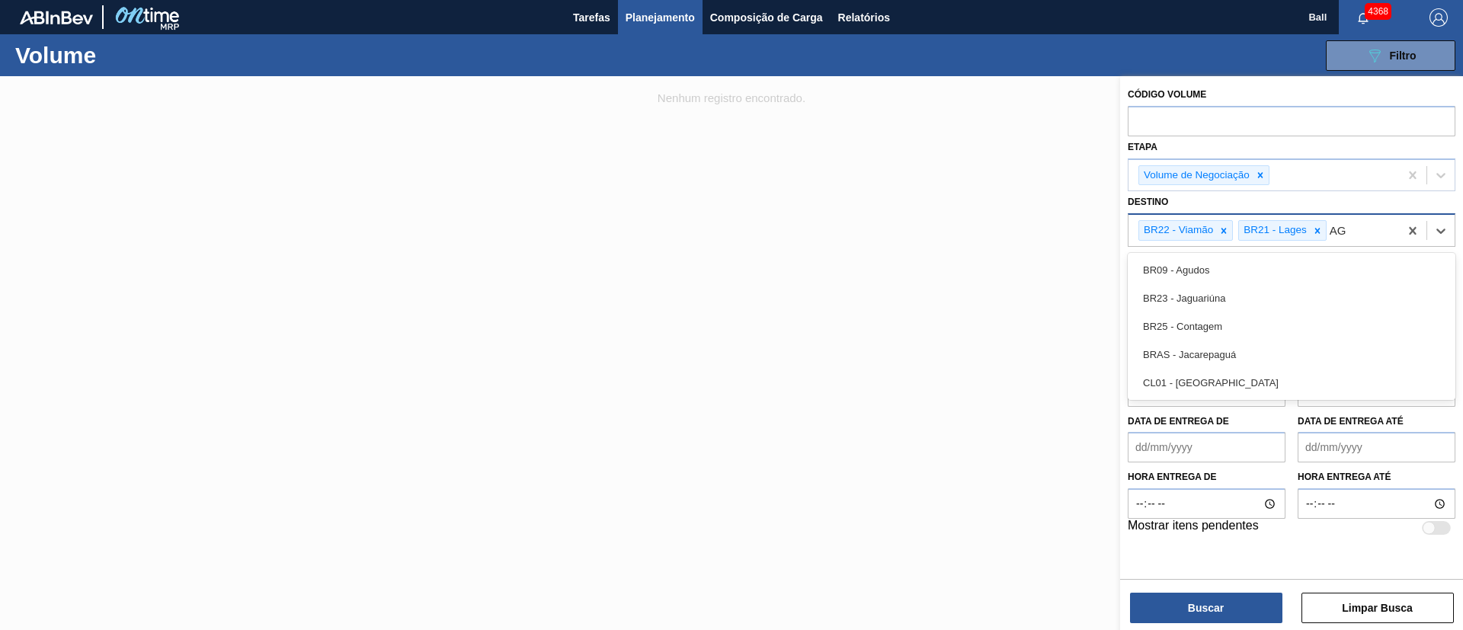
type input "AG"
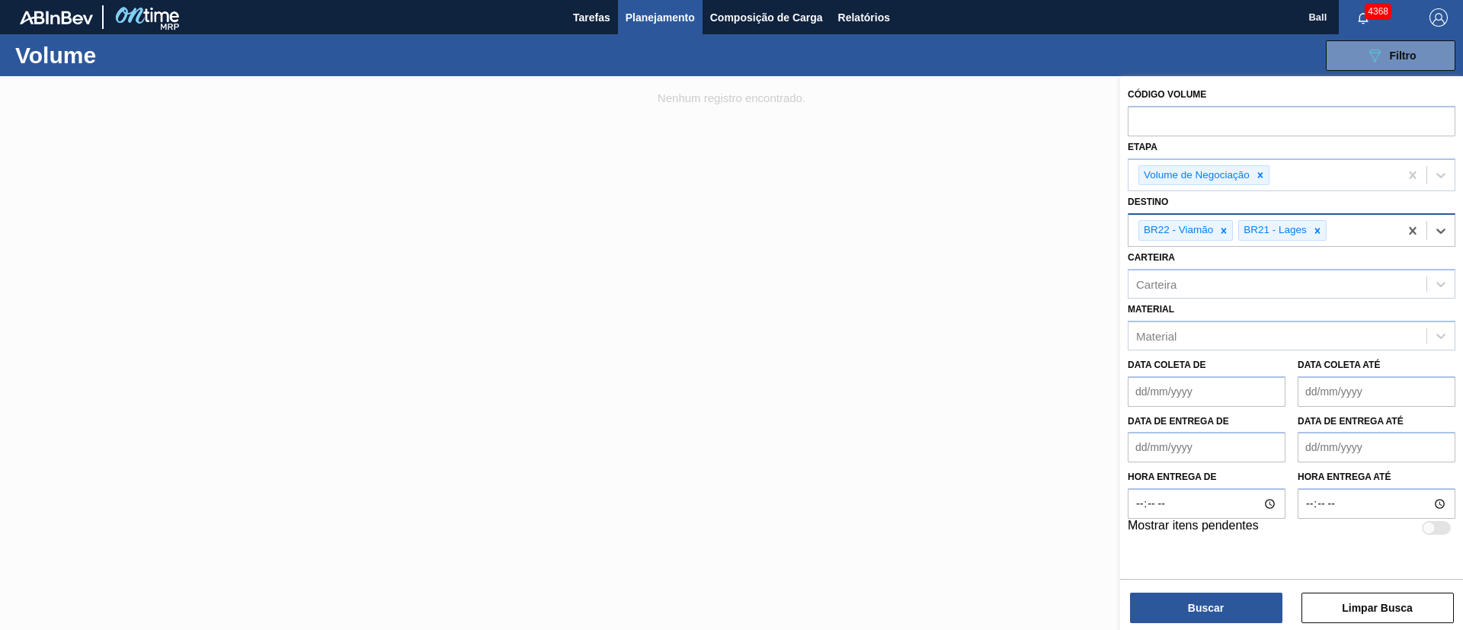
click at [1348, 237] on div "BR22 - Viamão BR21 - Lages" at bounding box center [1264, 230] width 271 height 31
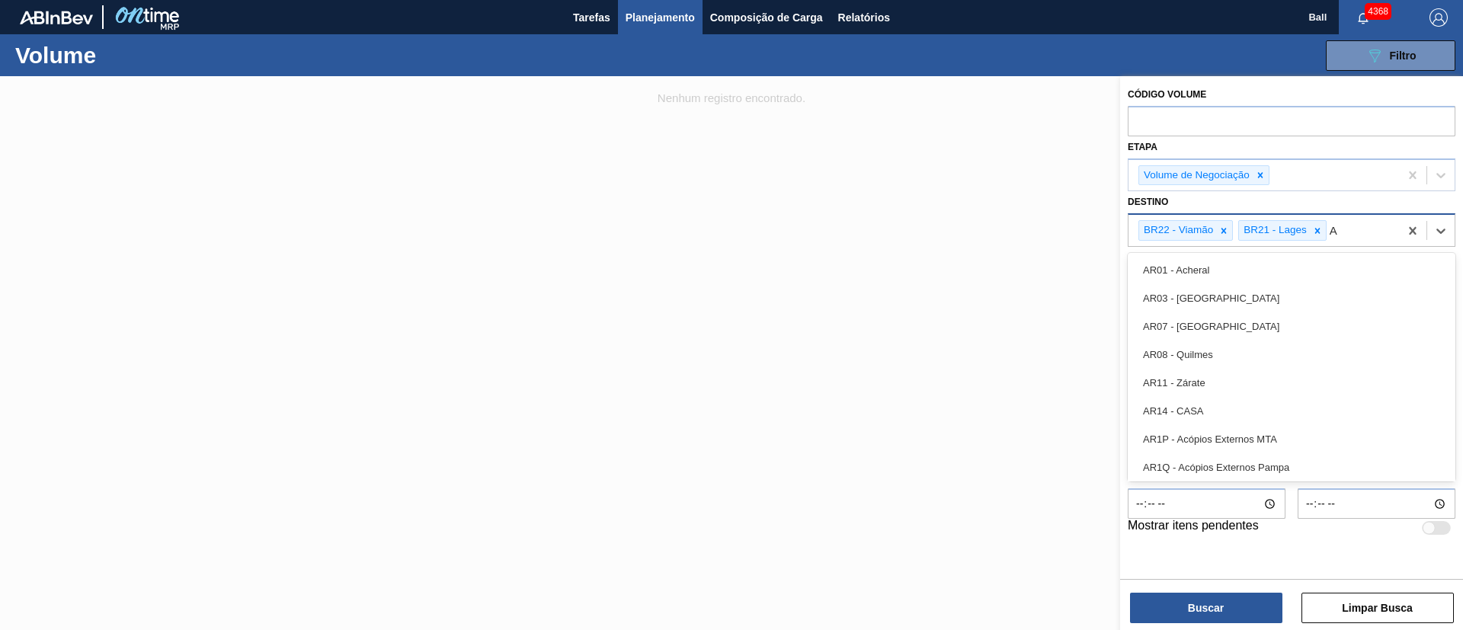
type input "AG"
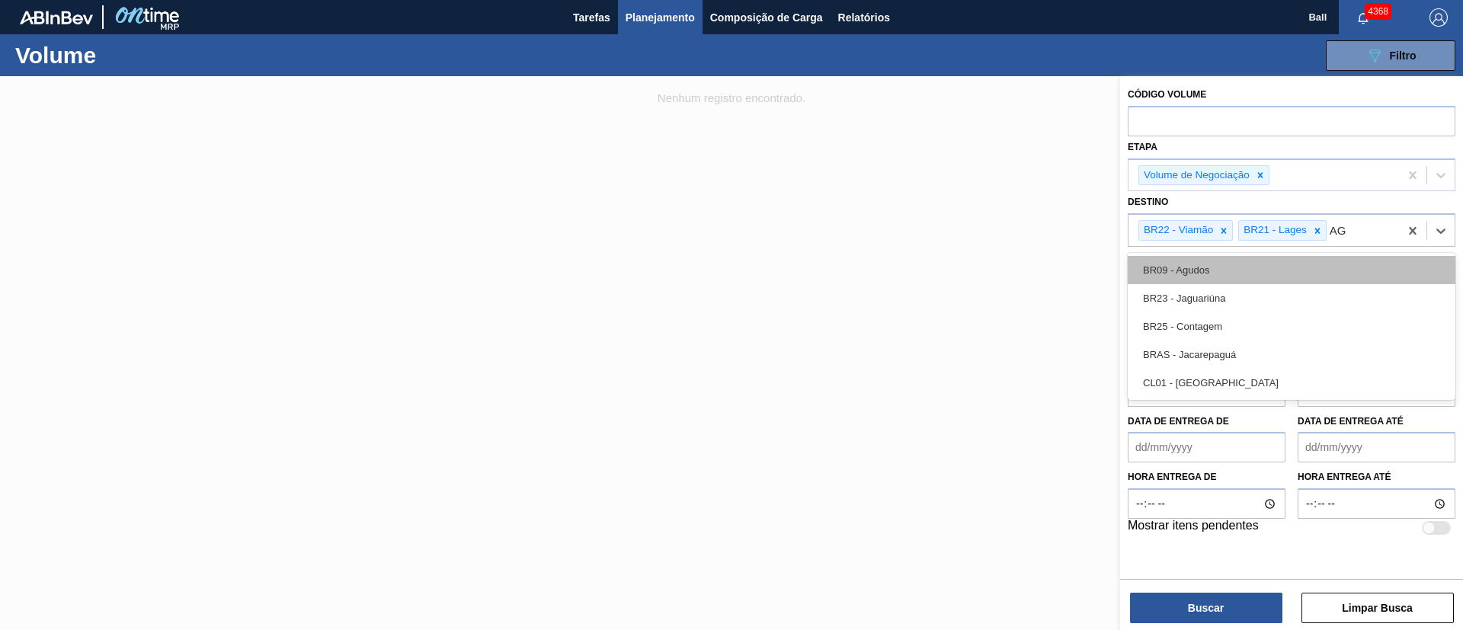
click at [1205, 261] on div "BR09 - Agudos" at bounding box center [1292, 270] width 328 height 28
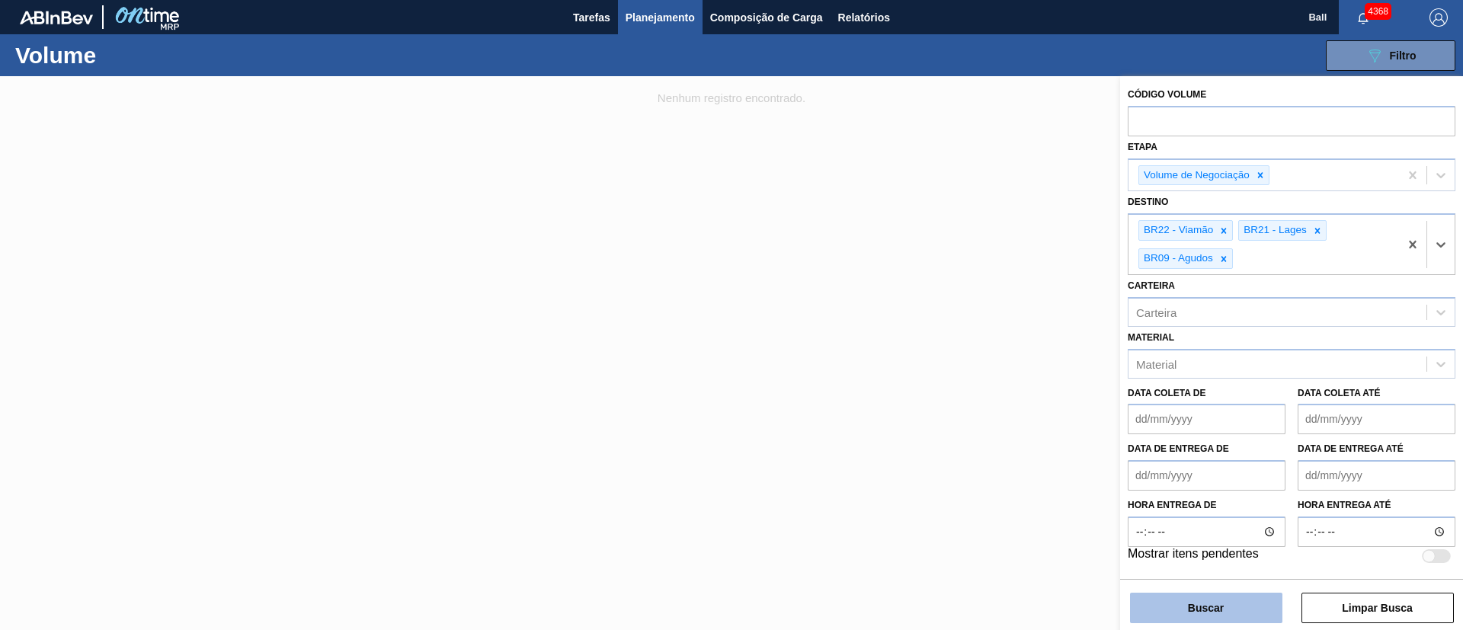
click at [1225, 612] on button "Buscar" at bounding box center [1206, 608] width 152 height 30
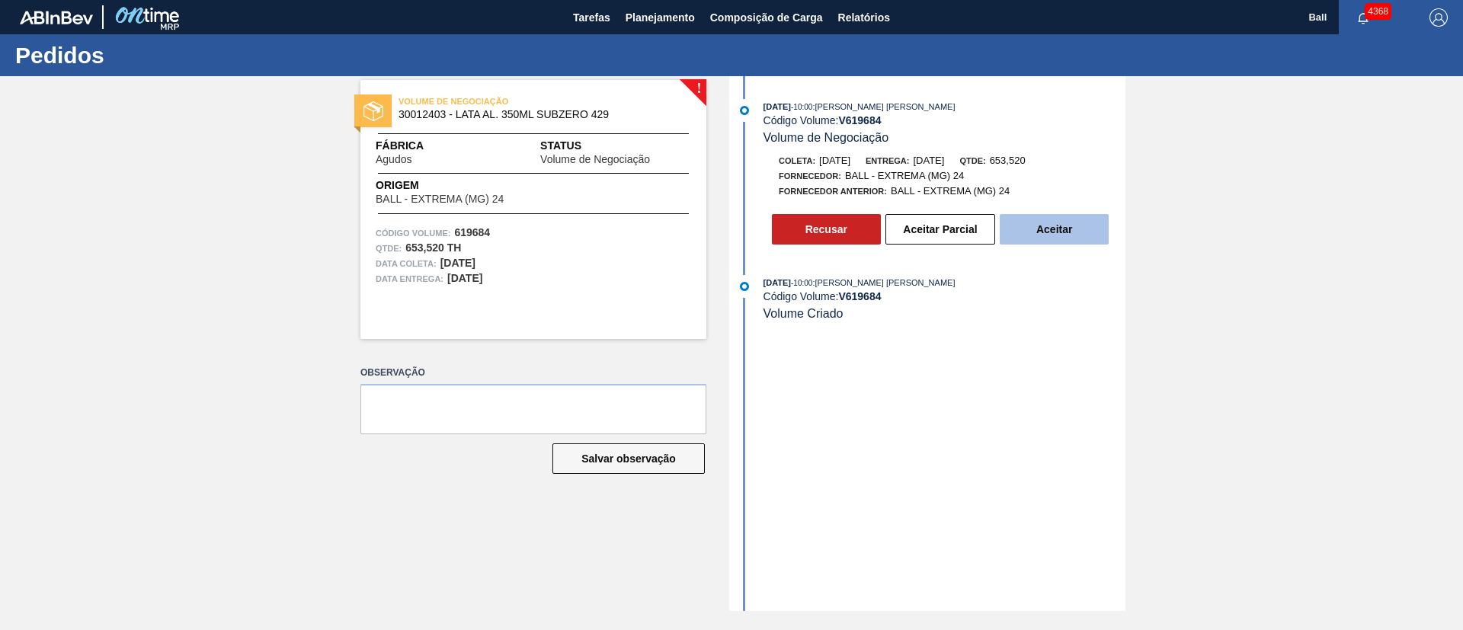
click at [1075, 224] on button "Aceitar" at bounding box center [1054, 229] width 109 height 30
click at [1081, 229] on button "Aceitar" at bounding box center [1054, 229] width 109 height 30
click at [1075, 226] on button "Aceitar" at bounding box center [1054, 229] width 109 height 30
click at [1083, 217] on button "Aceitar" at bounding box center [1054, 229] width 109 height 30
click at [1071, 237] on button "Aceitar" at bounding box center [1054, 229] width 109 height 30
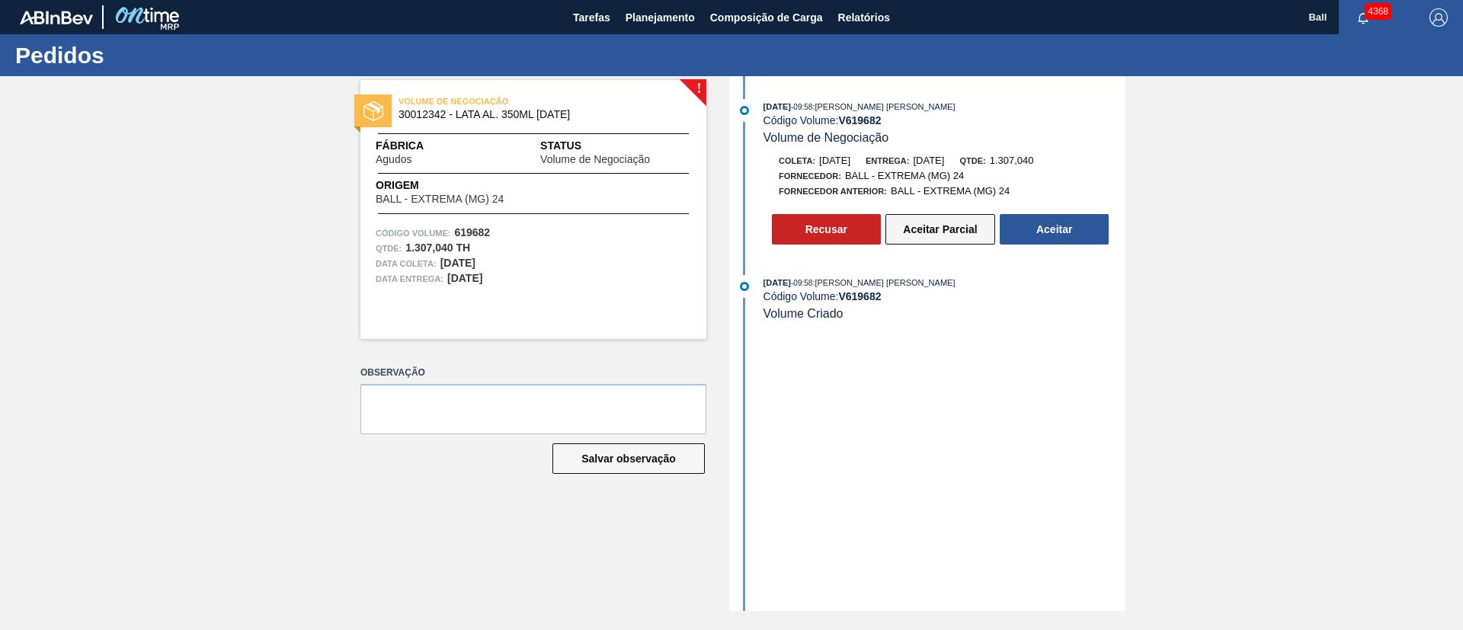
click at [943, 230] on button "Aceitar Parcial" at bounding box center [941, 229] width 110 height 30
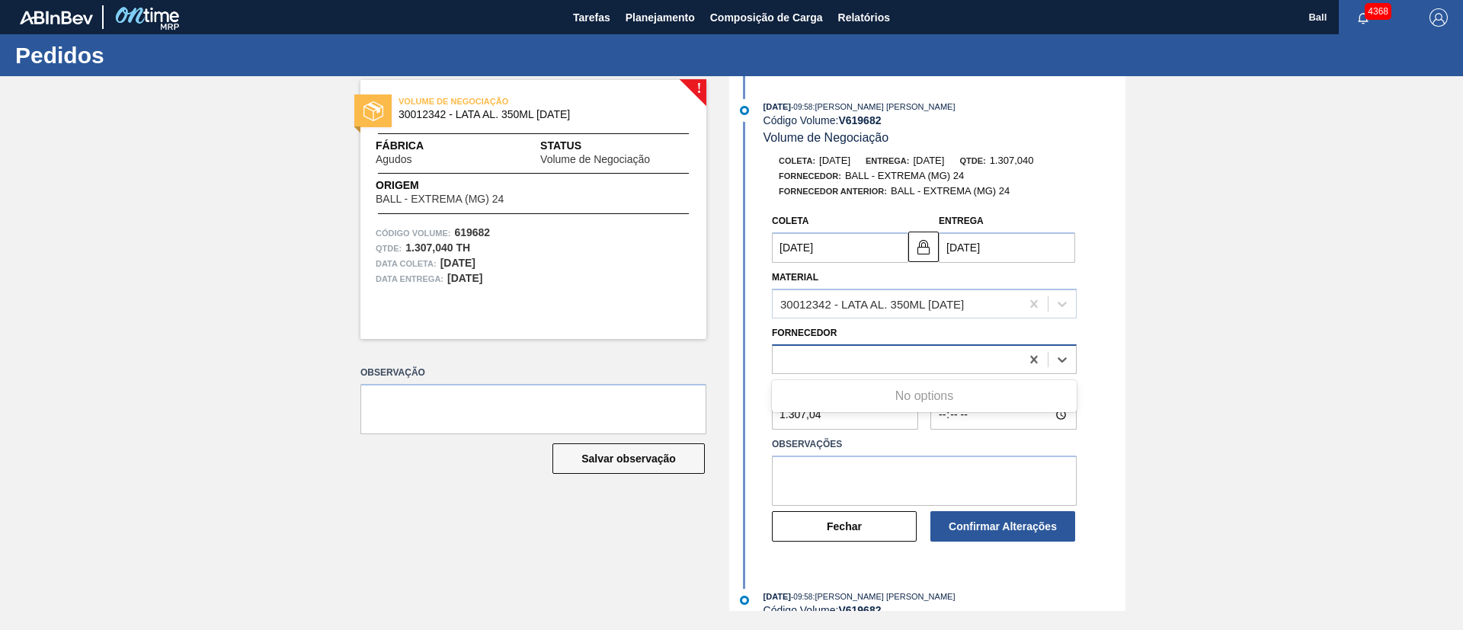
click at [996, 355] on div at bounding box center [897, 359] width 248 height 22
click at [1091, 326] on div "Coleta 10/09/2025 Entrega 10/09/2025 Material 30012342 - LATA AL. 350ML BC 429 …" at bounding box center [942, 375] width 341 height 337
click at [1066, 357] on icon at bounding box center [1062, 359] width 15 height 15
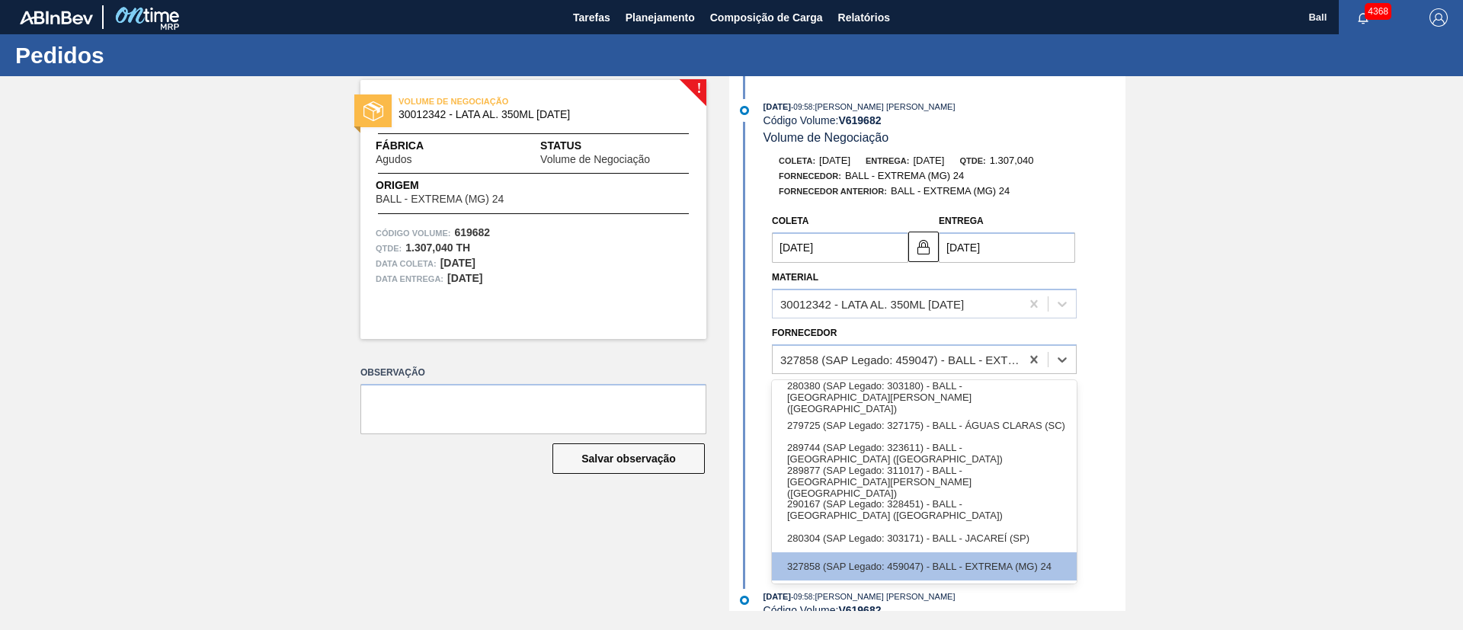
type input "09/09/2025"
click at [988, 534] on div "280304 (SAP Legado: 303171) - BALL - JACAREÍ (SP)" at bounding box center [924, 538] width 305 height 28
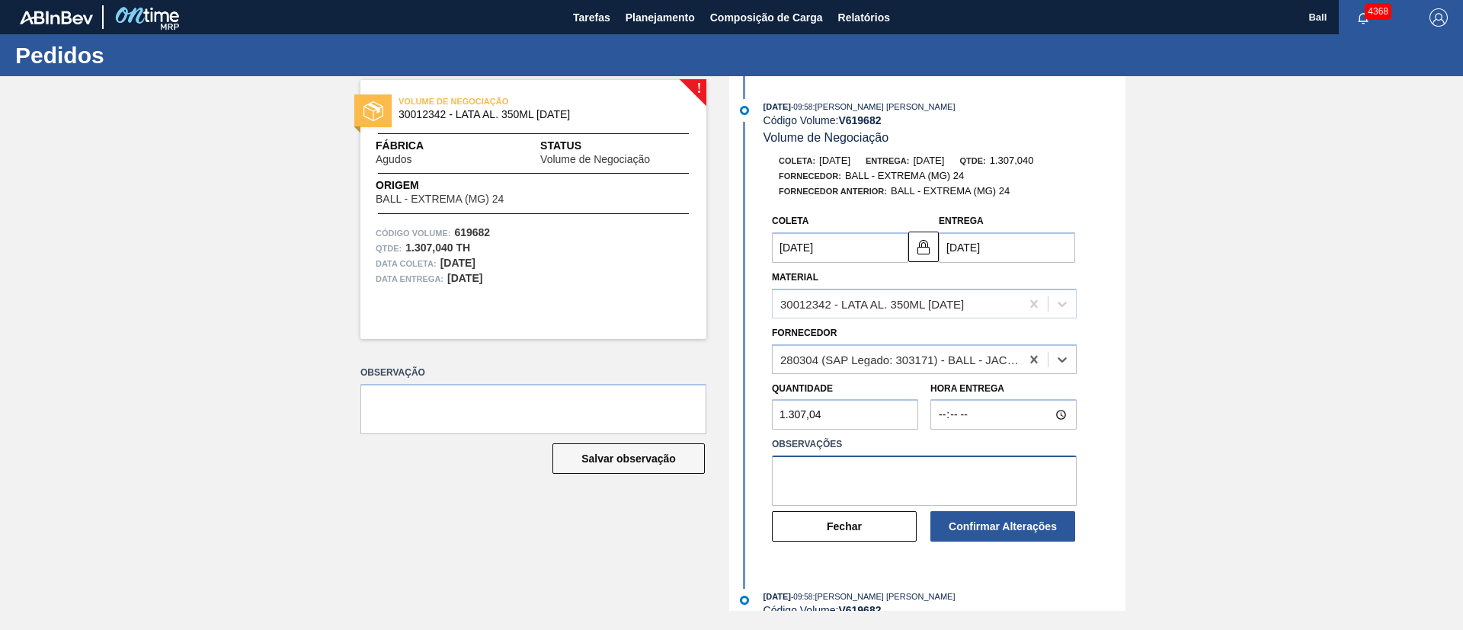
click at [964, 465] on textarea at bounding box center [924, 481] width 305 height 50
type textarea "OK POR BRJC"
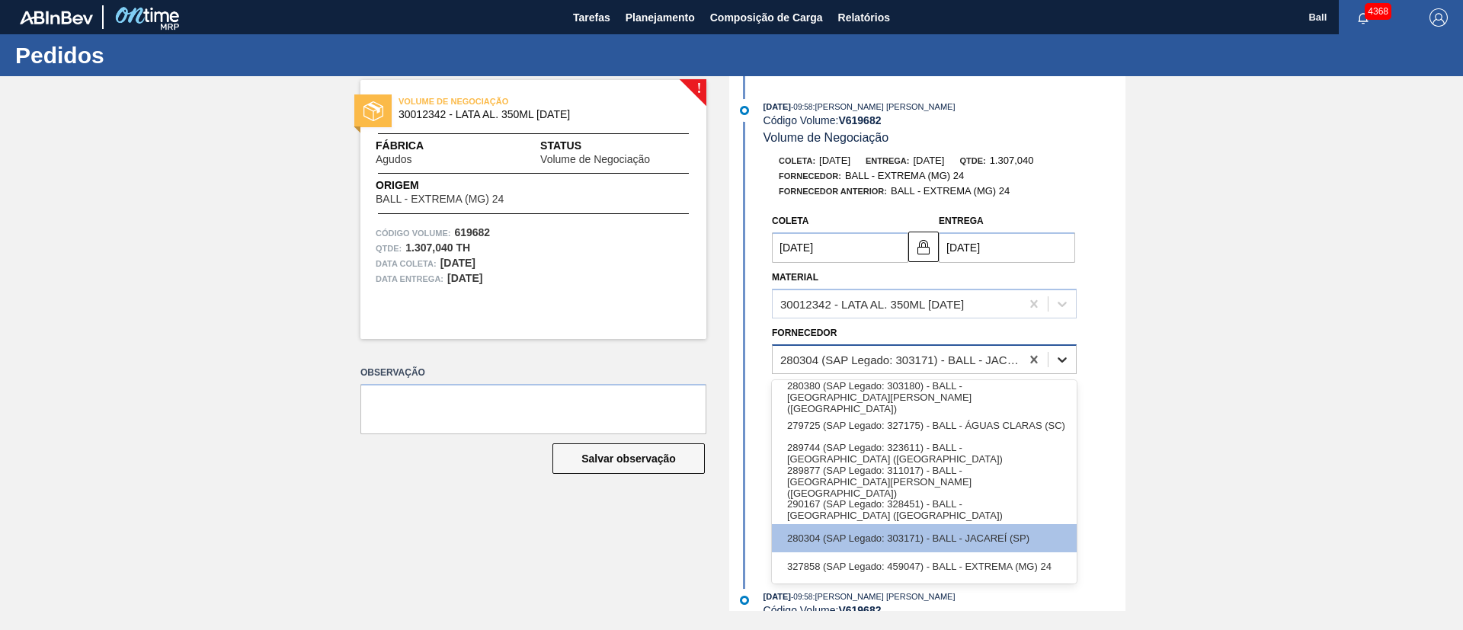
click at [1053, 350] on div at bounding box center [1062, 359] width 27 height 27
click at [1196, 405] on div "! VOLUME DE NEGOCIAÇÃO 30012342 - LATA AL. 350ML BC 429 Fábrica Agudos Status V…" at bounding box center [731, 343] width 1463 height 535
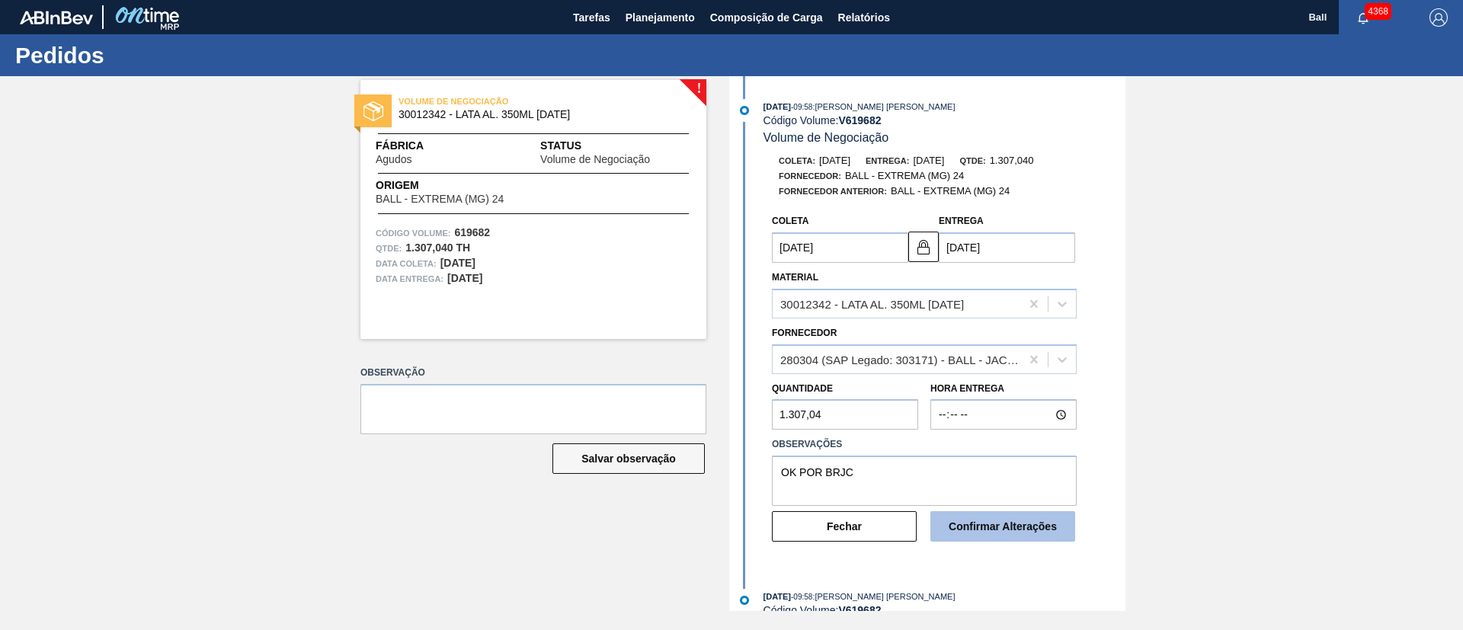
click at [1018, 522] on button "Confirmar Alterações" at bounding box center [1003, 526] width 145 height 30
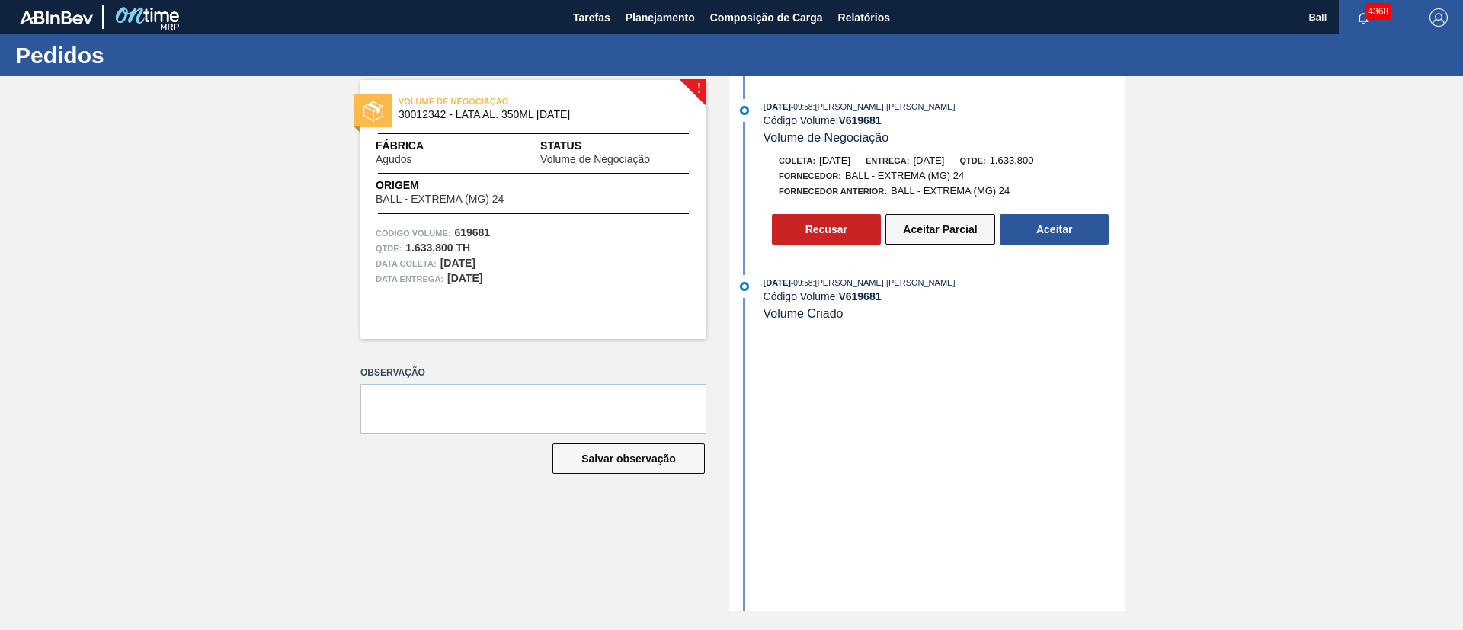
click at [958, 233] on button "Aceitar Parcial" at bounding box center [941, 229] width 110 height 30
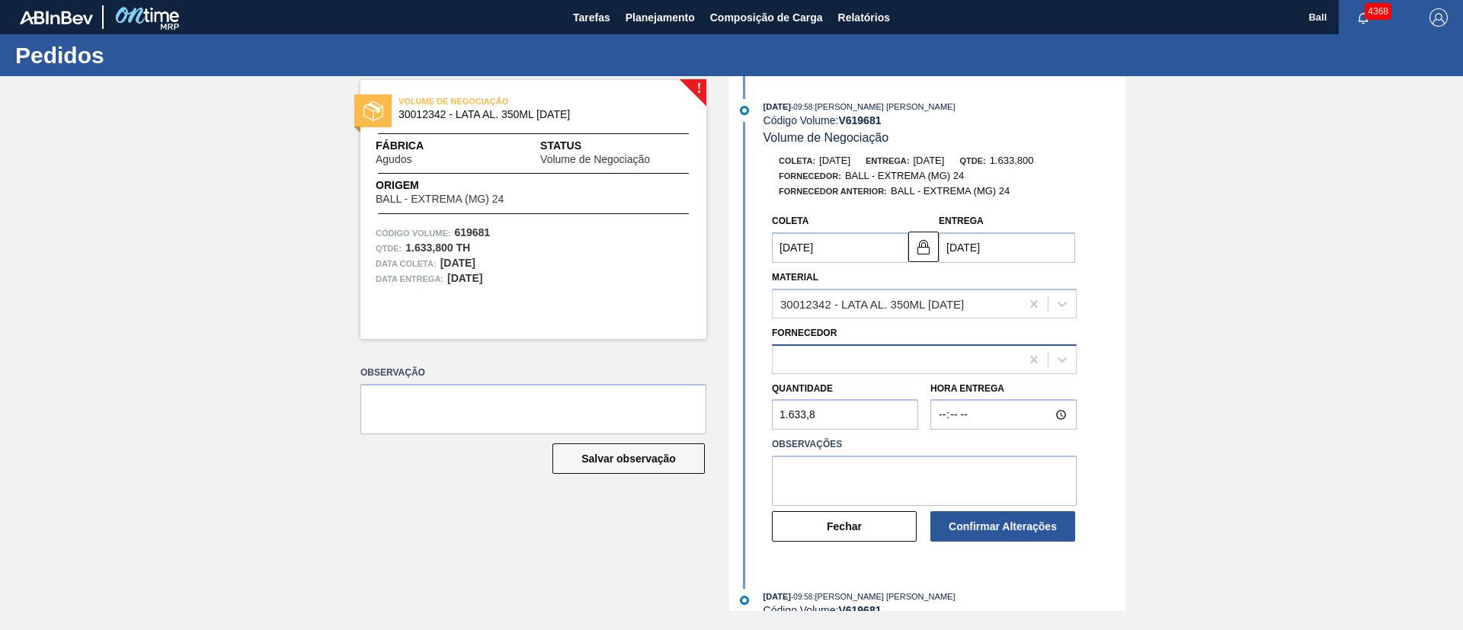
type input "[DATE]"
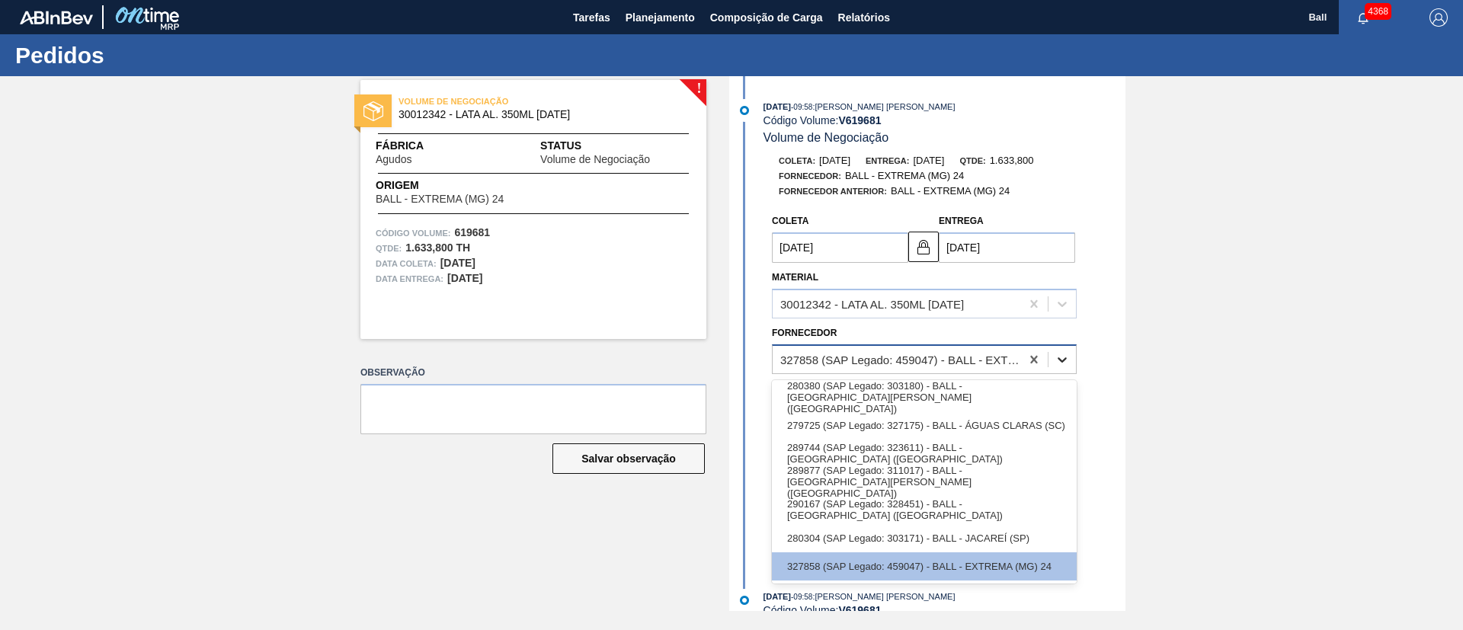
click at [1060, 356] on icon at bounding box center [1062, 359] width 15 height 15
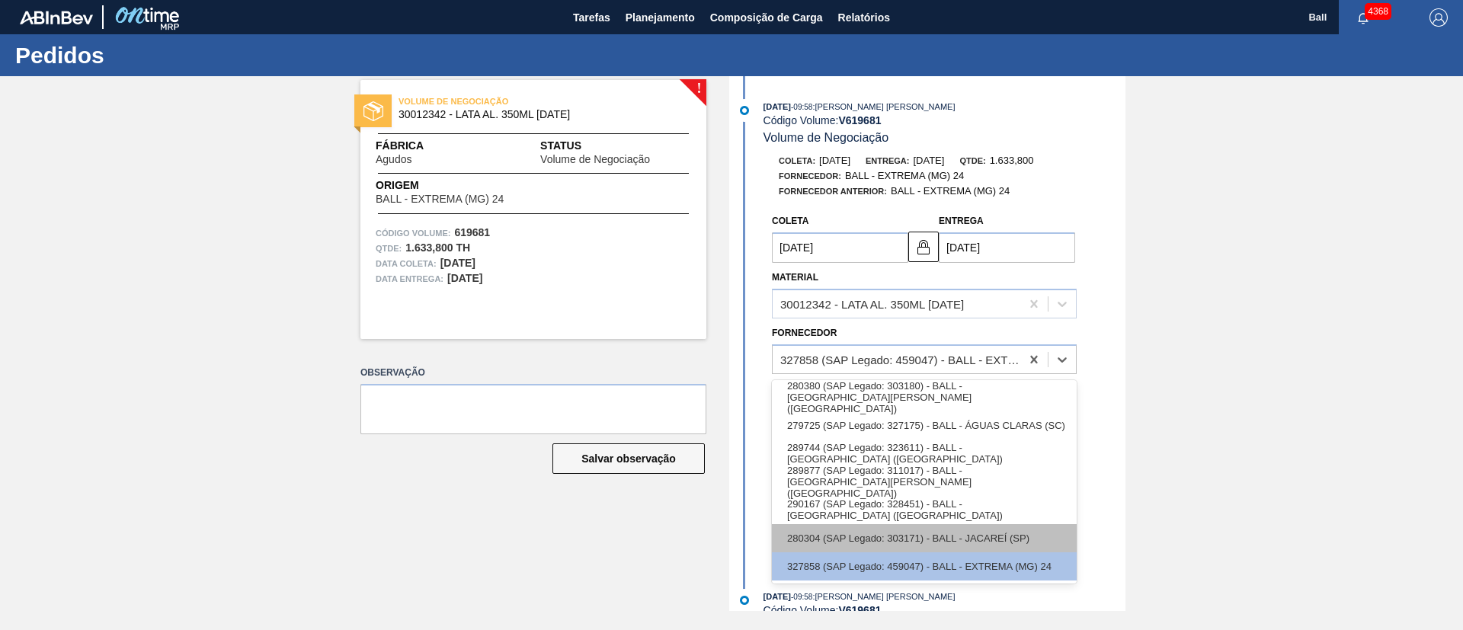
click at [1016, 543] on div "280304 (SAP Legado: 303171) - BALL - JACAREÍ (SP)" at bounding box center [924, 538] width 305 height 28
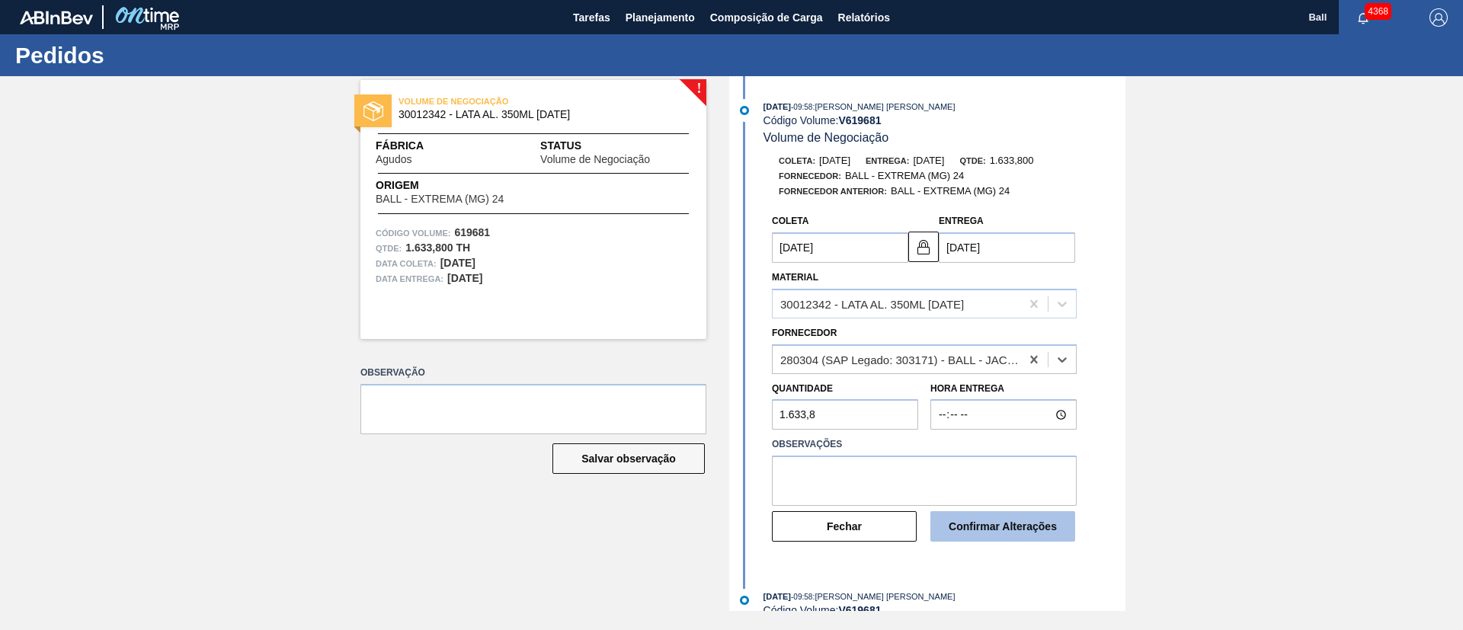
click at [1032, 531] on button "Confirmar Alterações" at bounding box center [1003, 526] width 145 height 30
click at [1012, 474] on textarea at bounding box center [924, 481] width 305 height 50
type textarea "Ok por BRJC"
click at [982, 521] on button "Confirmar Alterações" at bounding box center [1003, 526] width 145 height 30
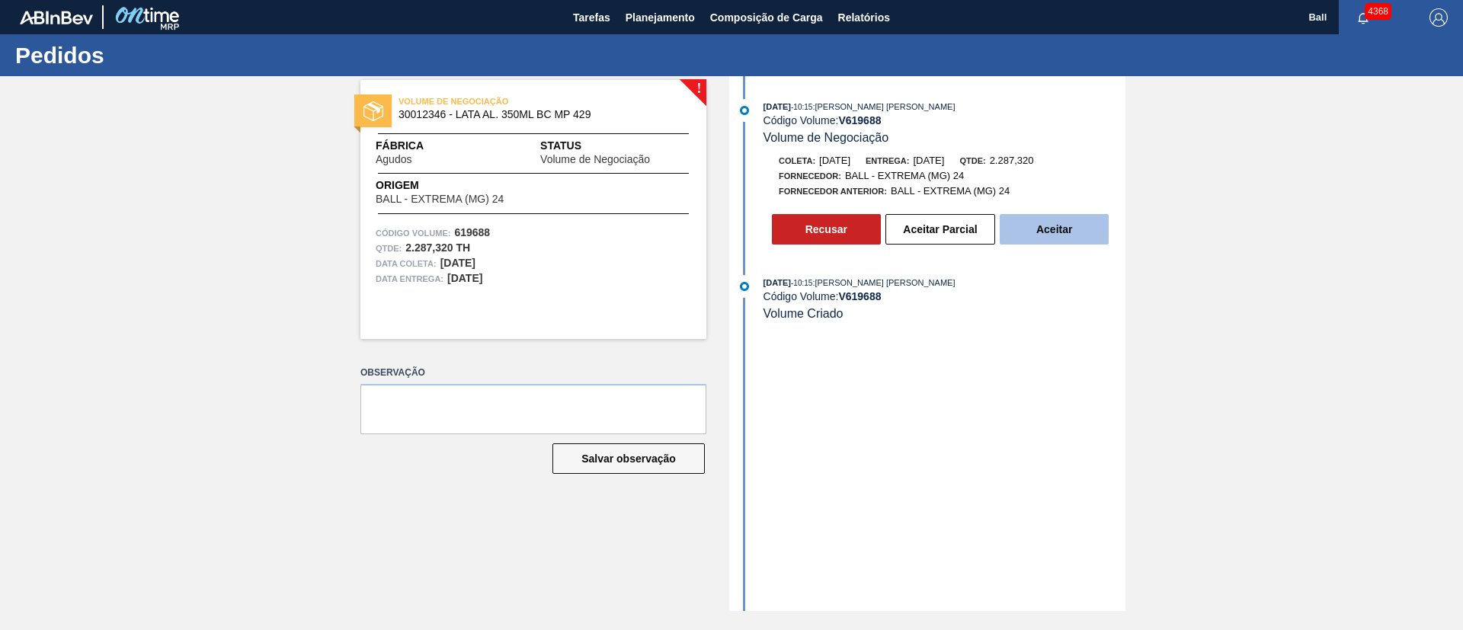
click at [1094, 223] on button "Aceitar" at bounding box center [1054, 229] width 109 height 30
click at [1089, 236] on button "Aceitar" at bounding box center [1054, 229] width 109 height 30
click at [1069, 229] on button "Aceitar" at bounding box center [1054, 229] width 109 height 30
click at [1099, 241] on button "Aceitar" at bounding box center [1054, 229] width 109 height 30
click at [1082, 238] on button "Aceitar" at bounding box center [1054, 229] width 109 height 30
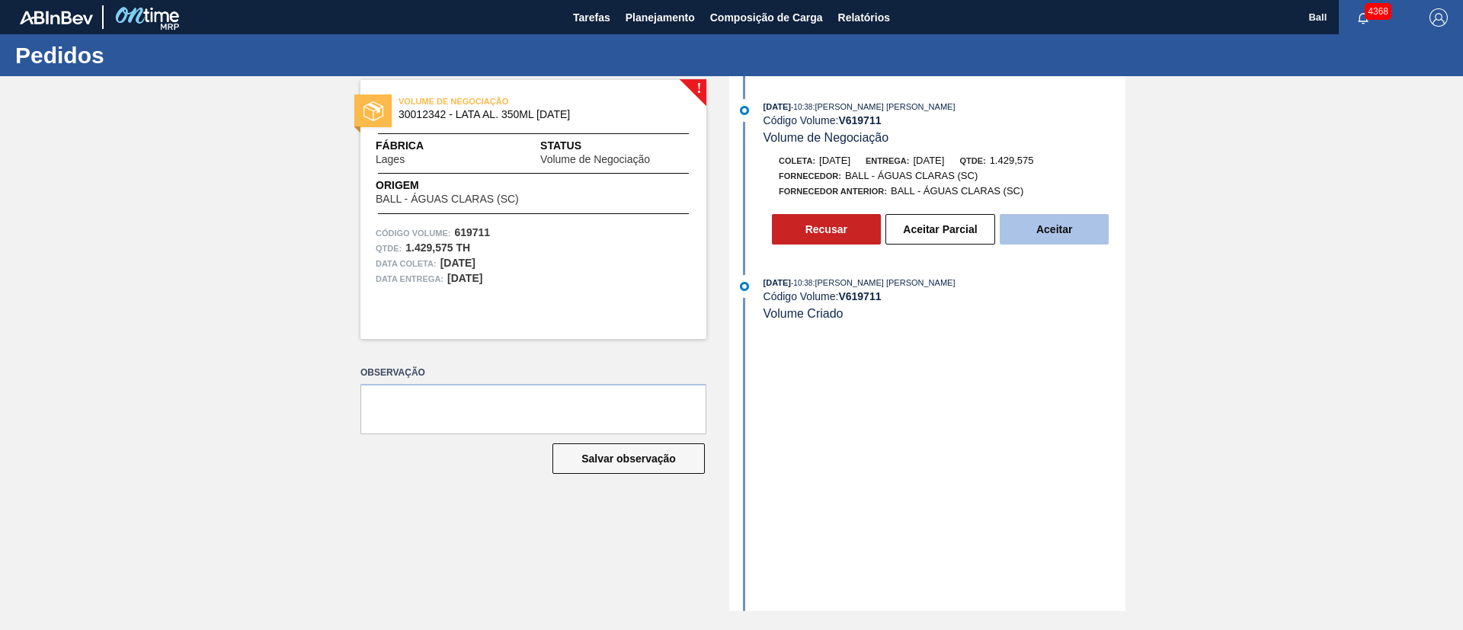
click at [1068, 232] on button "Aceitar" at bounding box center [1054, 229] width 109 height 30
click at [947, 226] on button "Aceitar Parcial" at bounding box center [941, 229] width 110 height 30
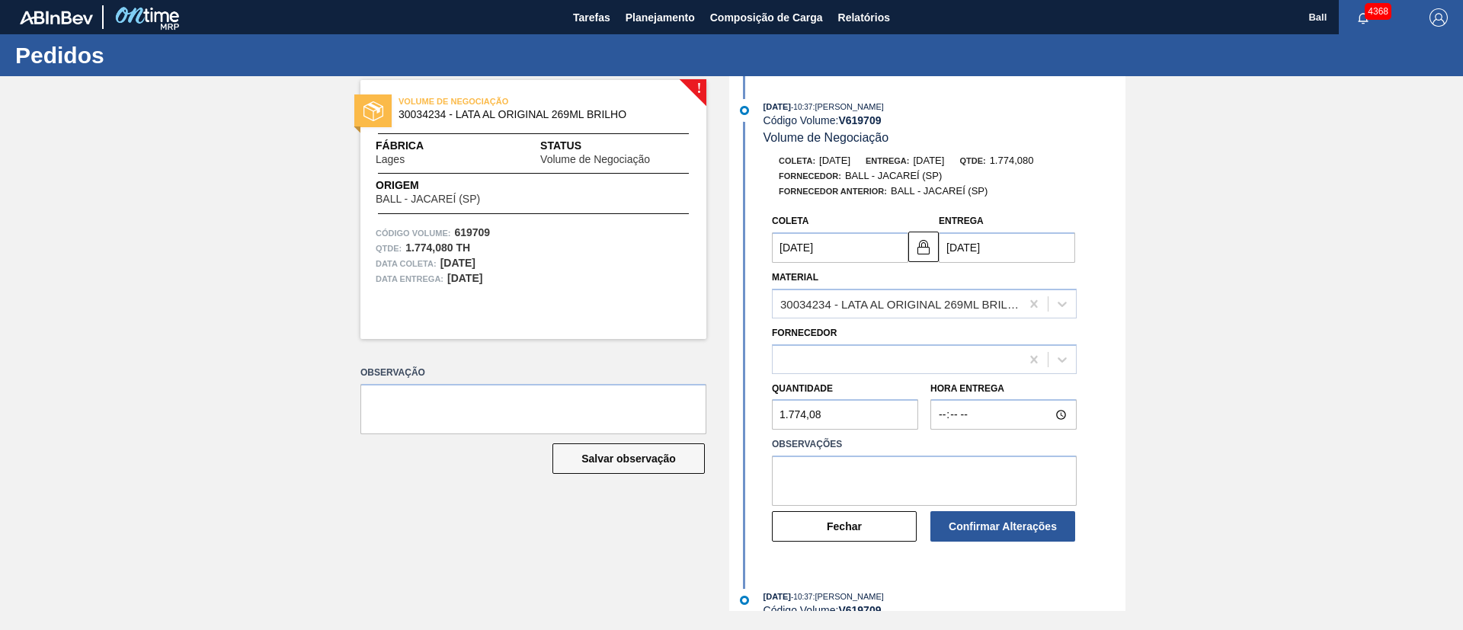
type input "11/09/2025"
click at [1062, 357] on icon at bounding box center [1062, 359] width 15 height 15
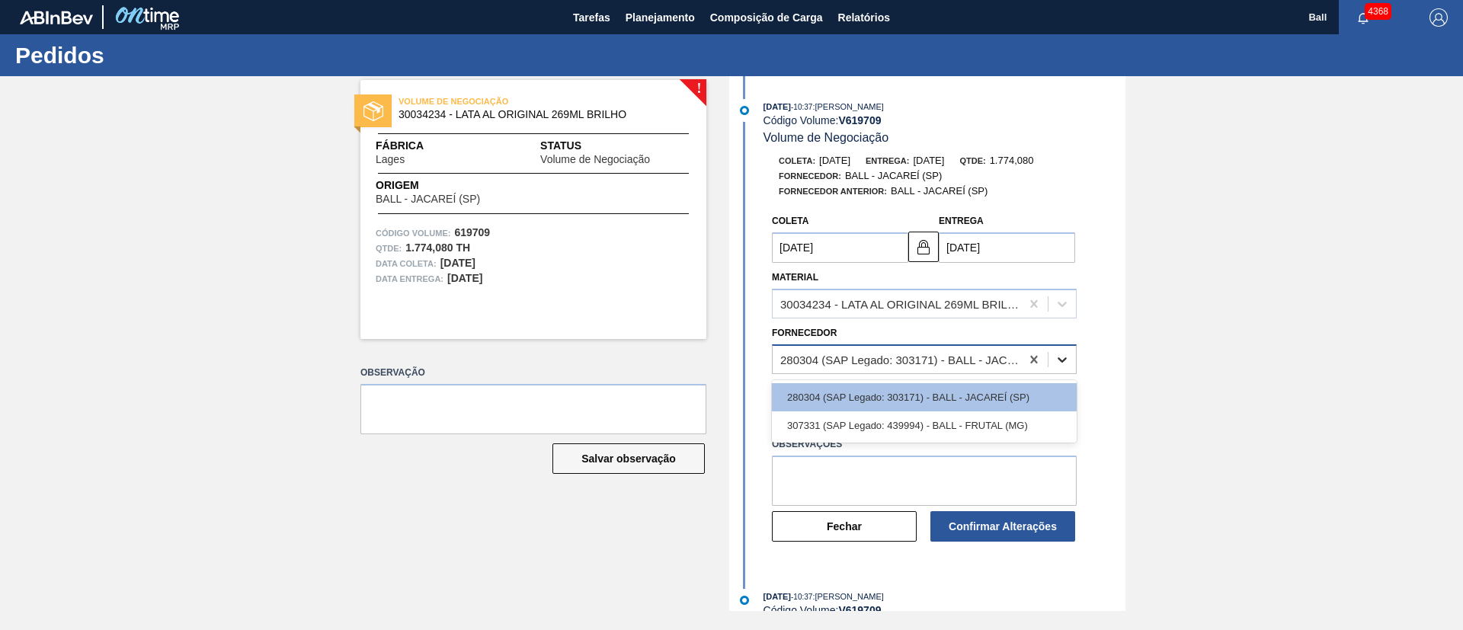
click at [1062, 357] on icon at bounding box center [1062, 359] width 15 height 15
click at [1069, 351] on div at bounding box center [1062, 359] width 27 height 27
click at [1067, 356] on icon at bounding box center [1062, 359] width 15 height 15
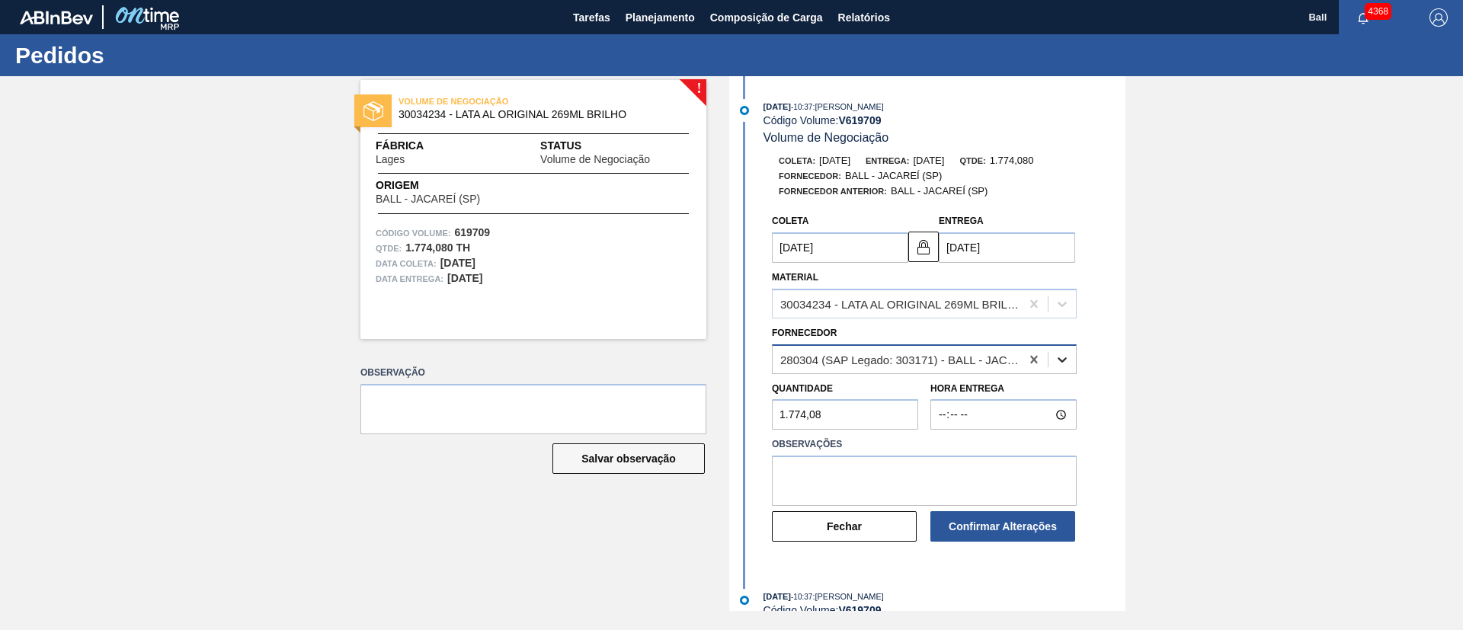
click at [1060, 352] on icon at bounding box center [1062, 359] width 15 height 15
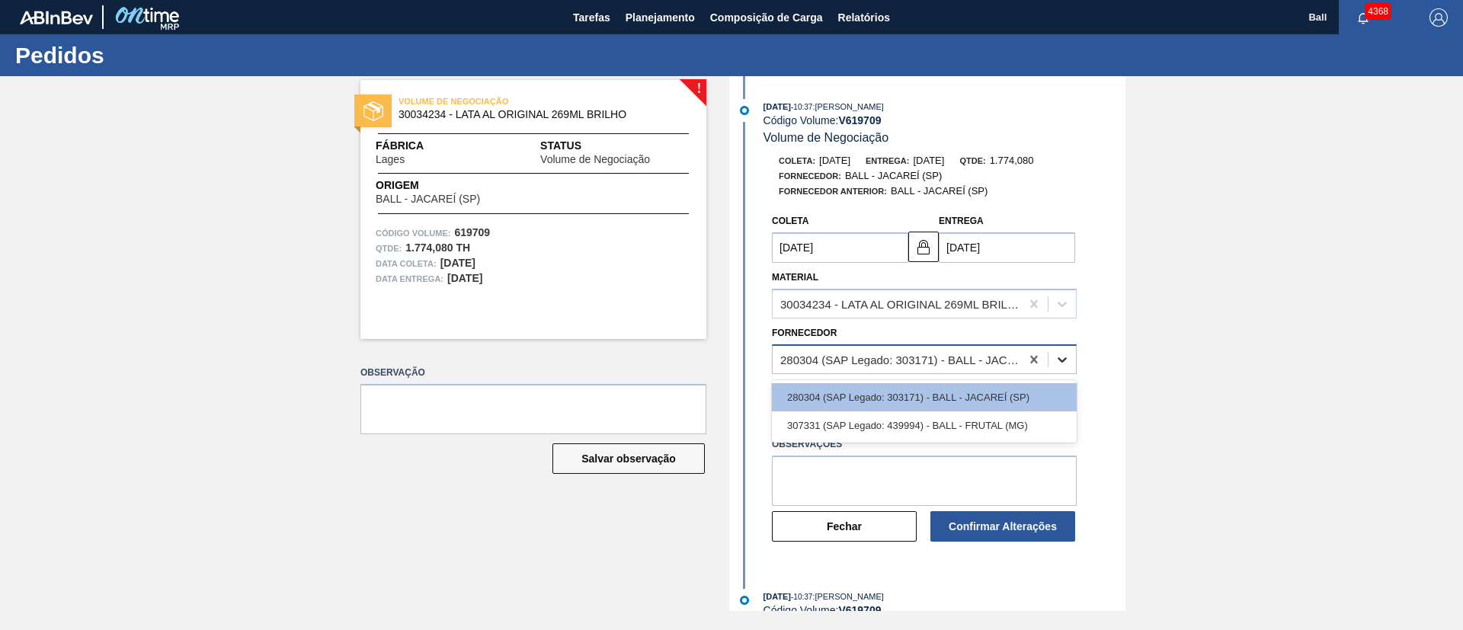
click at [1060, 352] on icon at bounding box center [1062, 359] width 15 height 15
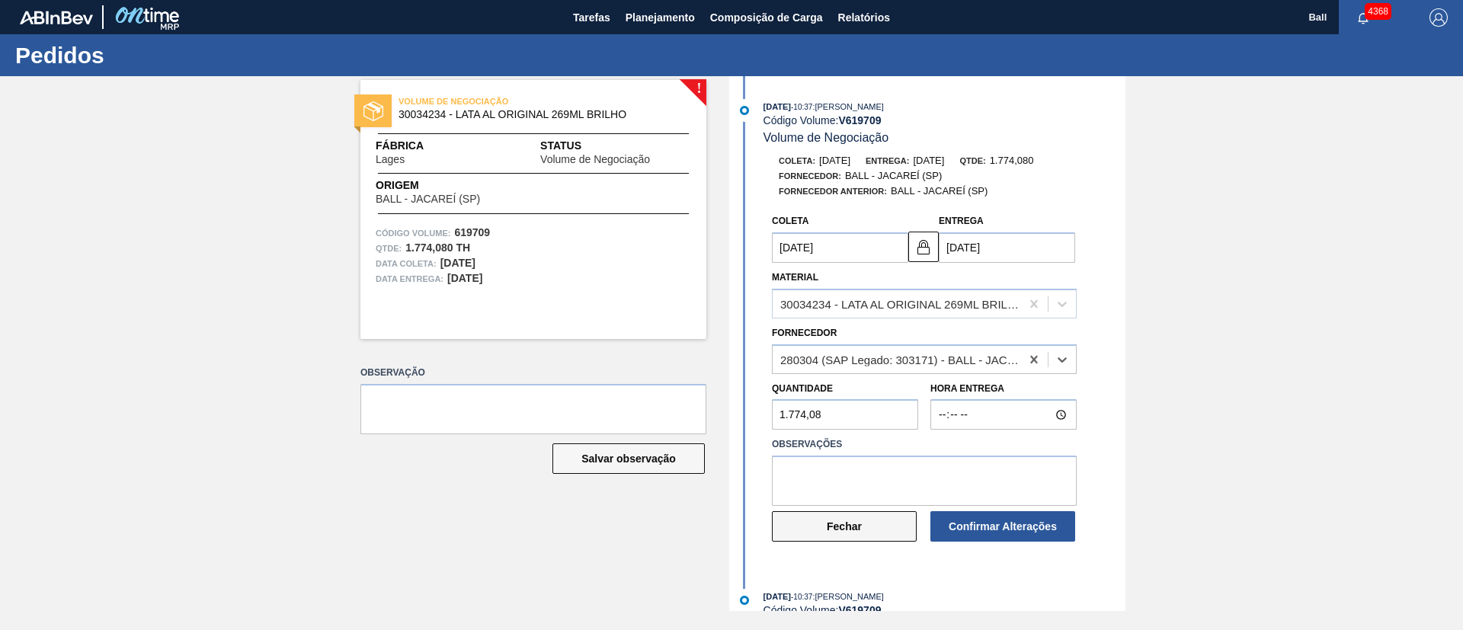
click at [819, 530] on button "Fechar" at bounding box center [844, 526] width 145 height 30
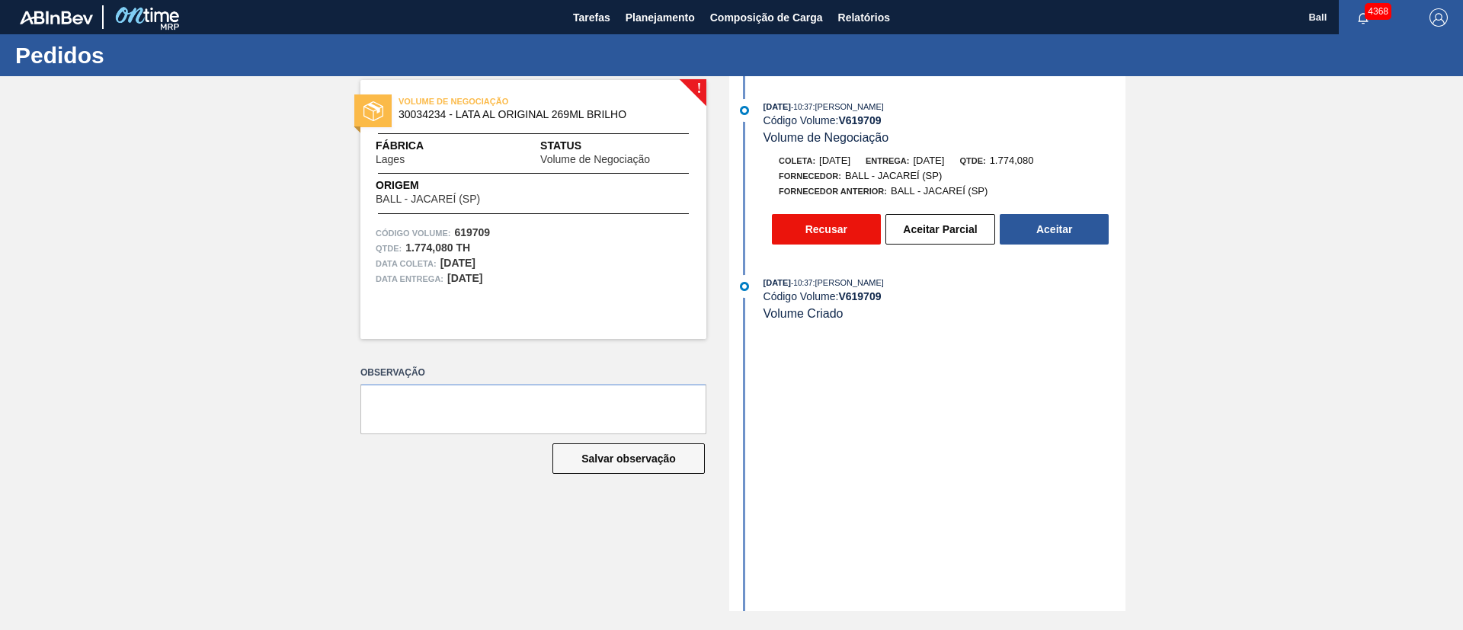
click at [833, 230] on button "Recusar" at bounding box center [826, 229] width 109 height 30
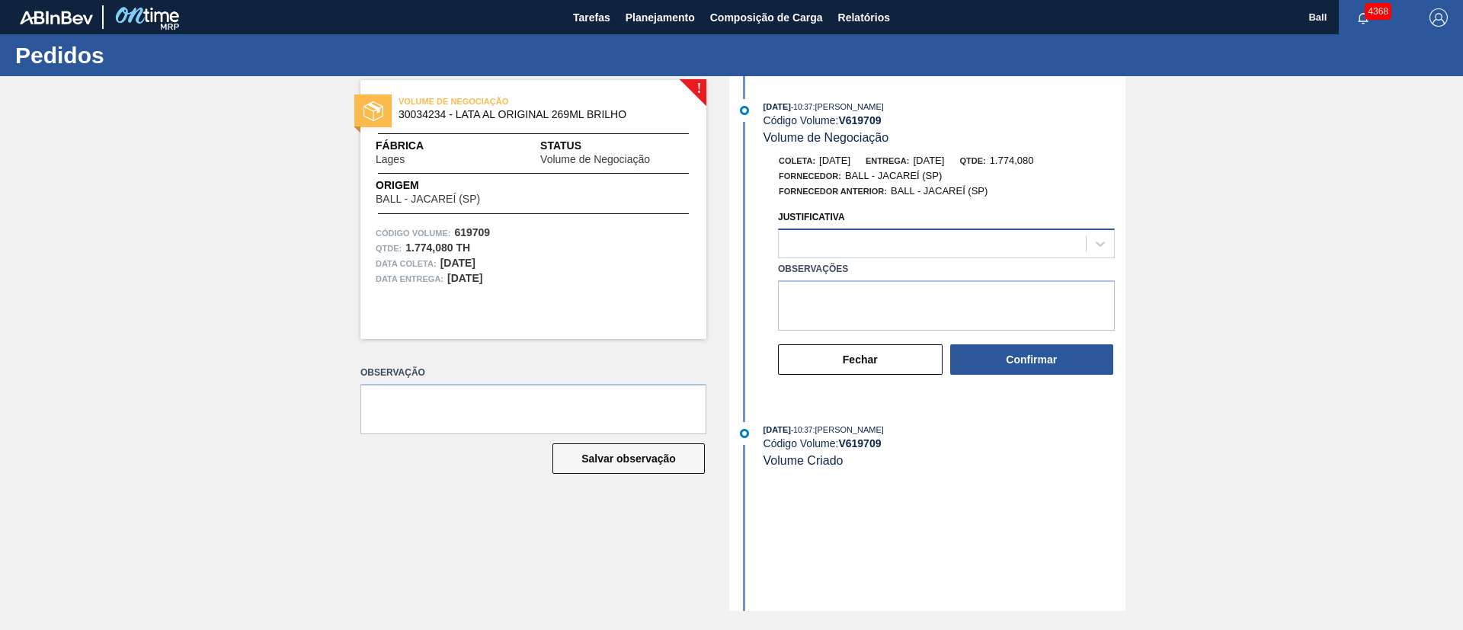
click at [841, 246] on div at bounding box center [932, 244] width 307 height 22
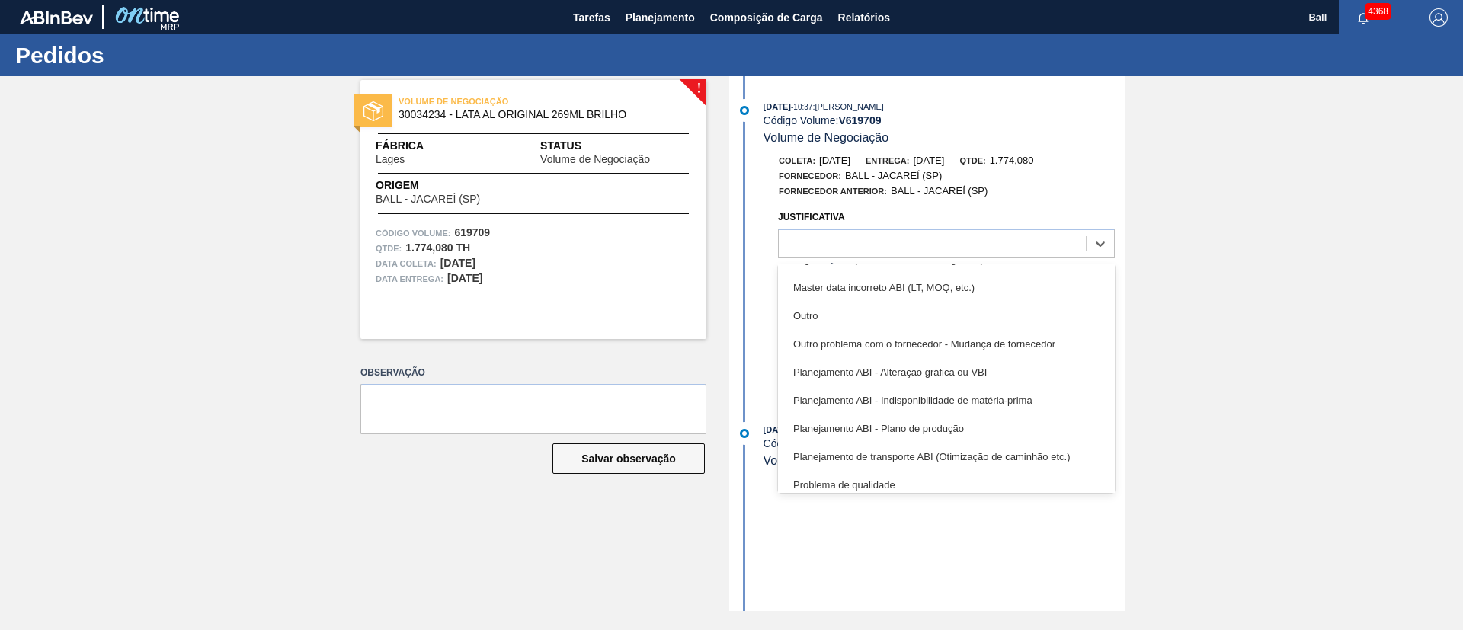
scroll to position [104, 0]
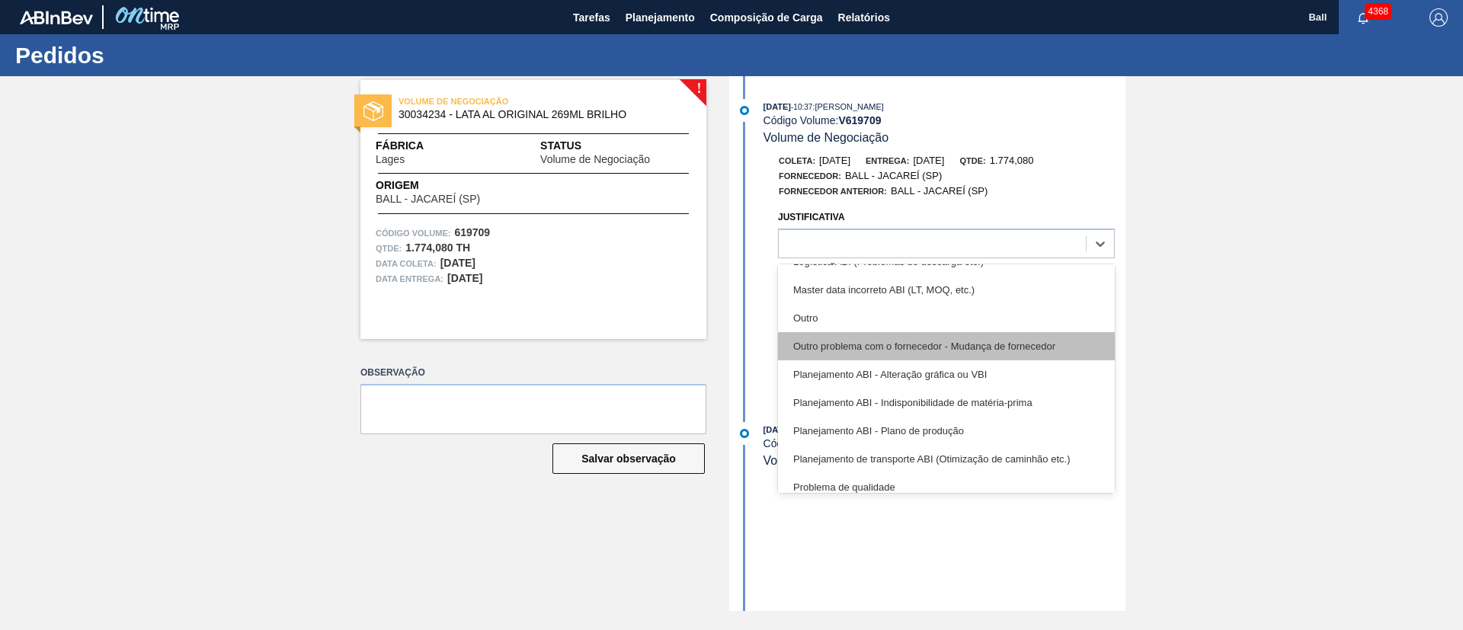
click at [1074, 341] on div "Outro problema com o fornecedor - Mudança de fornecedor" at bounding box center [946, 346] width 337 height 28
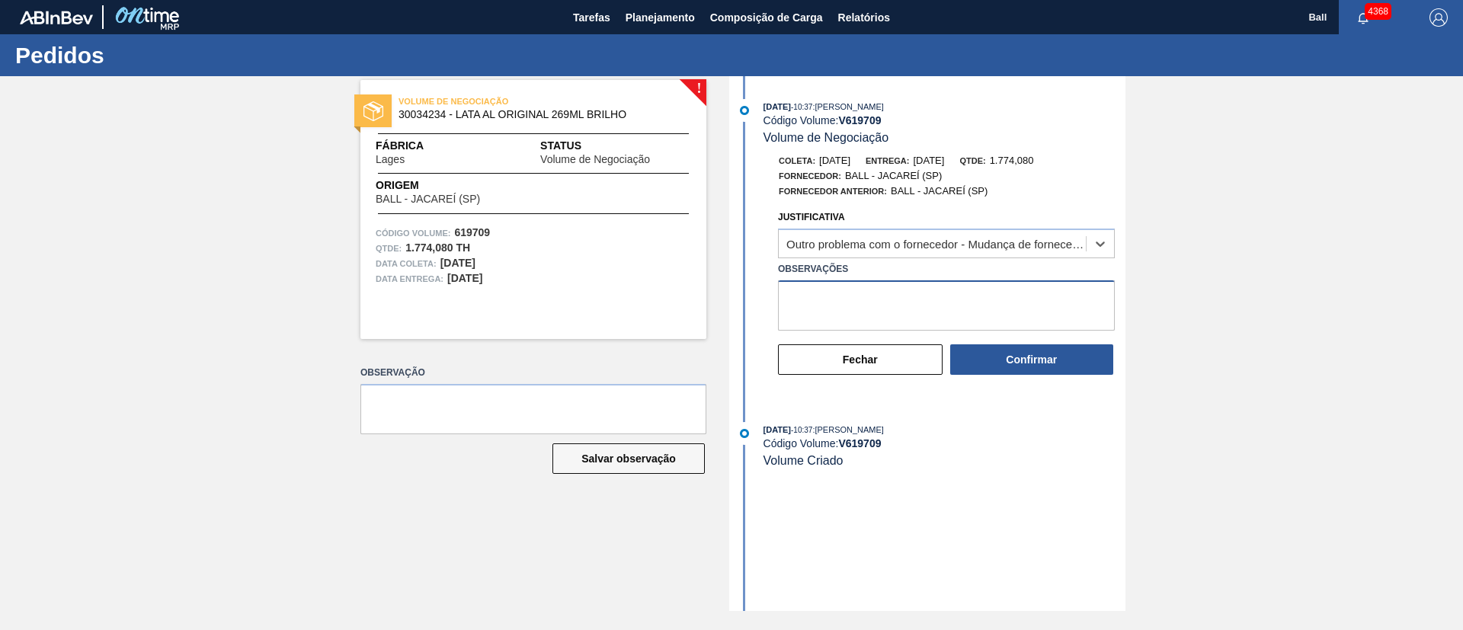
click at [1007, 304] on textarea "Observações" at bounding box center [946, 305] width 337 height 50
drag, startPoint x: 914, startPoint y: 294, endPoint x: 922, endPoint y: 314, distance: 21.5
click at [922, 314] on textarea "NOK, malha Ball indica inclusão por BR3R, sem contrato no portal por essa orige…" at bounding box center [946, 305] width 337 height 50
click at [918, 322] on textarea "NOK, malha Ball indica inclusão por BR3R, sem contrato no portal por essa orige…" at bounding box center [946, 305] width 337 height 50
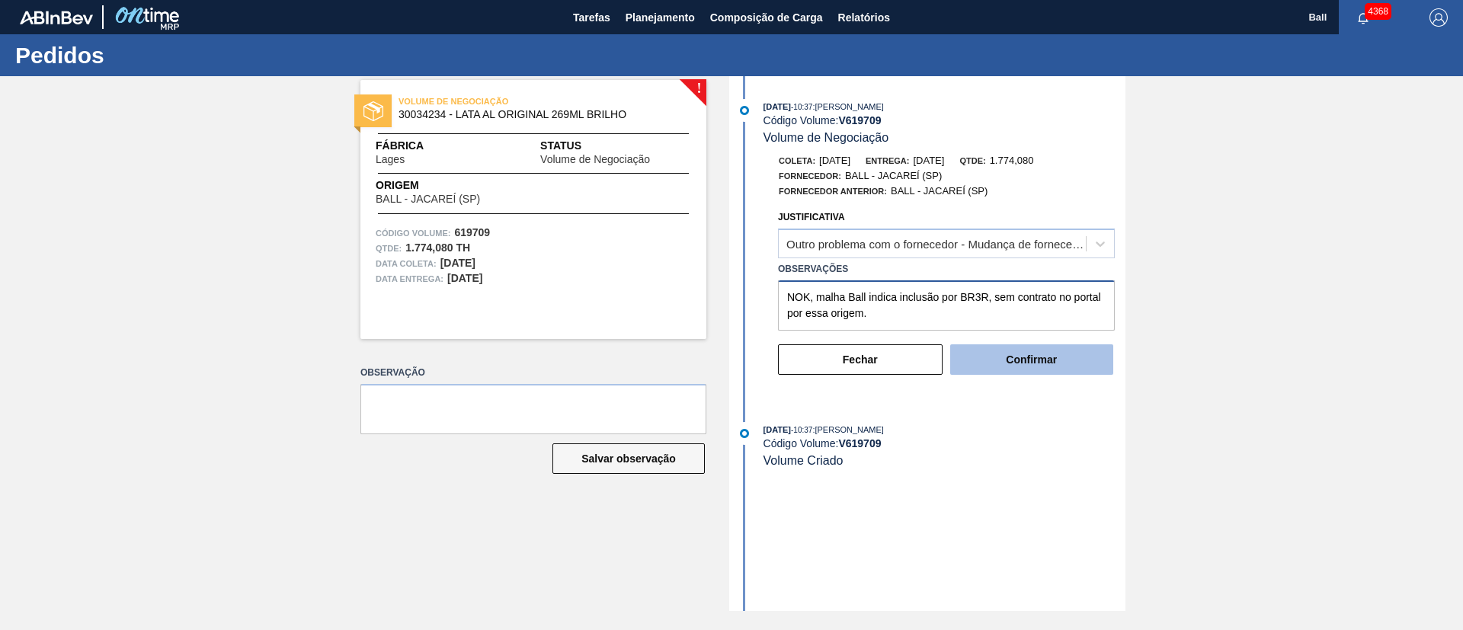
type textarea "NOK, malha Ball indica inclusão por BR3R, sem contrato no portal por essa orige…"
click at [1061, 363] on button "Confirmar" at bounding box center [1031, 360] width 163 height 30
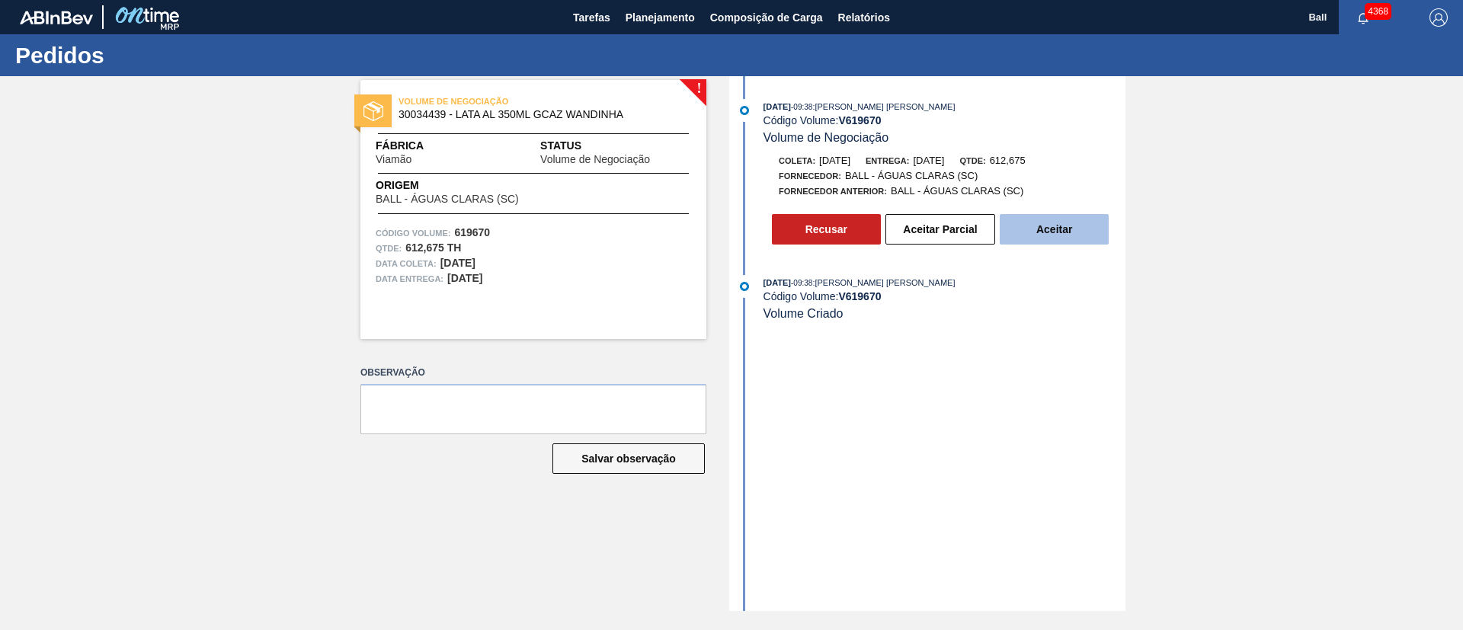
click at [1098, 228] on button "Aceitar" at bounding box center [1054, 229] width 109 height 30
click at [975, 236] on button "Aceitar" at bounding box center [1054, 229] width 109 height 30
click at [1066, 224] on button "Aceitar" at bounding box center [1054, 229] width 109 height 30
click at [1078, 229] on button "Aceitar" at bounding box center [1054, 229] width 109 height 30
click at [1070, 223] on button "Aceitar" at bounding box center [1054, 229] width 109 height 30
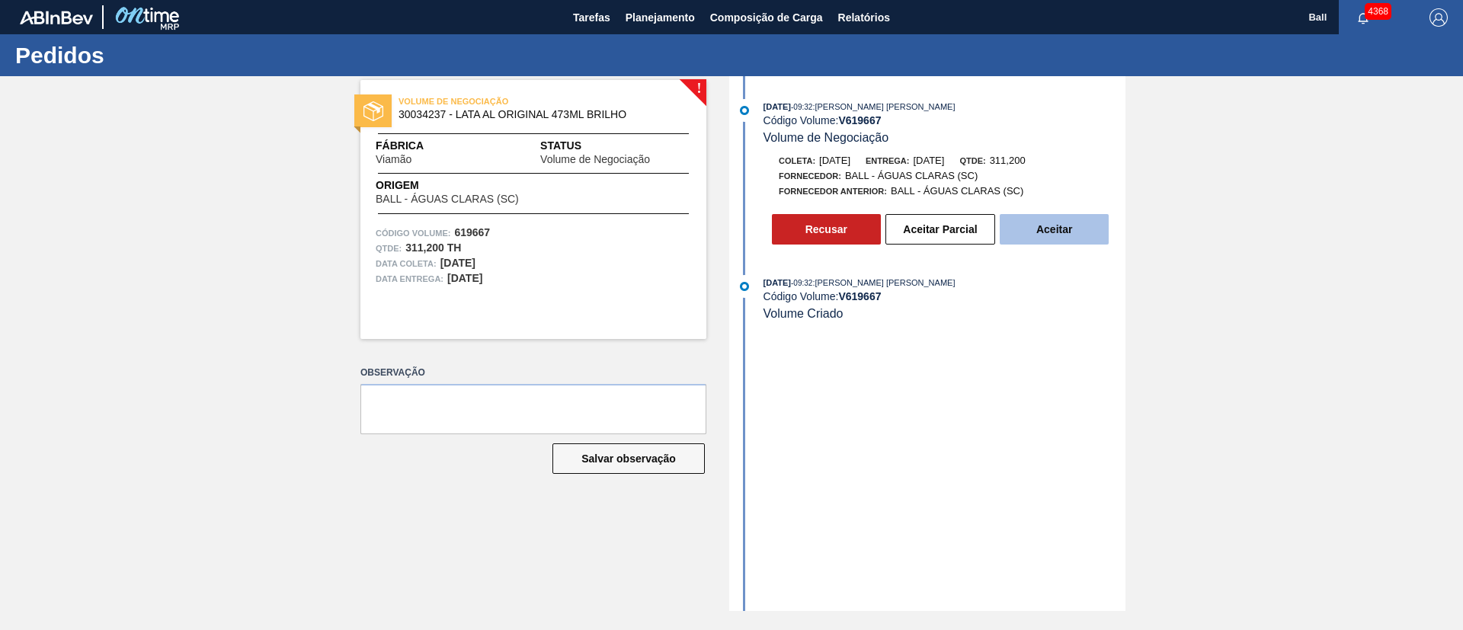
click at [1054, 225] on button "Aceitar" at bounding box center [1054, 229] width 109 height 30
click at [1066, 220] on button "Aceitar" at bounding box center [1054, 229] width 109 height 30
click at [1077, 227] on button "Aceitar" at bounding box center [1054, 229] width 109 height 30
click at [1077, 224] on button "Aceitar" at bounding box center [1054, 229] width 109 height 30
click at [1090, 231] on button "Aceitar" at bounding box center [1054, 229] width 109 height 30
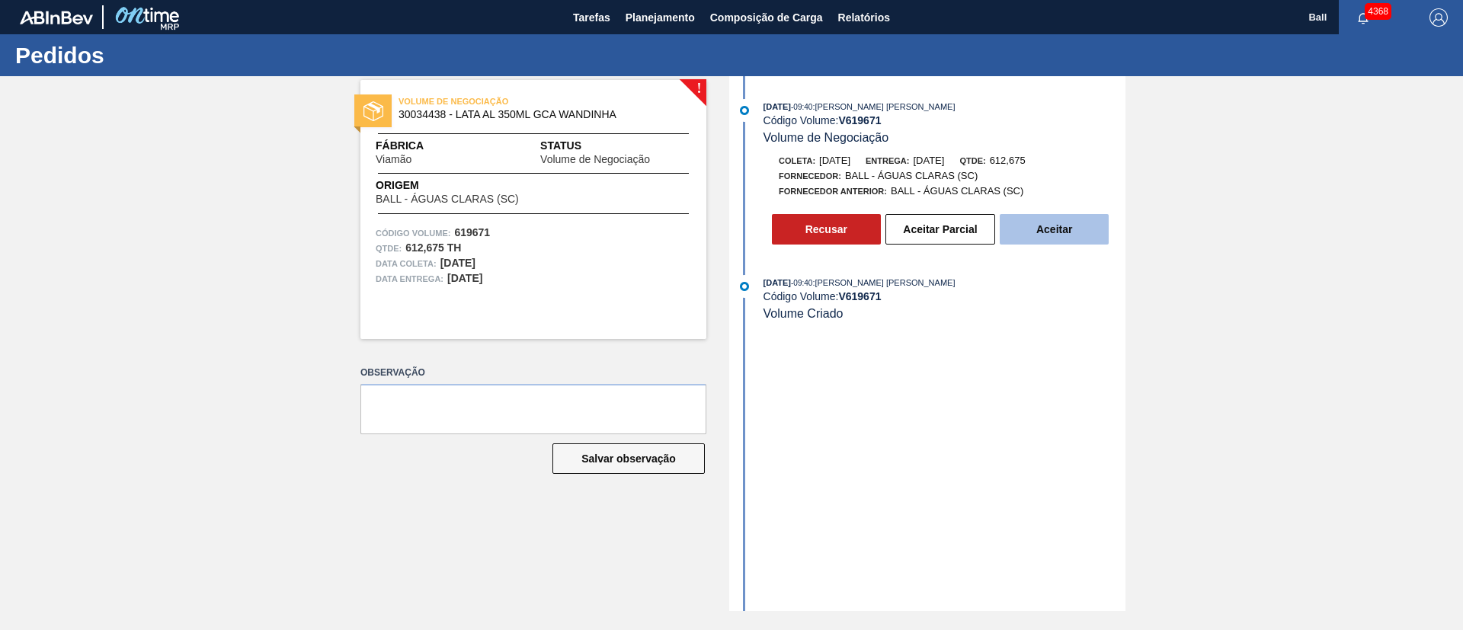
click at [1081, 226] on button "Aceitar" at bounding box center [1054, 229] width 109 height 30
click at [1094, 224] on button "Aceitar" at bounding box center [1054, 229] width 109 height 30
click at [950, 242] on button "Aceitar Parcial" at bounding box center [941, 229] width 110 height 30
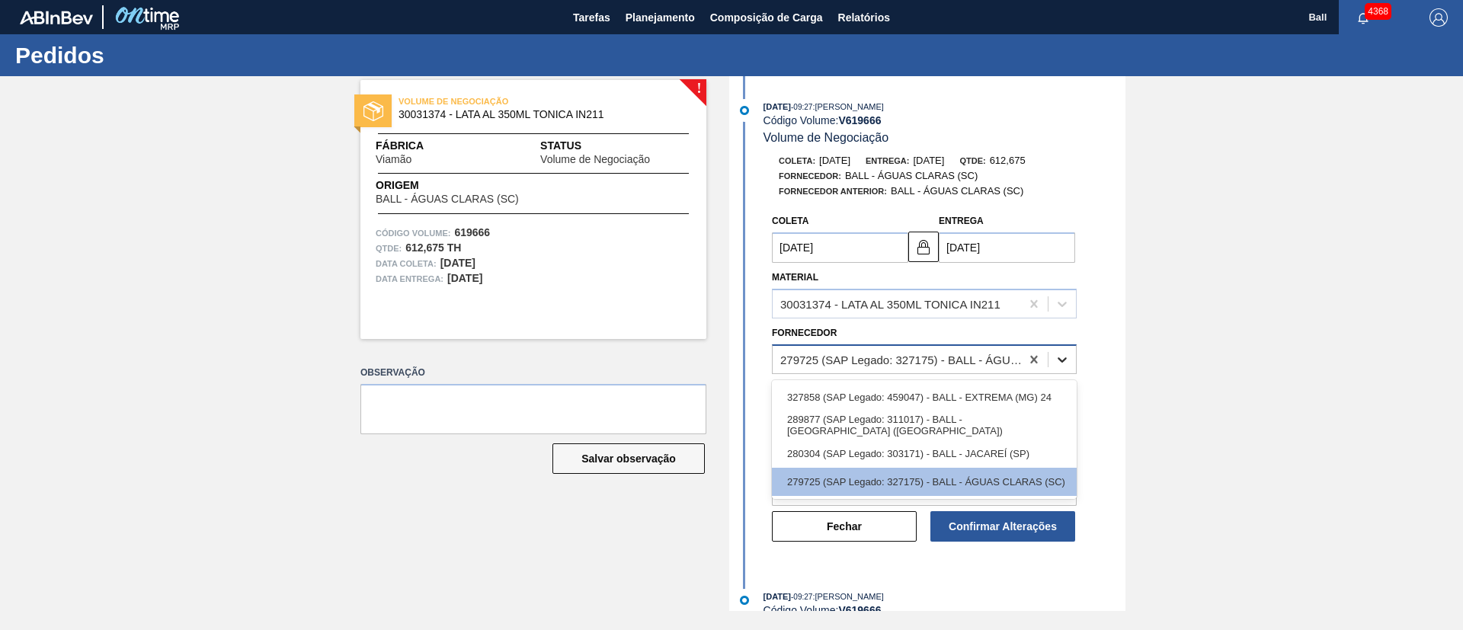
click at [1061, 357] on icon at bounding box center [1062, 359] width 15 height 15
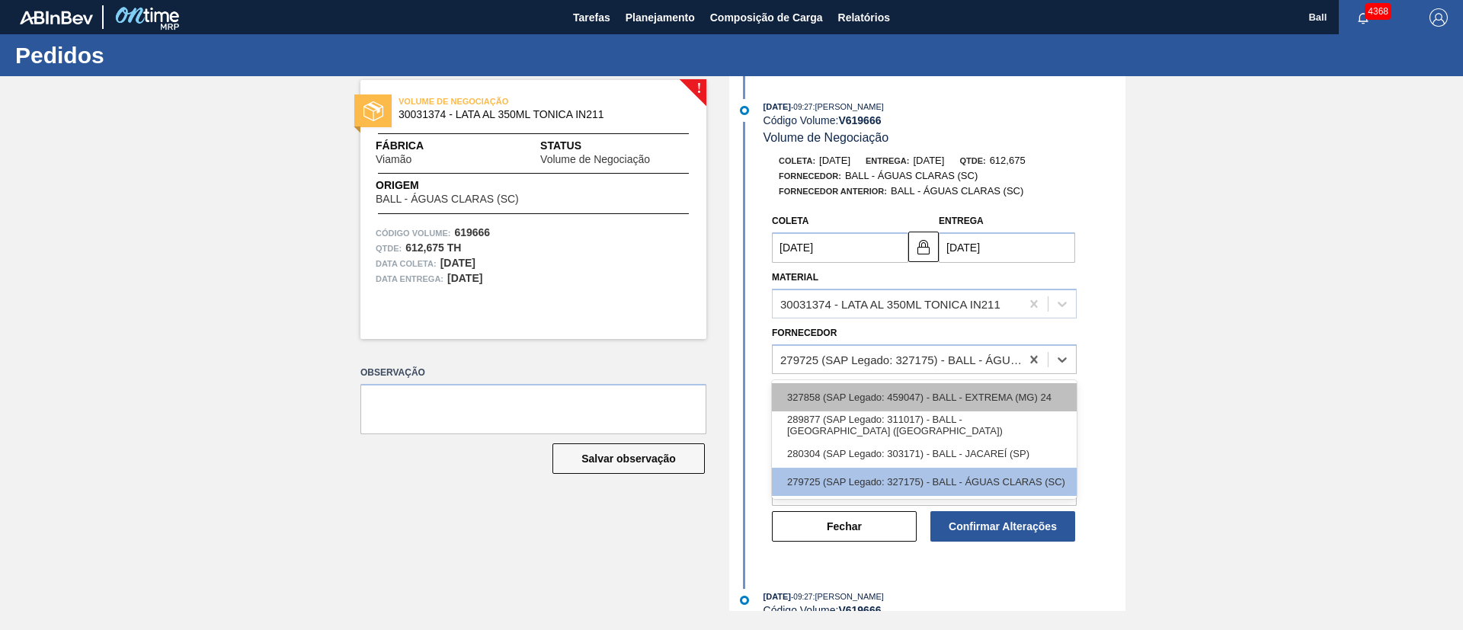
click at [1050, 386] on div "327858 (SAP Legado: 459047) - BALL - EXTREMA (MG) 24" at bounding box center [924, 397] width 305 height 28
type input "[DATE]"
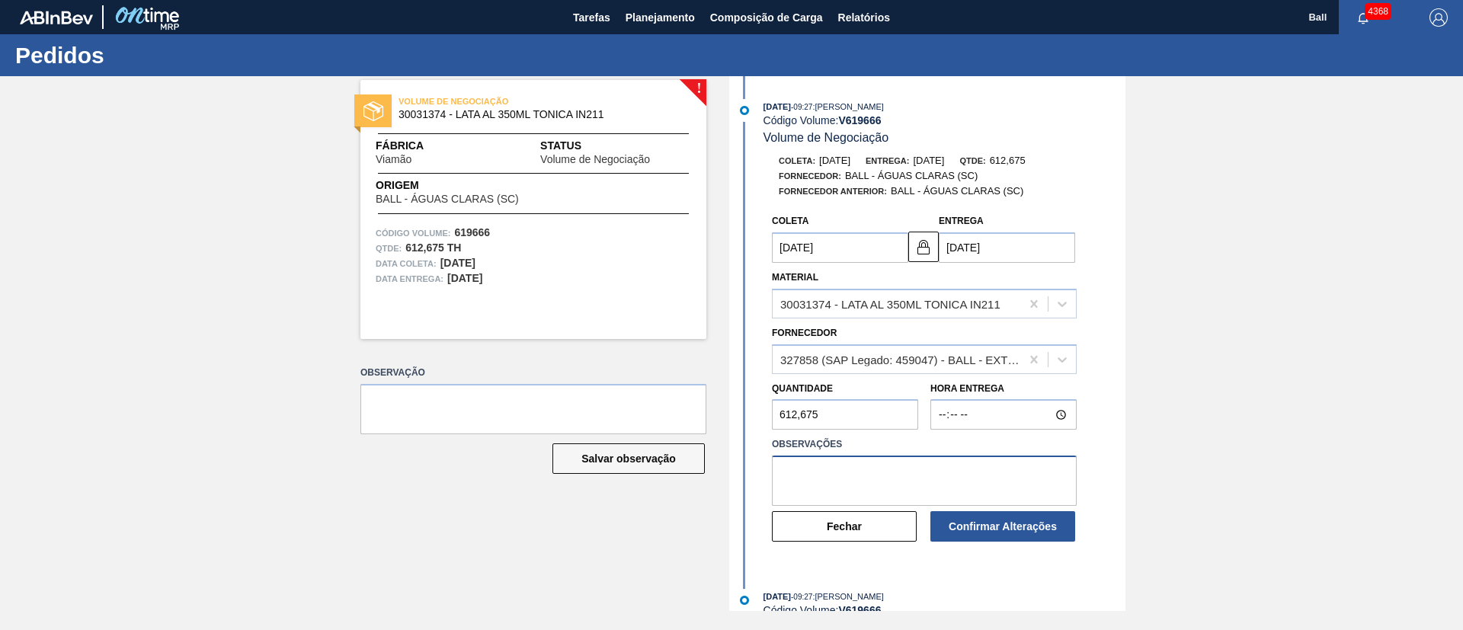
click at [928, 482] on textarea at bounding box center [924, 481] width 305 height 50
click at [830, 474] on textarea "Ok por bret - BRAC não roda rotulo fosco." at bounding box center [924, 481] width 305 height 50
type textarea "Ok por BRET (BRAC não roda rotulo fosco.)"
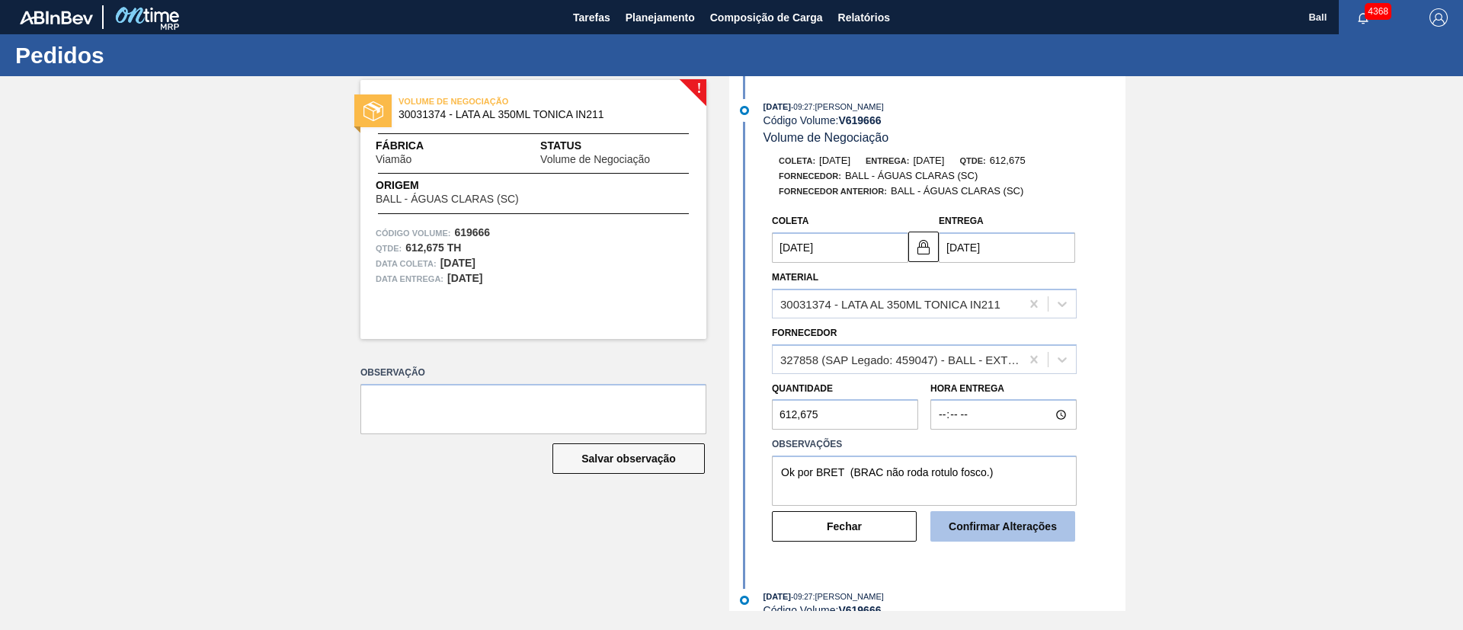
click at [1000, 527] on button "Confirmar Alterações" at bounding box center [1003, 526] width 145 height 30
